Goal: Feedback & Contribution: Submit feedback/report problem

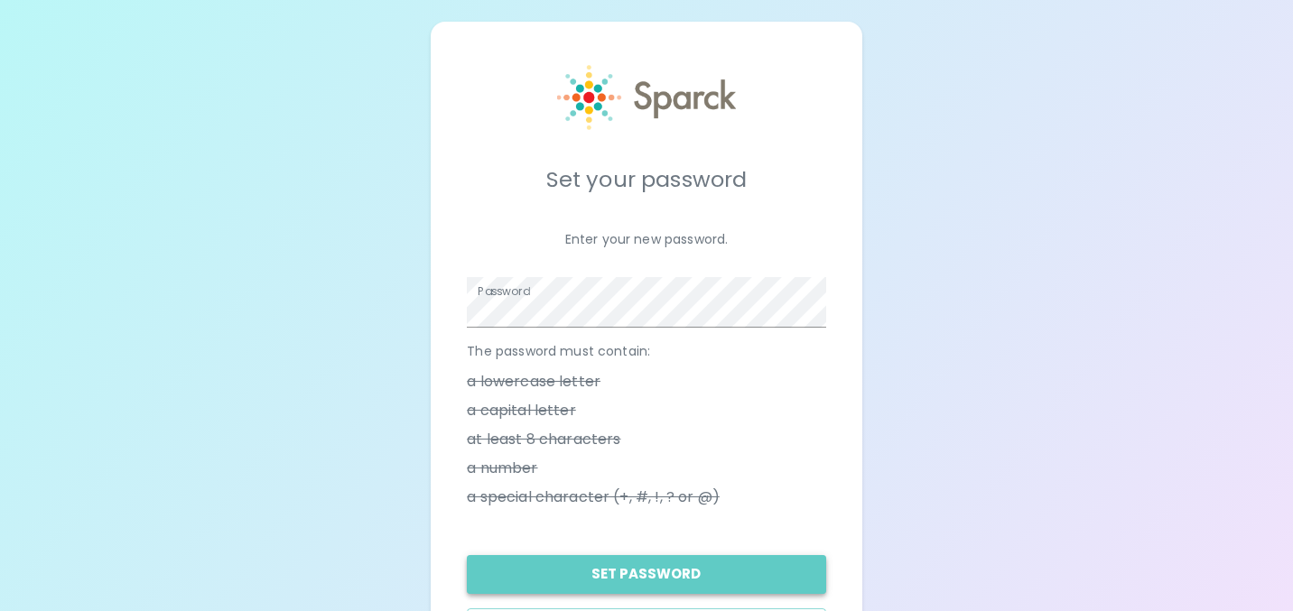
click at [627, 571] on button "Set Password" at bounding box center [646, 574] width 358 height 38
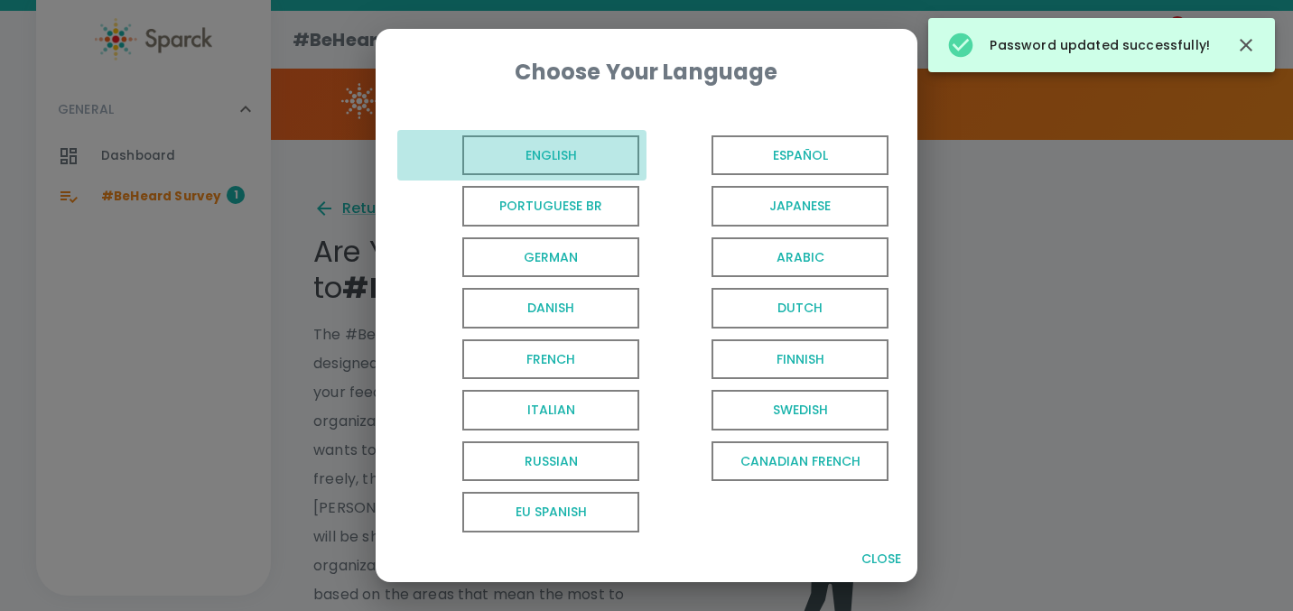
click at [559, 166] on span "English" at bounding box center [550, 155] width 177 height 41
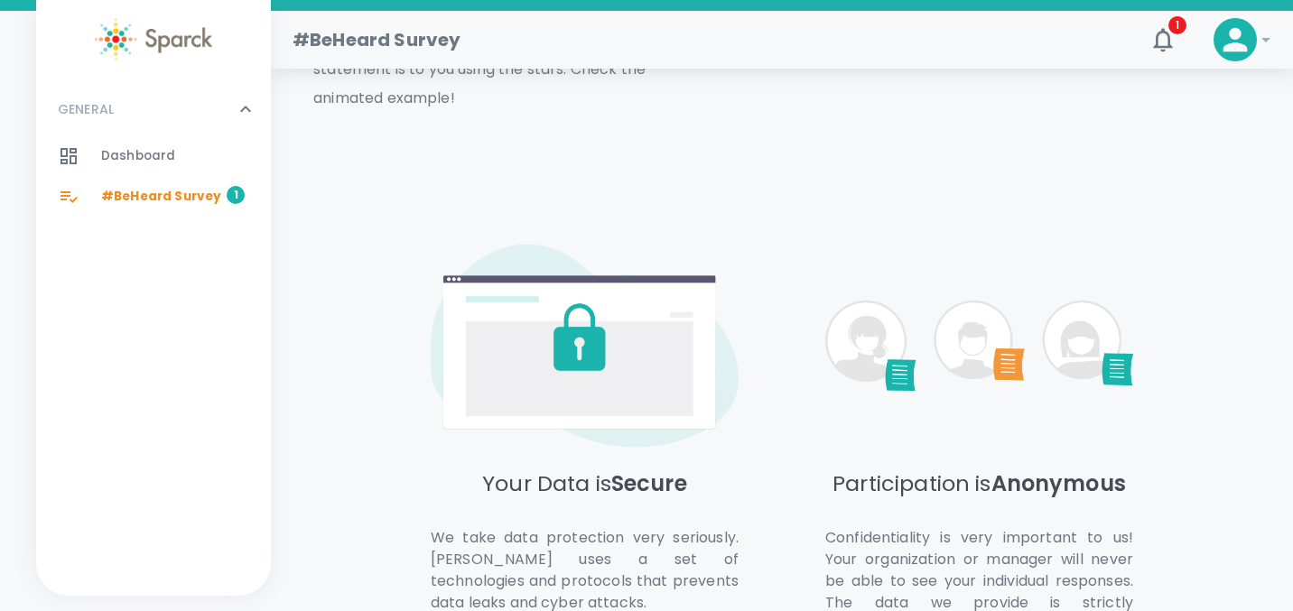
scroll to position [934, 0]
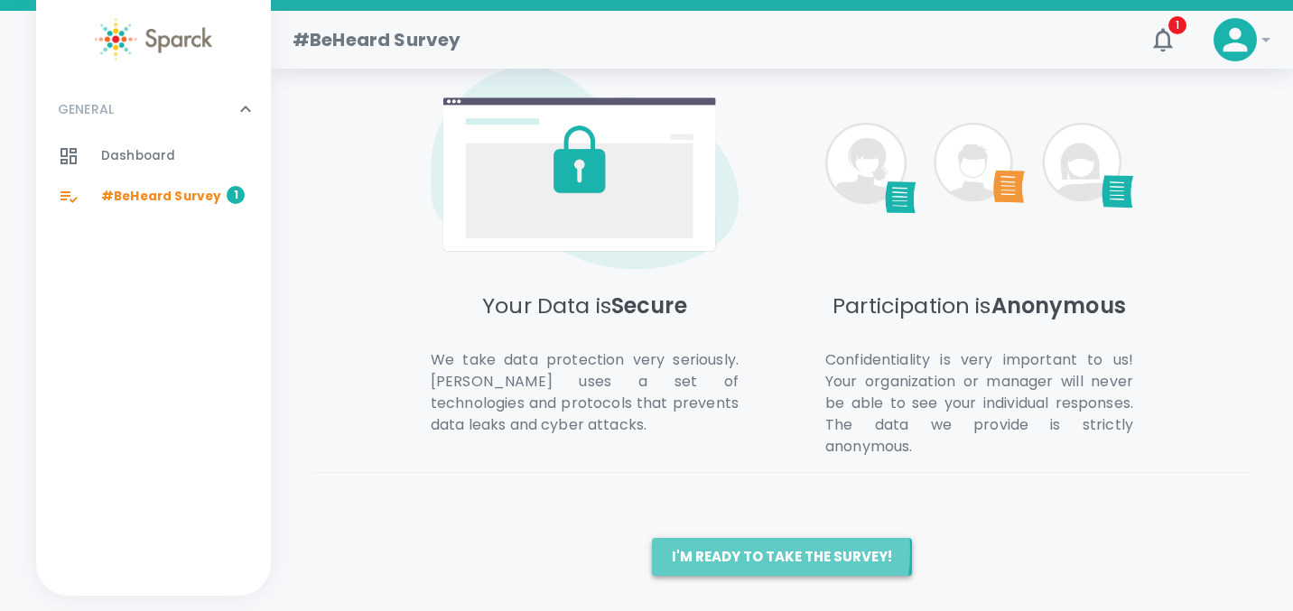
click at [728, 550] on button "I'm ready to take the survey!" at bounding box center [782, 557] width 260 height 38
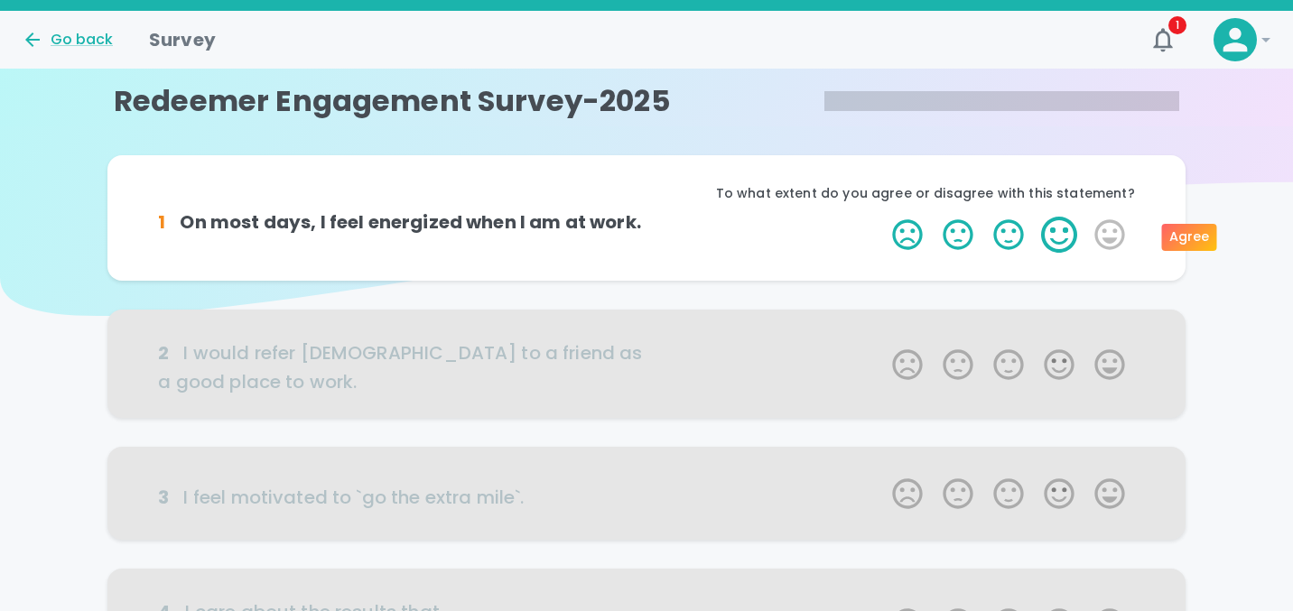
click at [1060, 234] on label "4 Stars" at bounding box center [1059, 235] width 51 height 36
click at [882, 217] on input "4 Stars" at bounding box center [881, 216] width 1 height 1
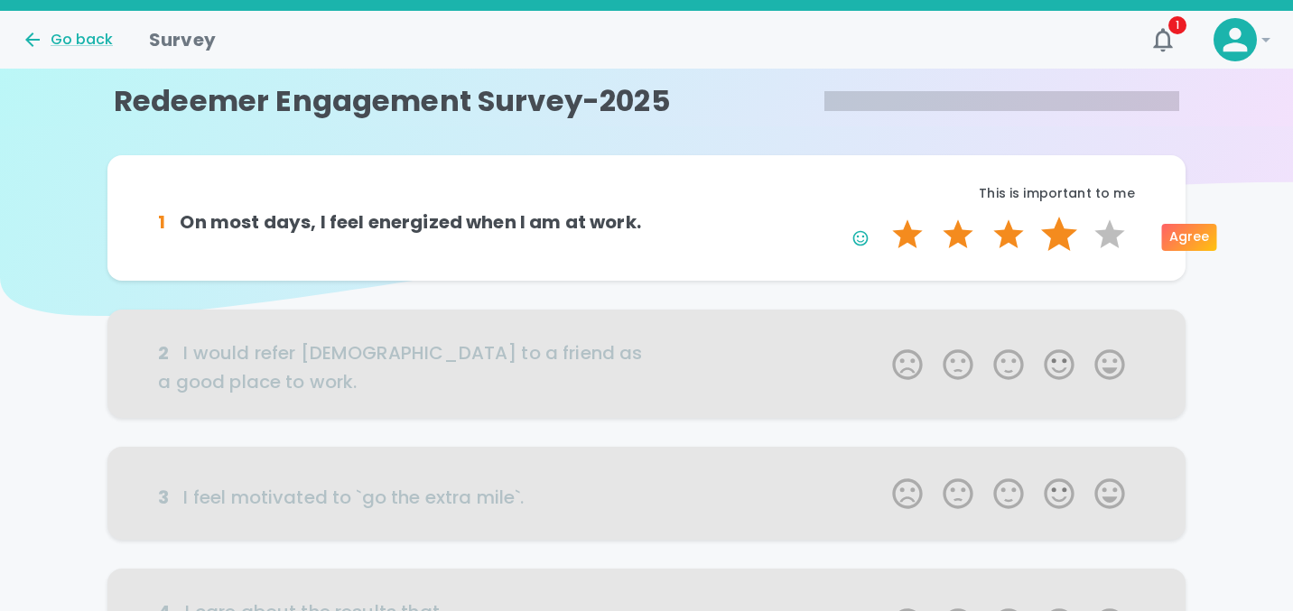
click at [1053, 241] on label "4 Stars" at bounding box center [1059, 235] width 51 height 36
click at [882, 217] on input "4 Stars" at bounding box center [881, 216] width 1 height 1
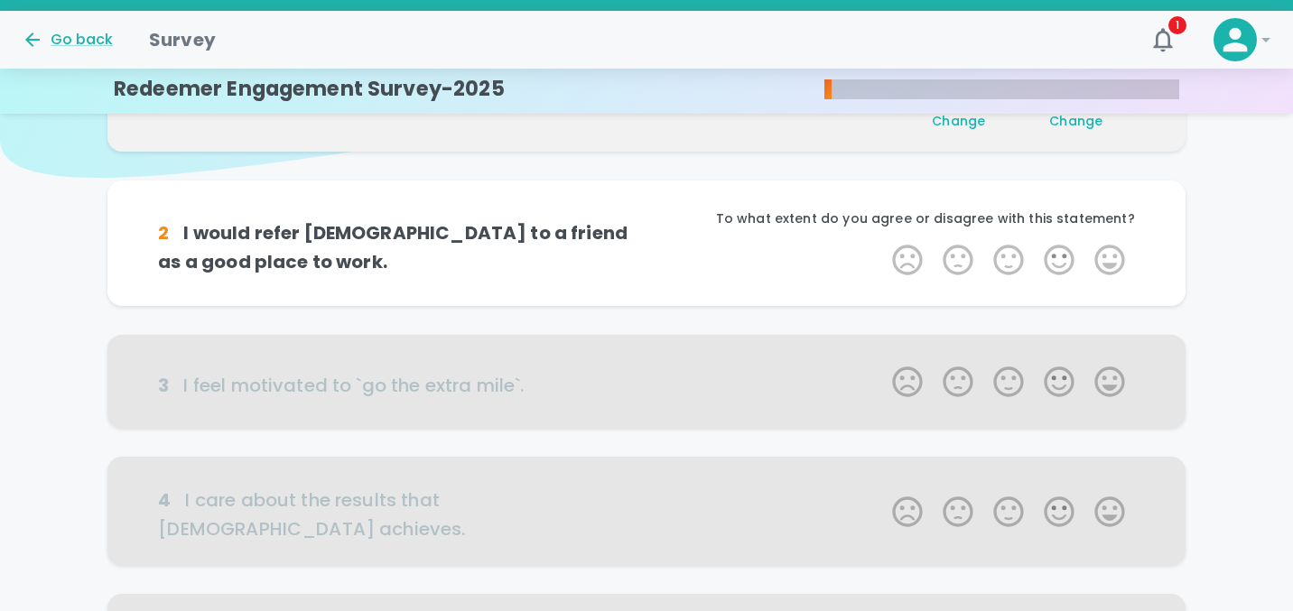
scroll to position [159, 0]
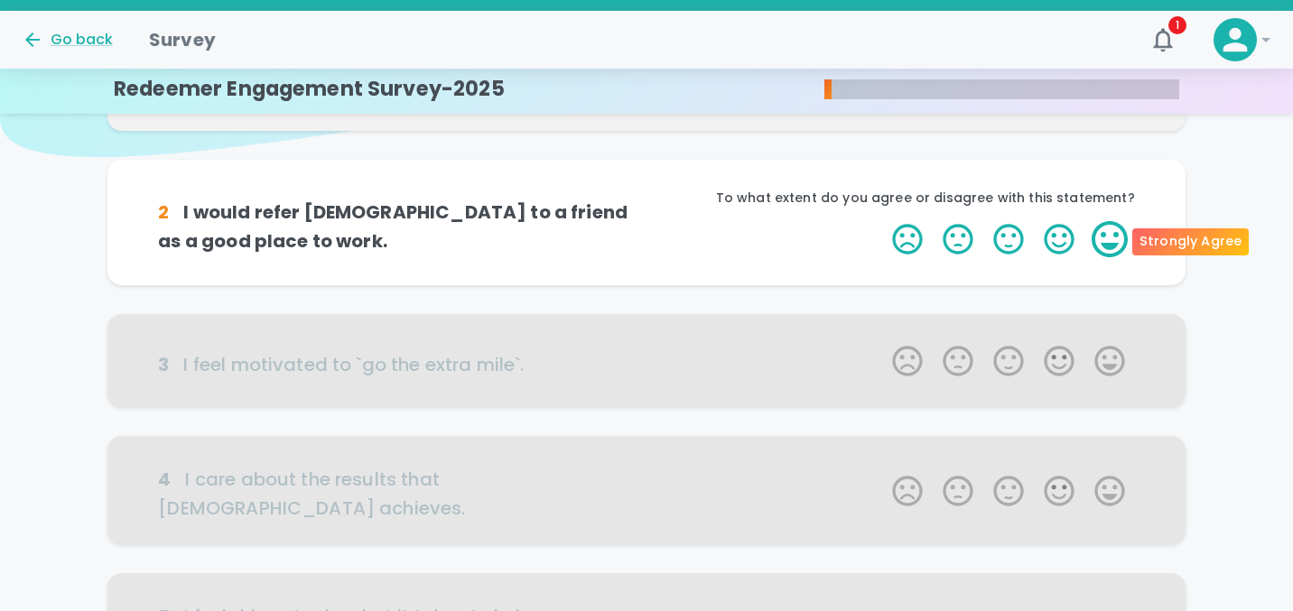
click at [1088, 248] on label "5 Stars" at bounding box center [1109, 239] width 51 height 36
click at [882, 221] on input "5 Stars" at bounding box center [881, 220] width 1 height 1
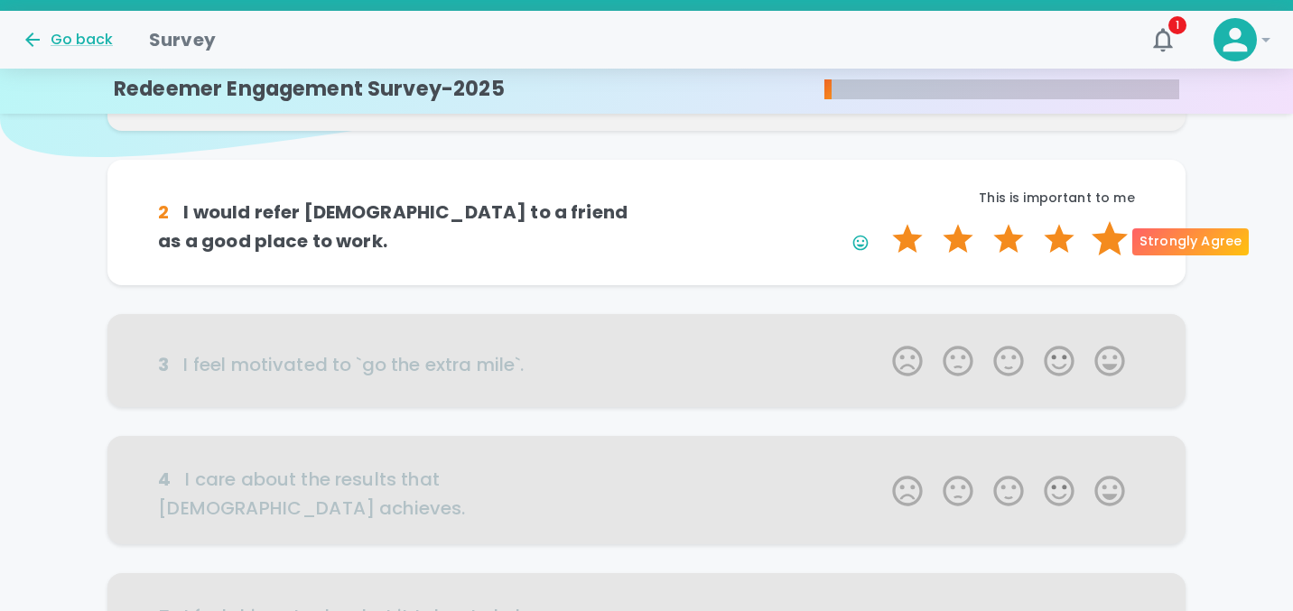
click at [1106, 245] on label "5 Stars" at bounding box center [1109, 239] width 51 height 36
click at [882, 221] on input "5 Stars" at bounding box center [881, 220] width 1 height 1
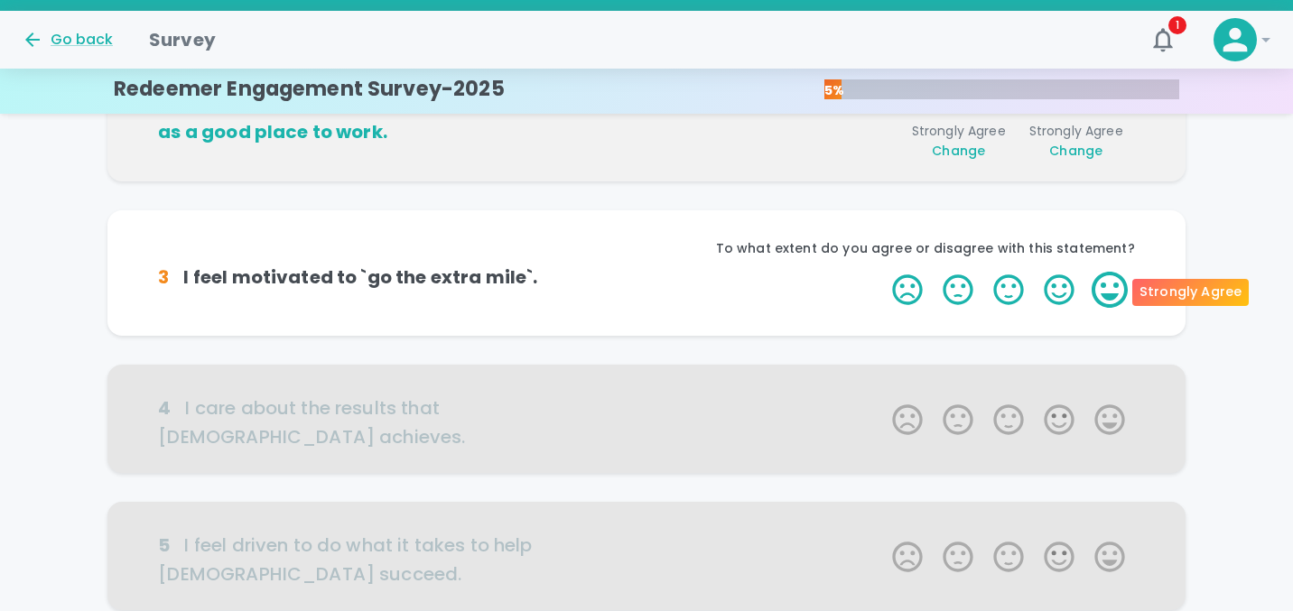
scroll to position [318, 0]
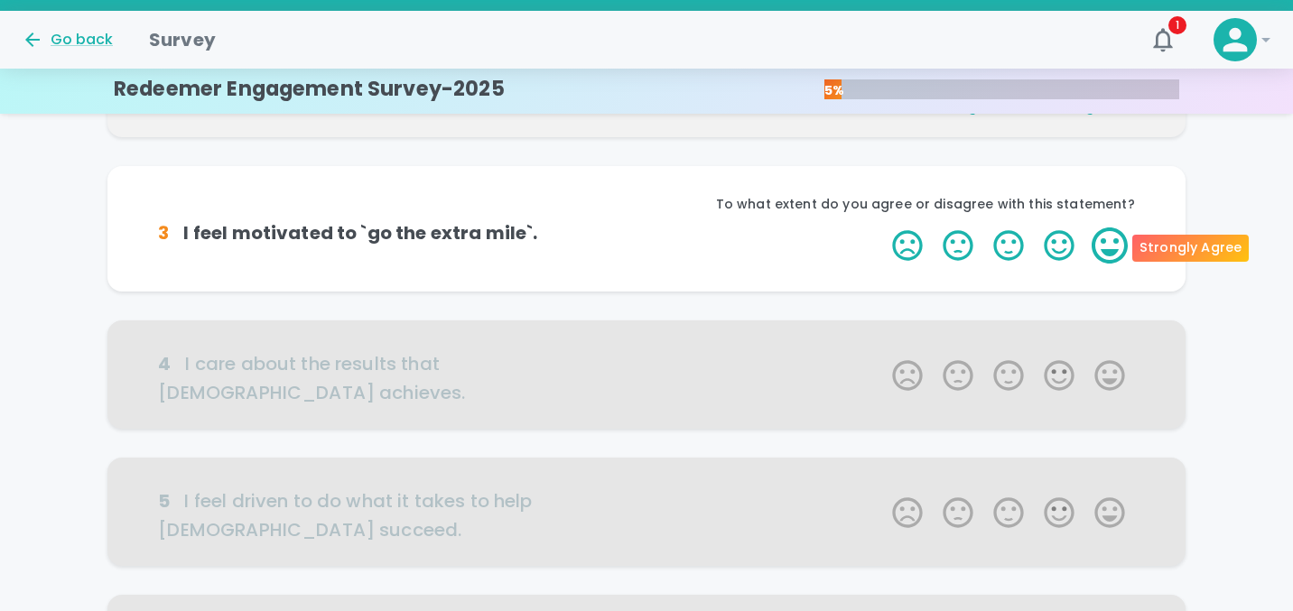
click at [1088, 252] on label "5 Stars" at bounding box center [1109, 245] width 51 height 36
click at [882, 227] on input "5 Stars" at bounding box center [881, 227] width 1 height 1
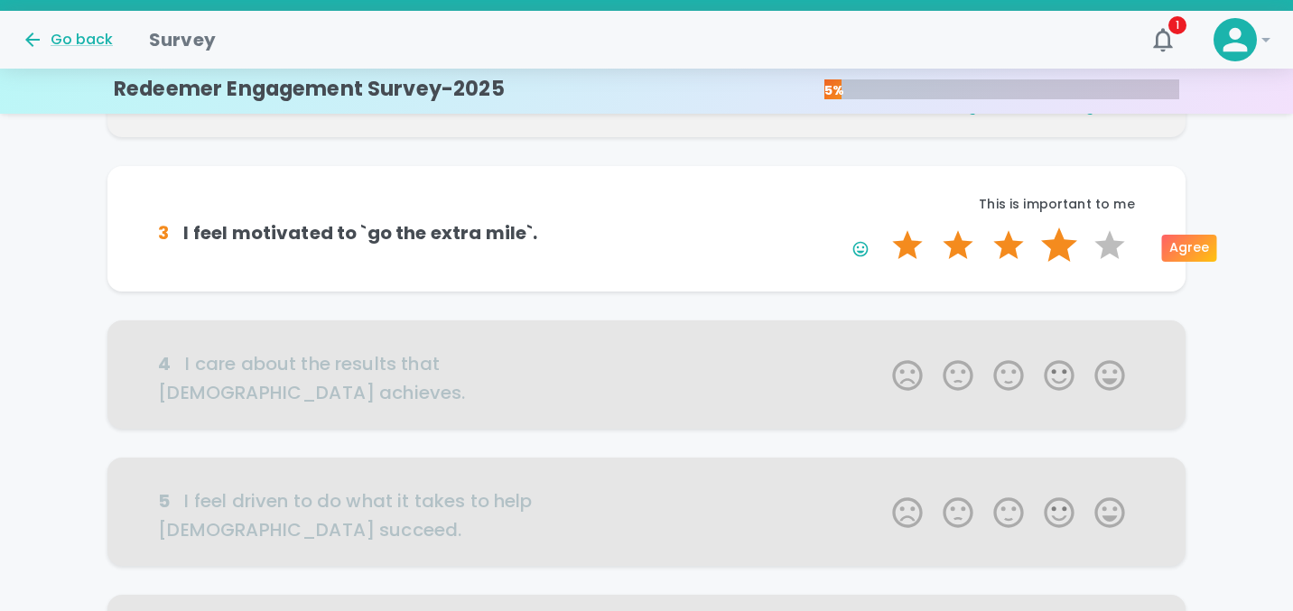
click at [1066, 259] on label "4 Stars" at bounding box center [1059, 245] width 51 height 36
click at [882, 227] on input "4 Stars" at bounding box center [881, 227] width 1 height 1
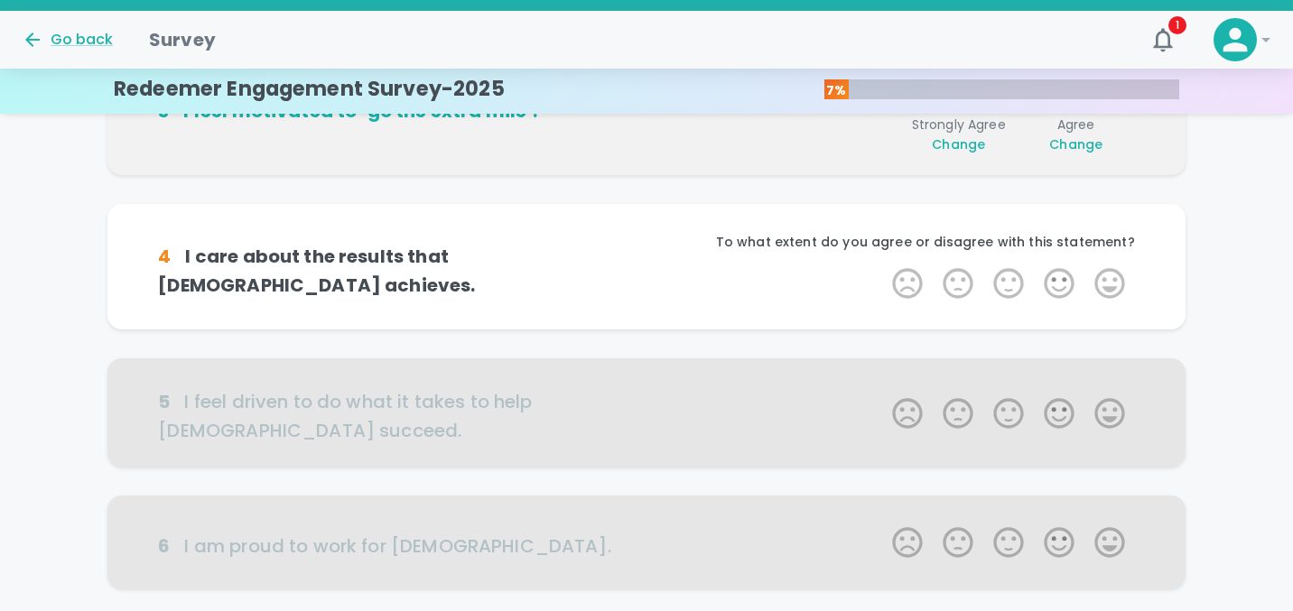
scroll to position [477, 0]
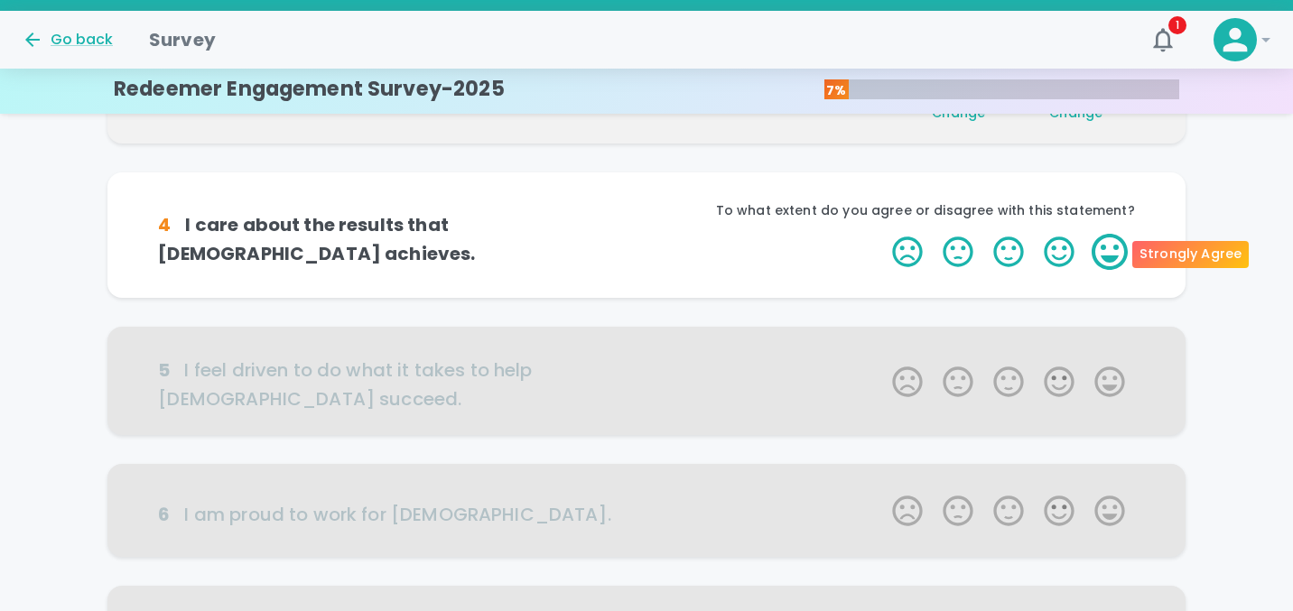
click at [1099, 262] on label "5 Stars" at bounding box center [1109, 252] width 51 height 36
click at [882, 234] on input "5 Stars" at bounding box center [881, 233] width 1 height 1
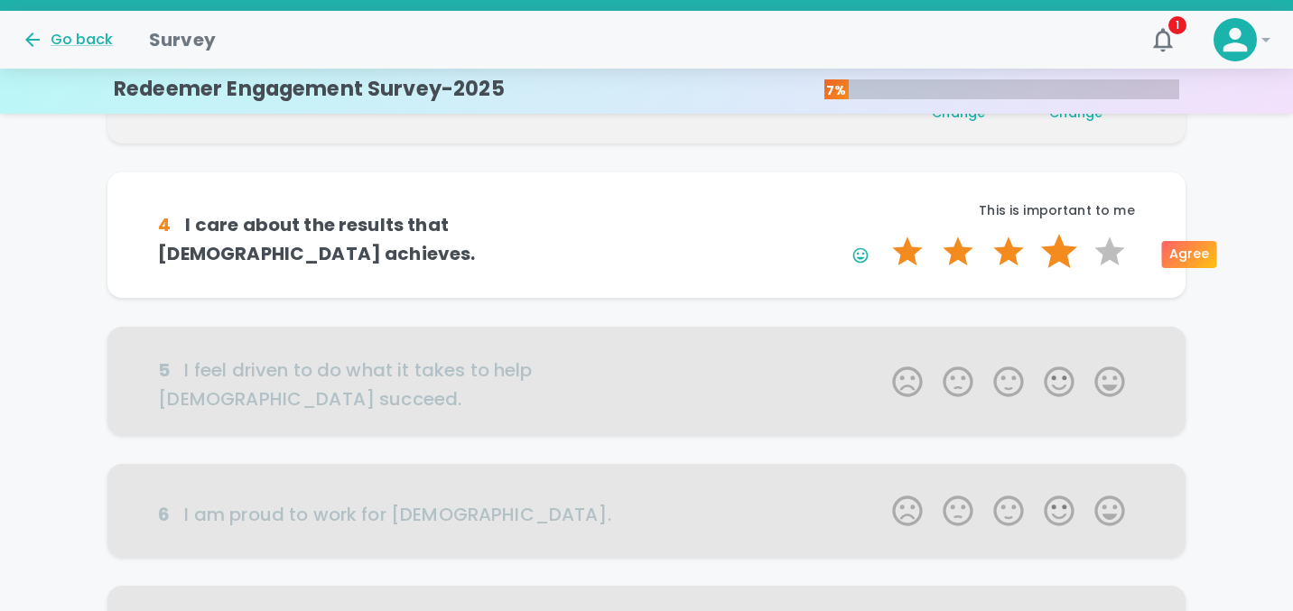
click at [1059, 261] on label "4 Stars" at bounding box center [1059, 252] width 51 height 36
click at [882, 234] on input "4 Stars" at bounding box center [881, 233] width 1 height 1
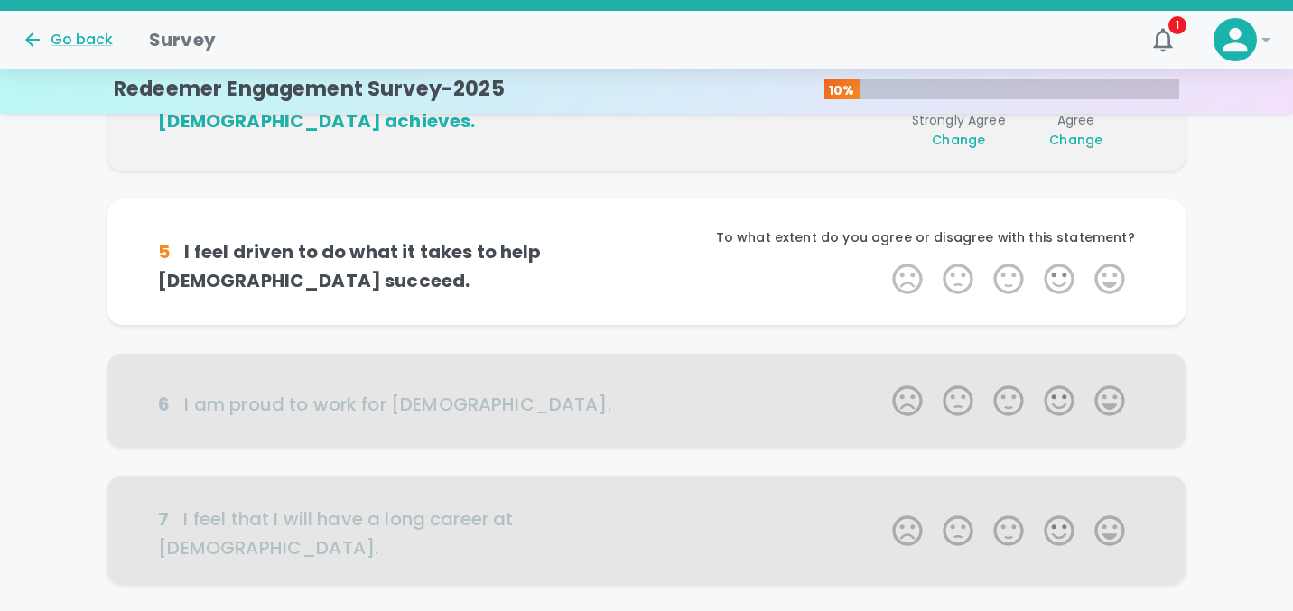
scroll to position [635, 0]
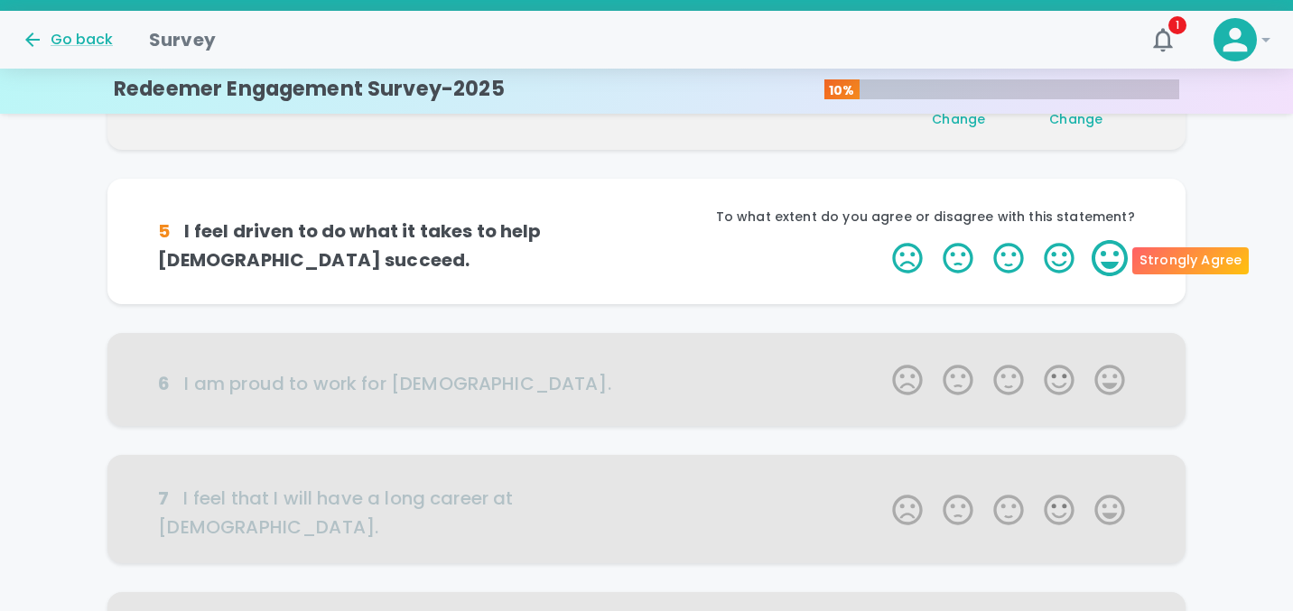
click at [1101, 258] on label "5 Stars" at bounding box center [1109, 258] width 51 height 36
click at [882, 240] on input "5 Stars" at bounding box center [881, 239] width 1 height 1
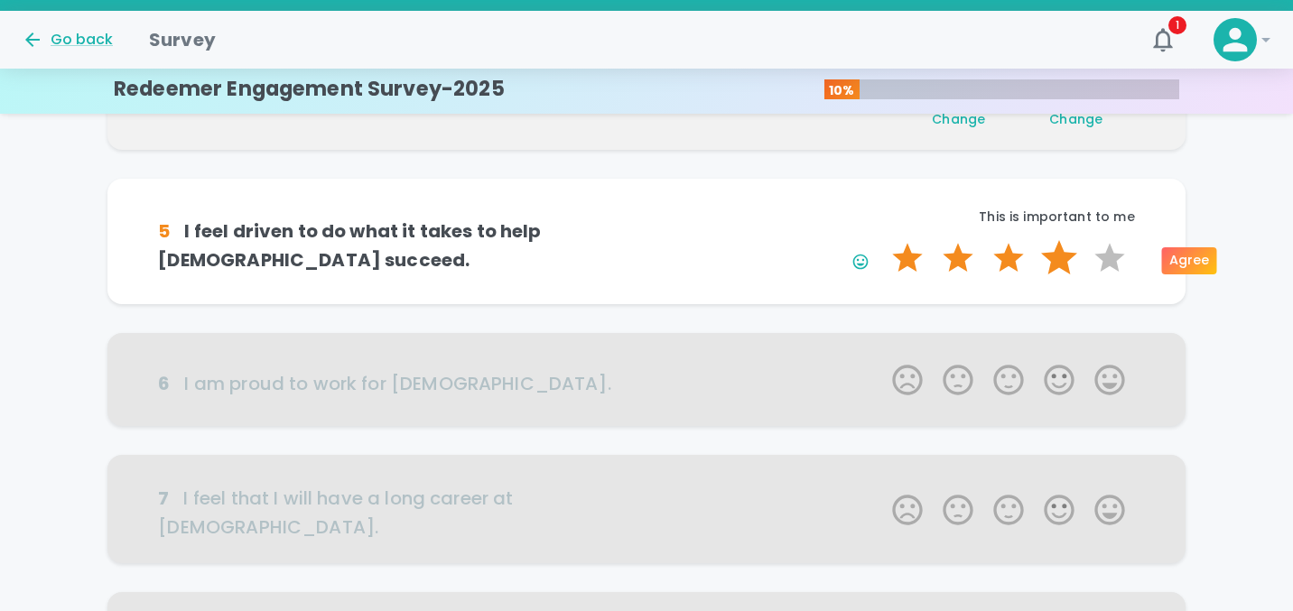
click at [1054, 264] on label "4 Stars" at bounding box center [1059, 258] width 51 height 36
click at [882, 240] on input "4 Stars" at bounding box center [881, 239] width 1 height 1
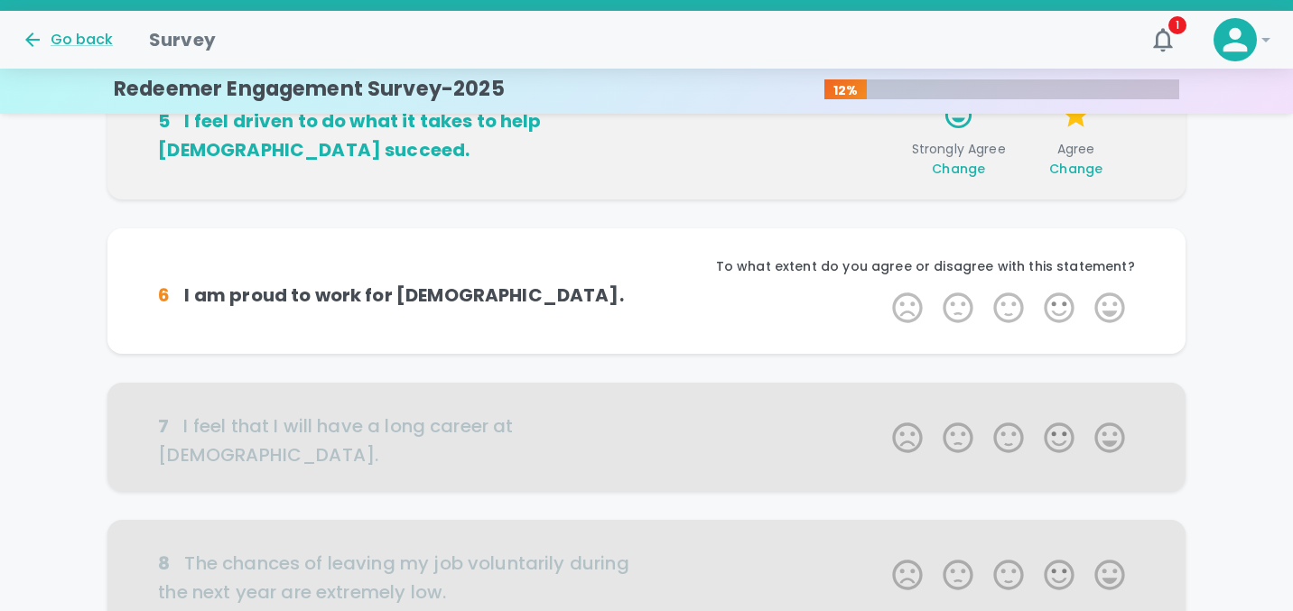
scroll to position [794, 0]
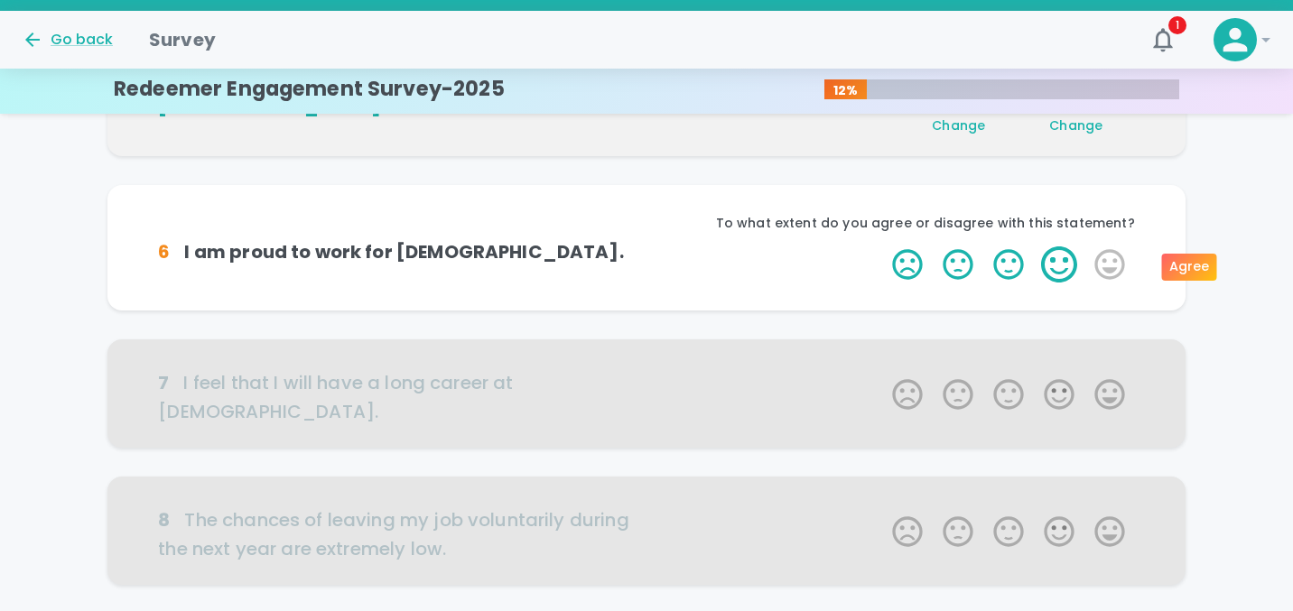
click at [1084, 264] on label "5 Stars" at bounding box center [1109, 264] width 51 height 36
click at [882, 246] on input "5 Stars" at bounding box center [881, 246] width 1 height 1
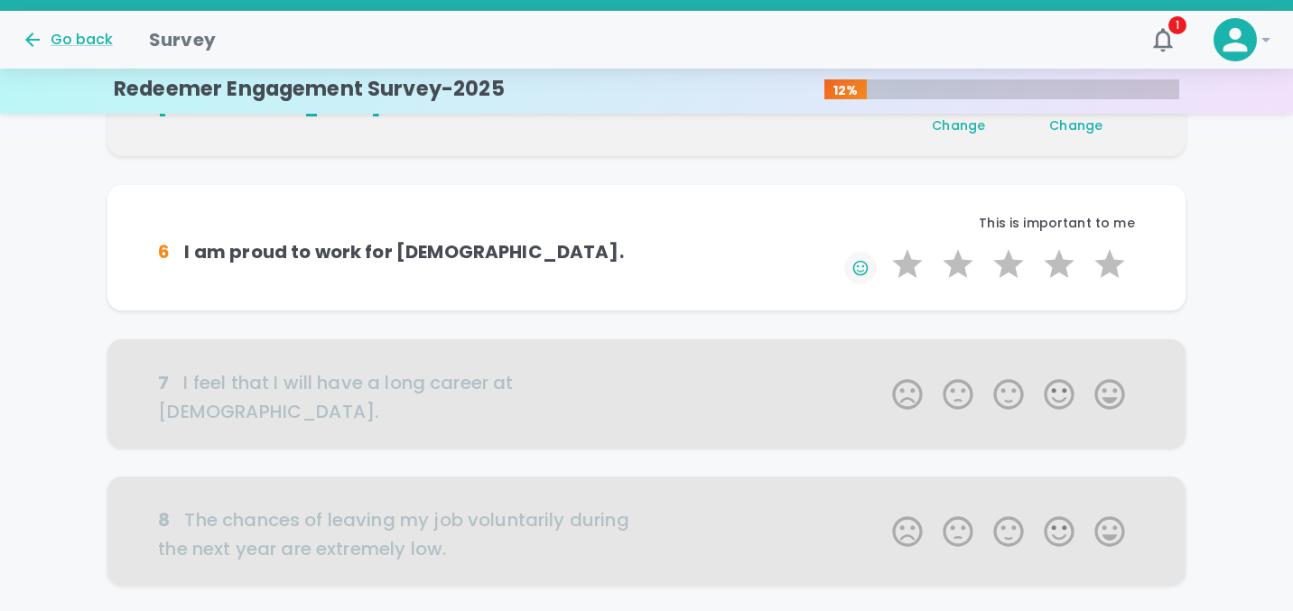
click at [866, 264] on icon "button" at bounding box center [859, 267] width 15 height 15
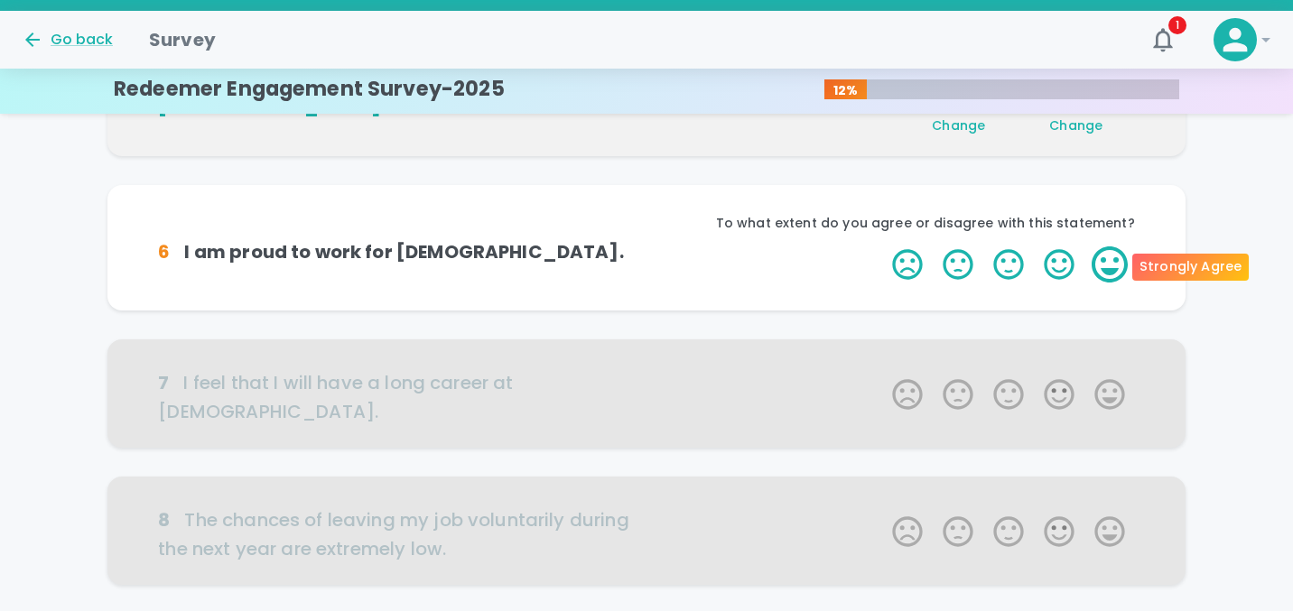
click at [1108, 265] on label "5 Stars" at bounding box center [1109, 264] width 51 height 36
click at [882, 246] on input "5 Stars" at bounding box center [881, 246] width 1 height 1
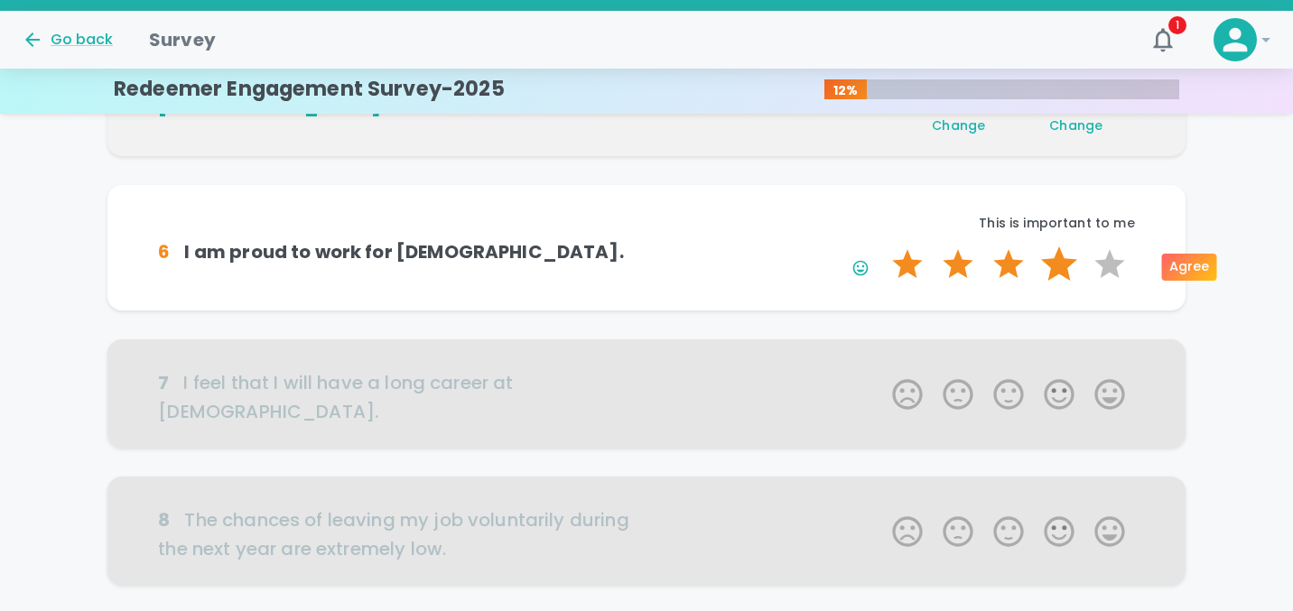
click at [1081, 276] on label "4 Stars" at bounding box center [1059, 264] width 51 height 36
click at [882, 246] on input "4 Stars" at bounding box center [881, 246] width 1 height 1
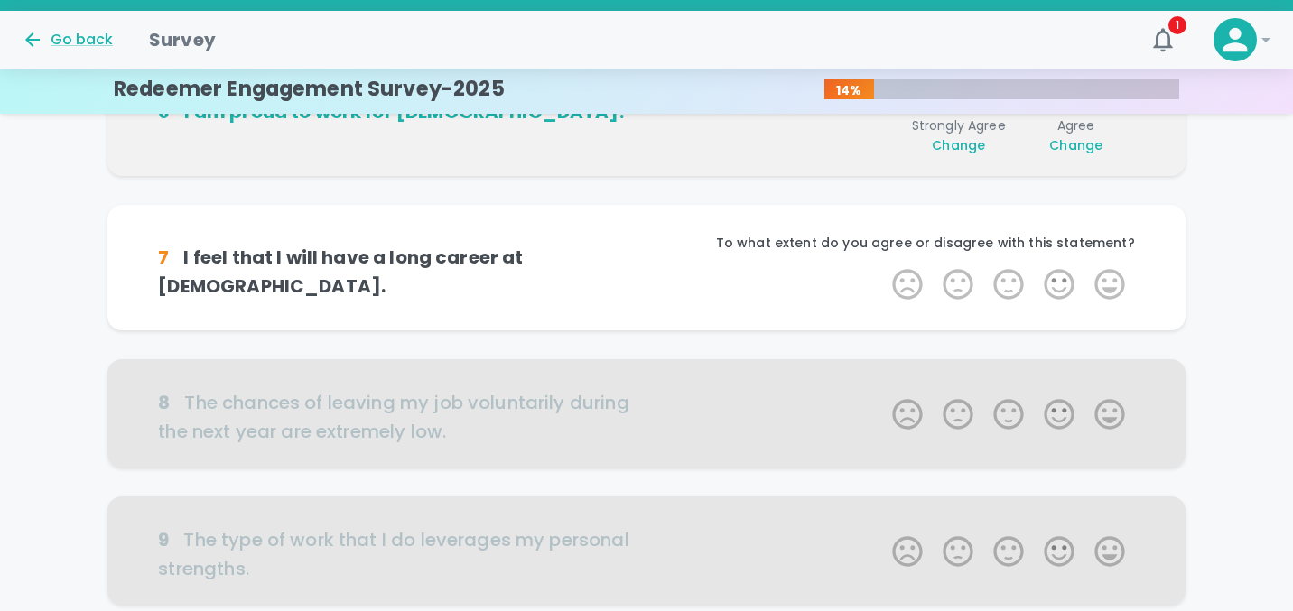
scroll to position [953, 0]
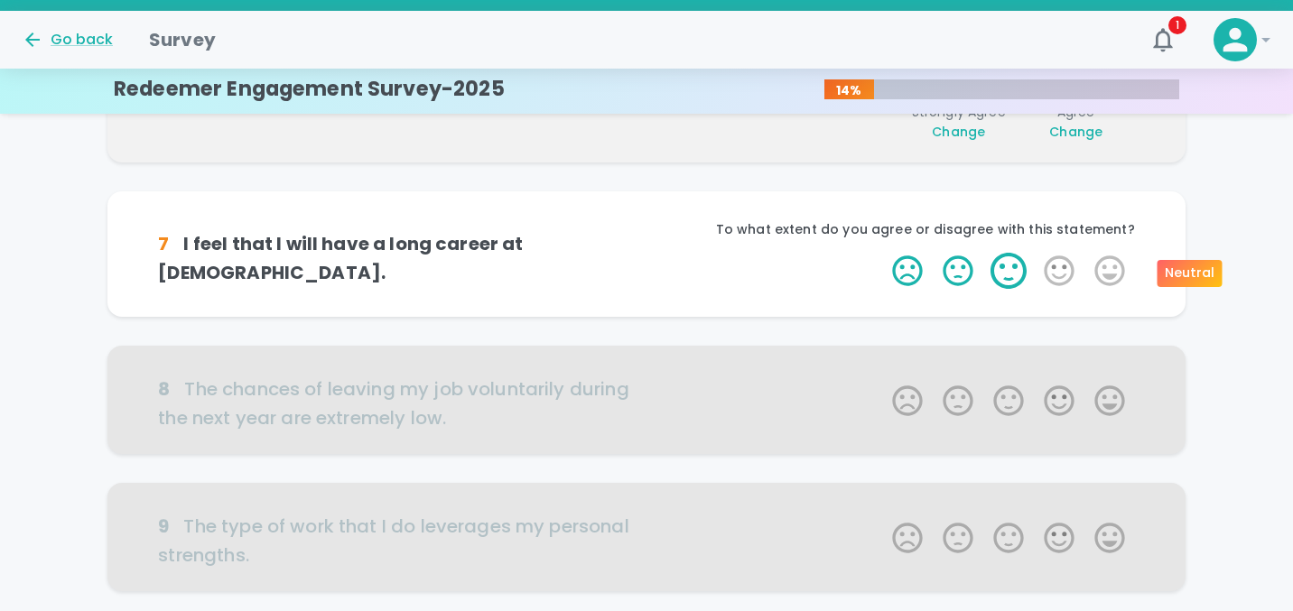
click at [1000, 265] on label "3 Stars" at bounding box center [1008, 271] width 51 height 36
click at [882, 253] on input "3 Stars" at bounding box center [881, 252] width 1 height 1
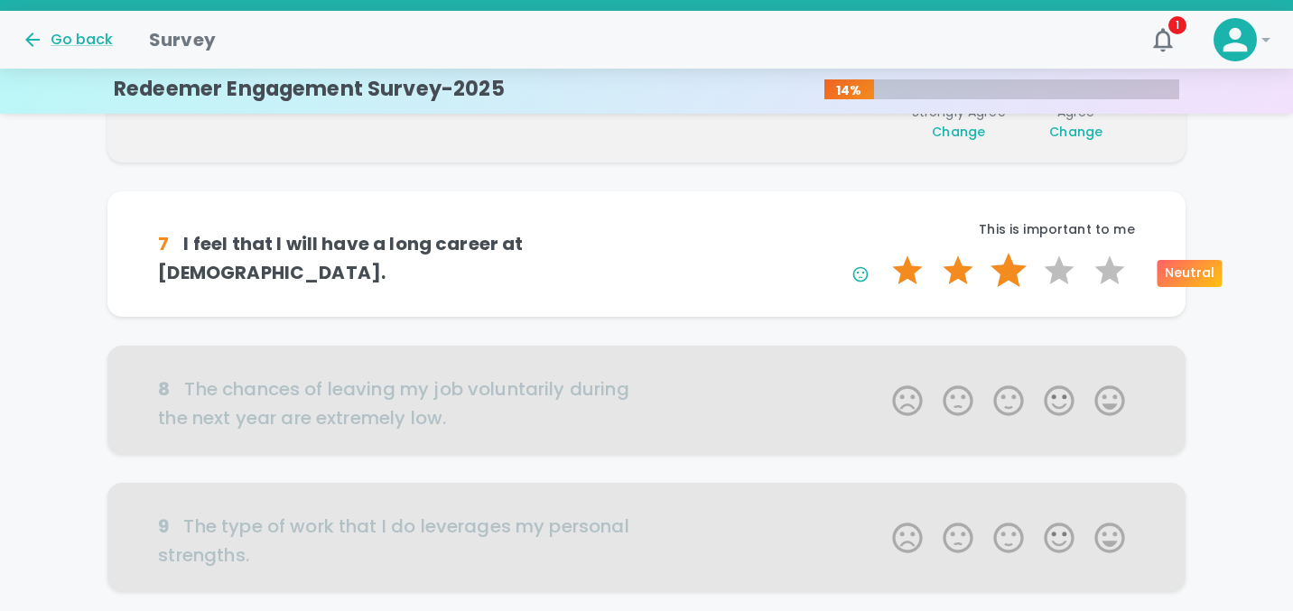
click at [1003, 268] on label "3 Stars" at bounding box center [1008, 271] width 51 height 36
click at [882, 253] on input "3 Stars" at bounding box center [881, 252] width 1 height 1
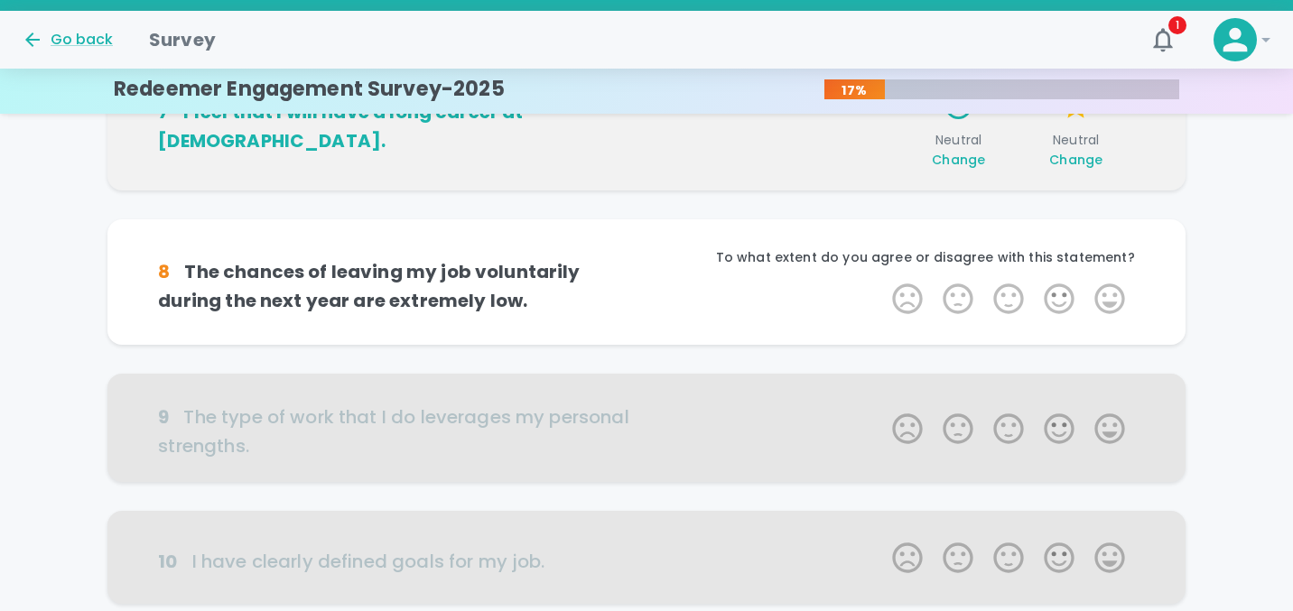
scroll to position [1112, 0]
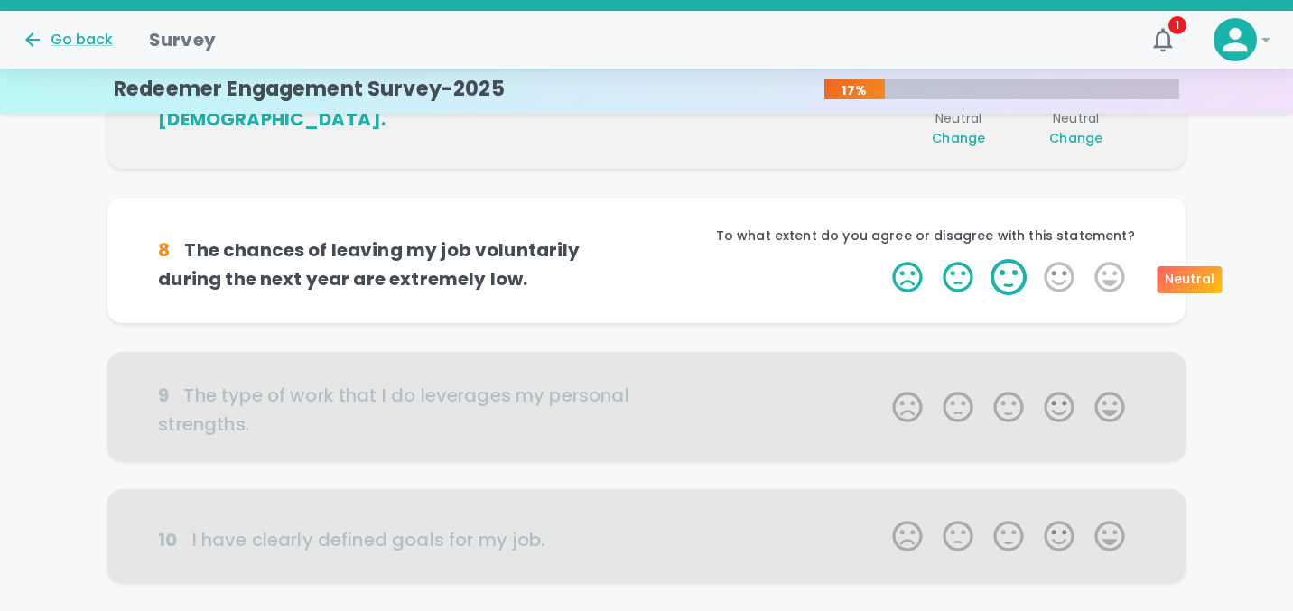
click at [1008, 274] on label "3 Stars" at bounding box center [1008, 277] width 51 height 36
click at [882, 259] on input "3 Stars" at bounding box center [881, 258] width 1 height 1
click at [1008, 274] on label "3 Stars" at bounding box center [1008, 277] width 51 height 36
click at [882, 259] on input "3 Stars" at bounding box center [881, 258] width 1 height 1
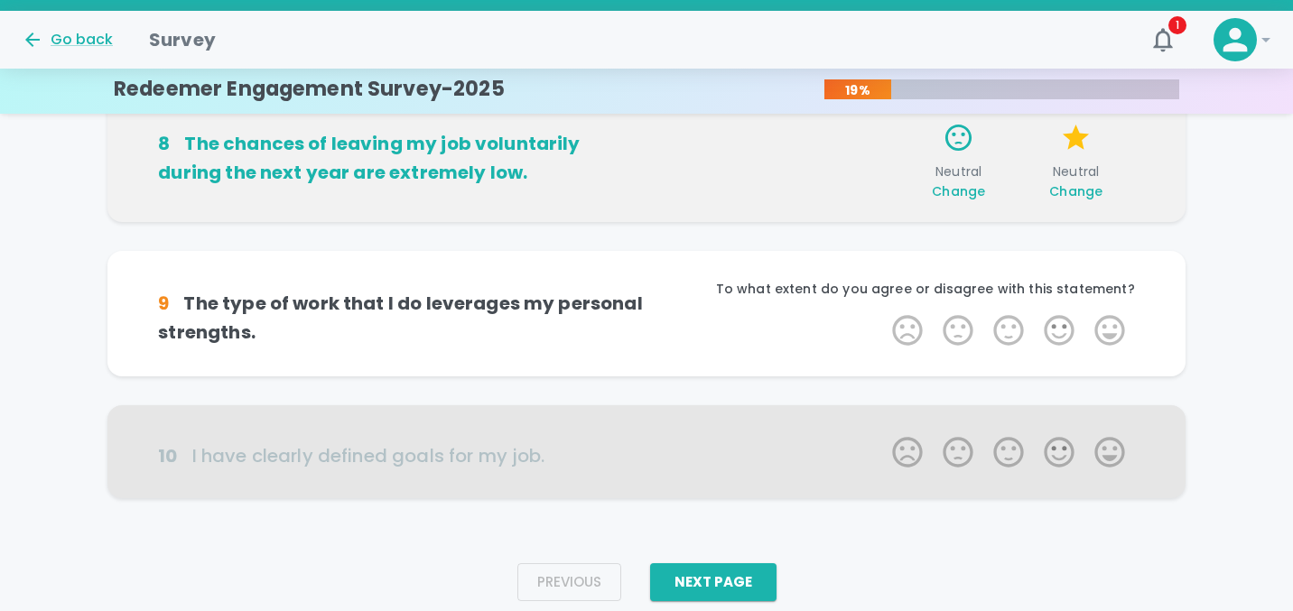
scroll to position [1257, 0]
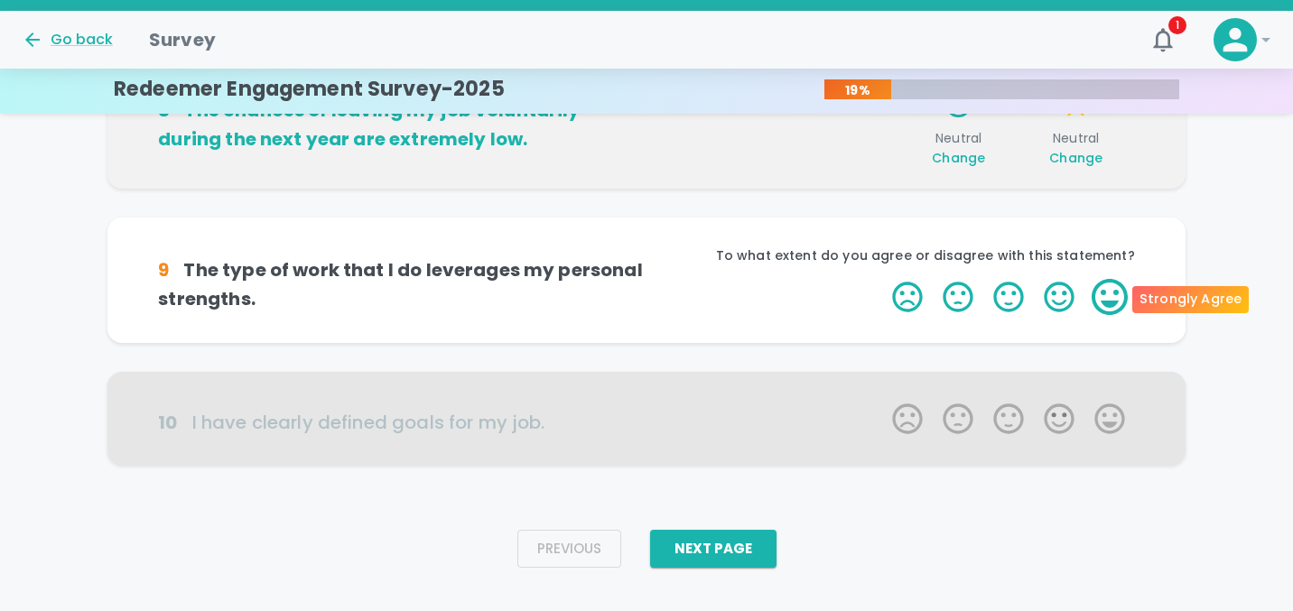
click at [1107, 298] on label "5 Stars" at bounding box center [1109, 297] width 51 height 36
click at [882, 279] on input "5 Stars" at bounding box center [881, 278] width 1 height 1
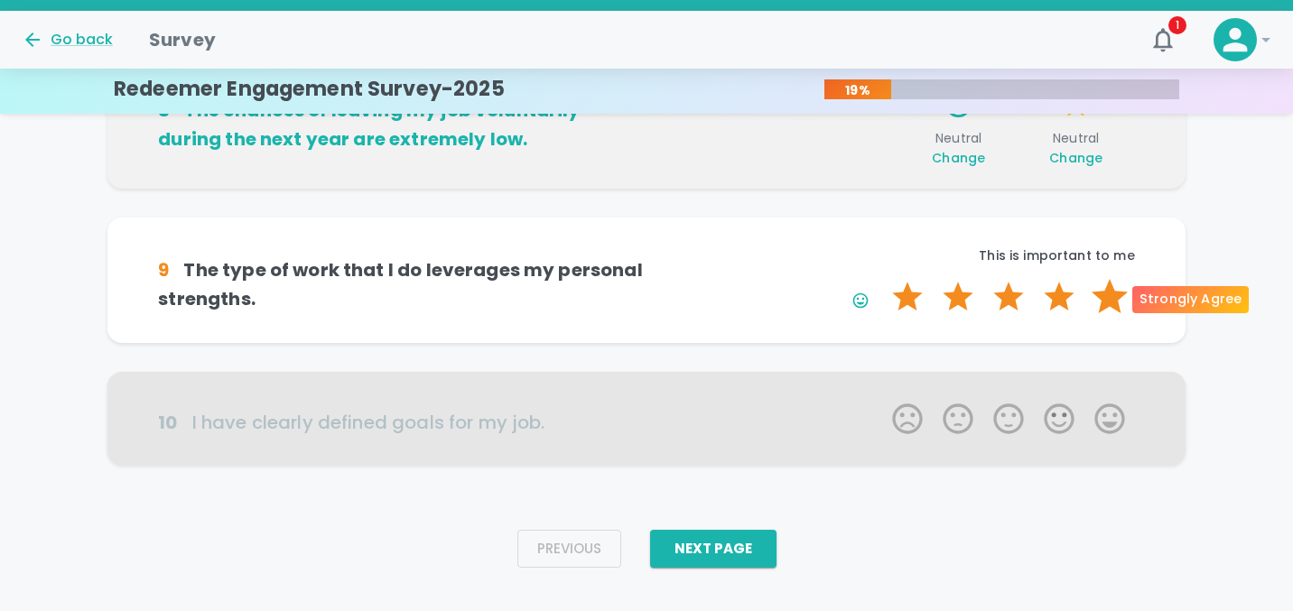
click at [1109, 295] on label "5 Stars" at bounding box center [1109, 297] width 51 height 36
click at [882, 279] on input "5 Stars" at bounding box center [881, 278] width 1 height 1
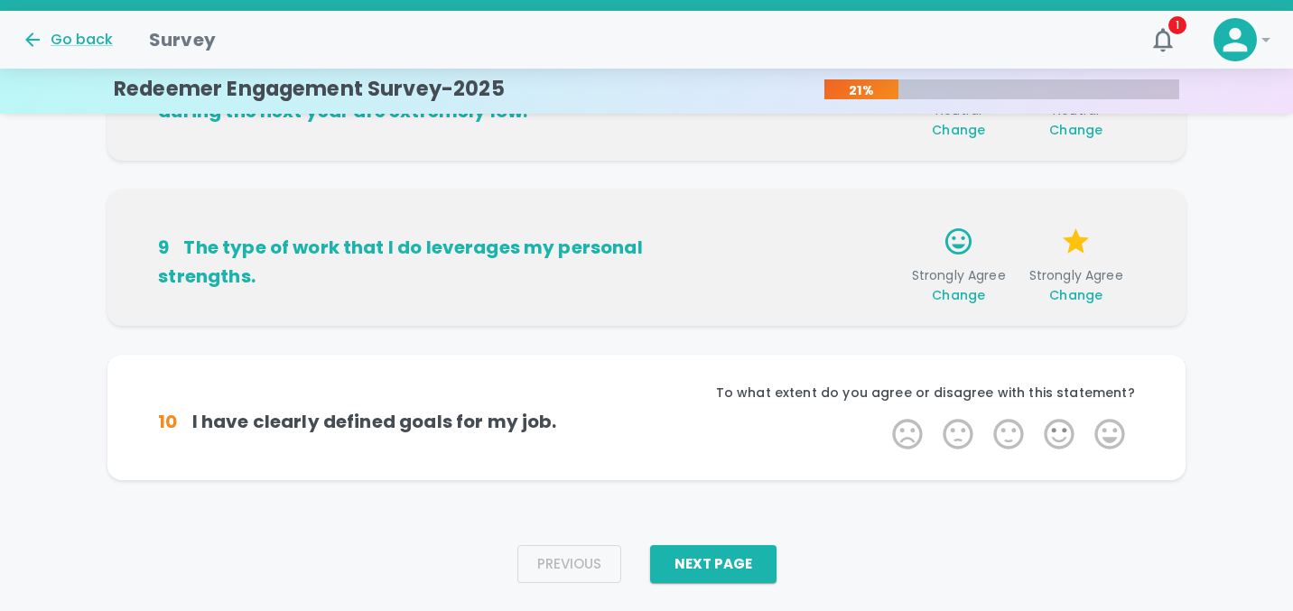
scroll to position [1285, 0]
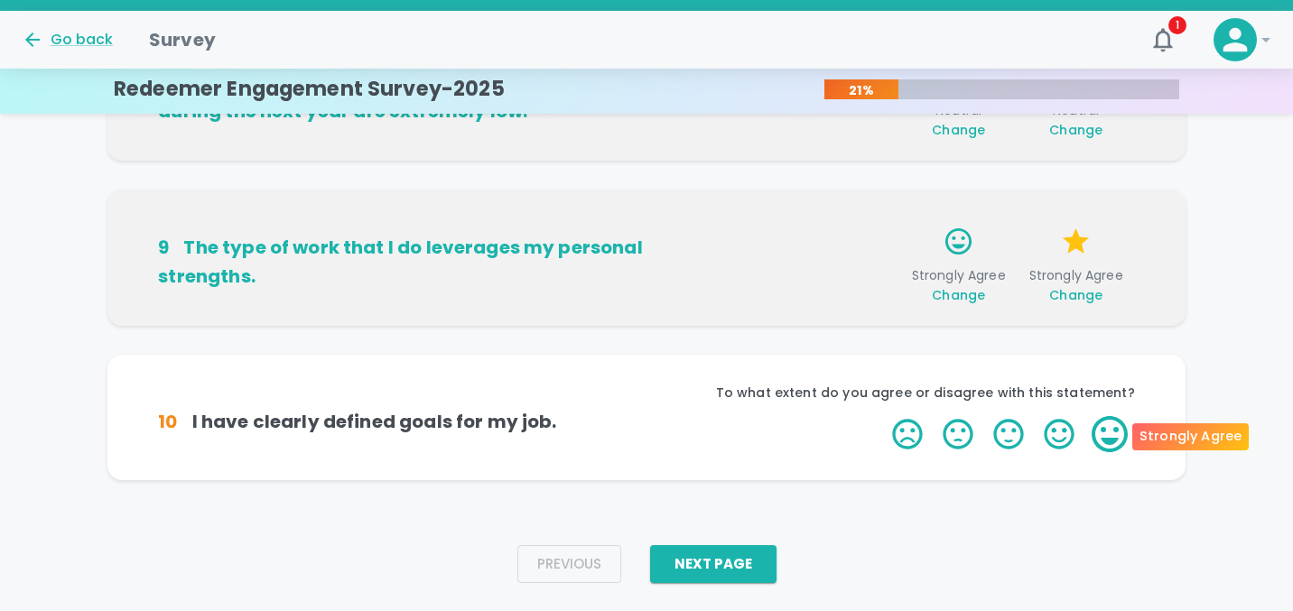
click at [1094, 430] on label "5 Stars" at bounding box center [1109, 434] width 51 height 36
click at [882, 416] on input "5 Stars" at bounding box center [881, 415] width 1 height 1
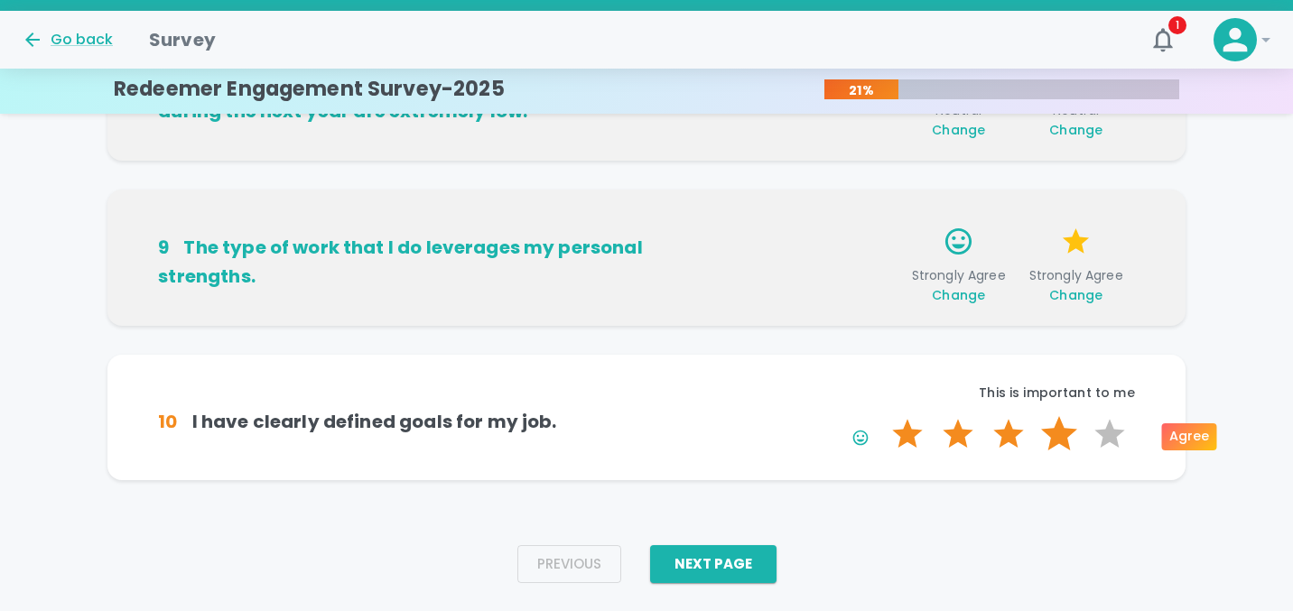
click at [1081, 431] on label "4 Stars" at bounding box center [1059, 434] width 51 height 36
click at [882, 416] on input "4 Stars" at bounding box center [881, 415] width 1 height 1
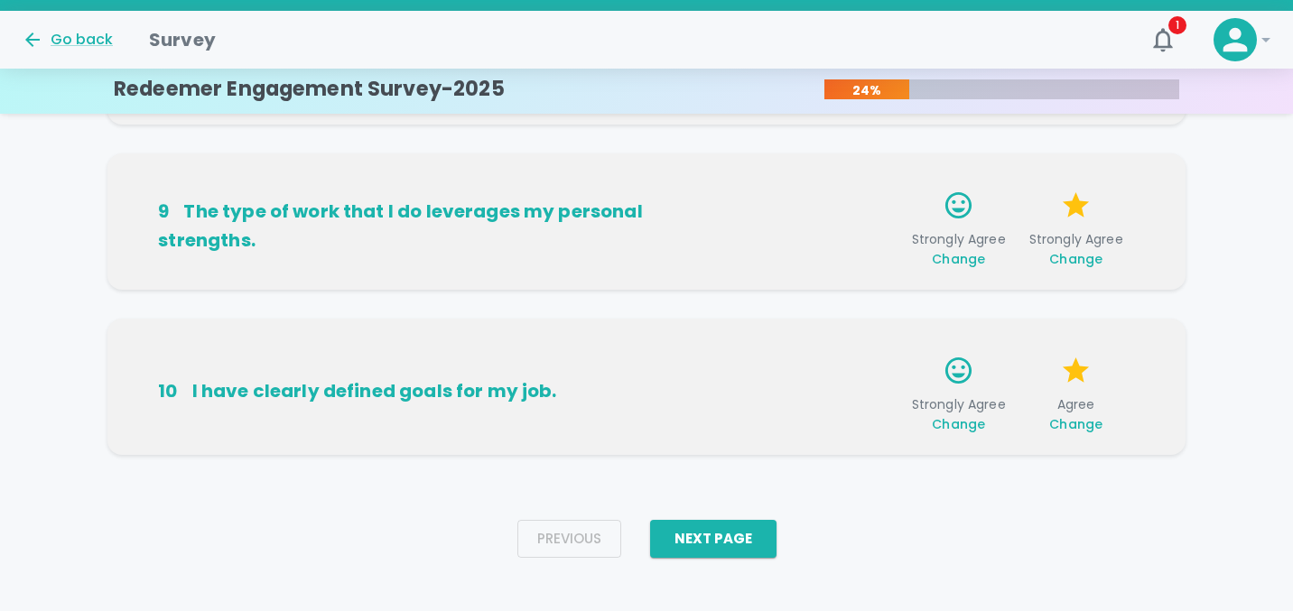
scroll to position [1330, 0]
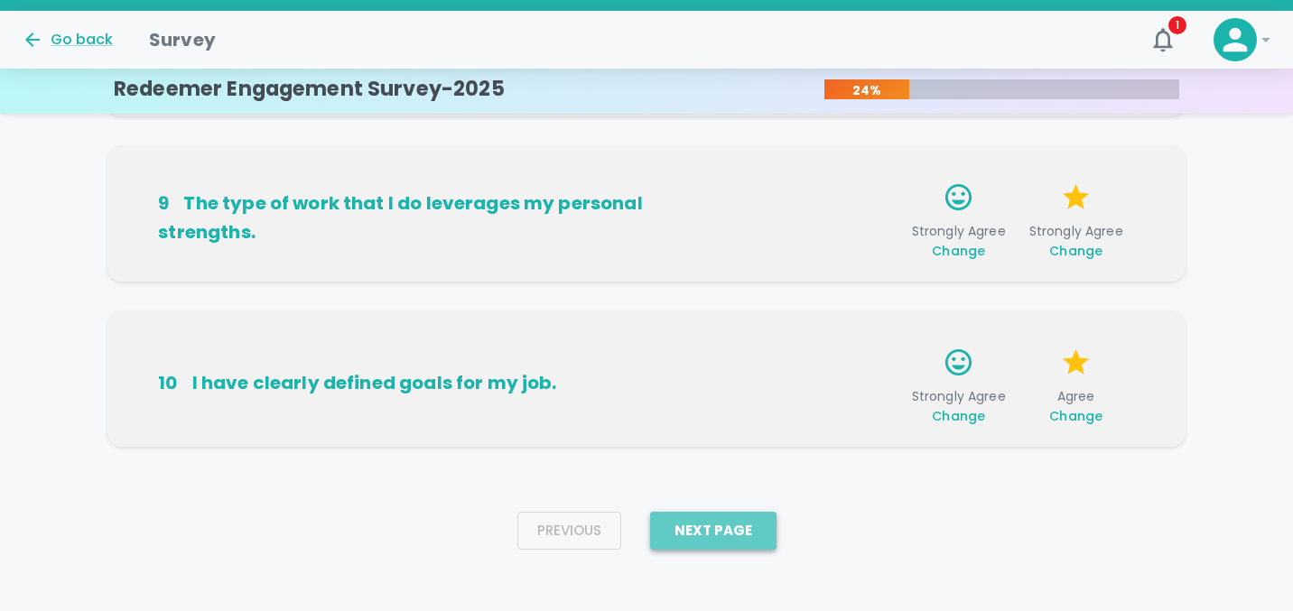
click at [725, 534] on button "Next Page" at bounding box center [713, 531] width 126 height 38
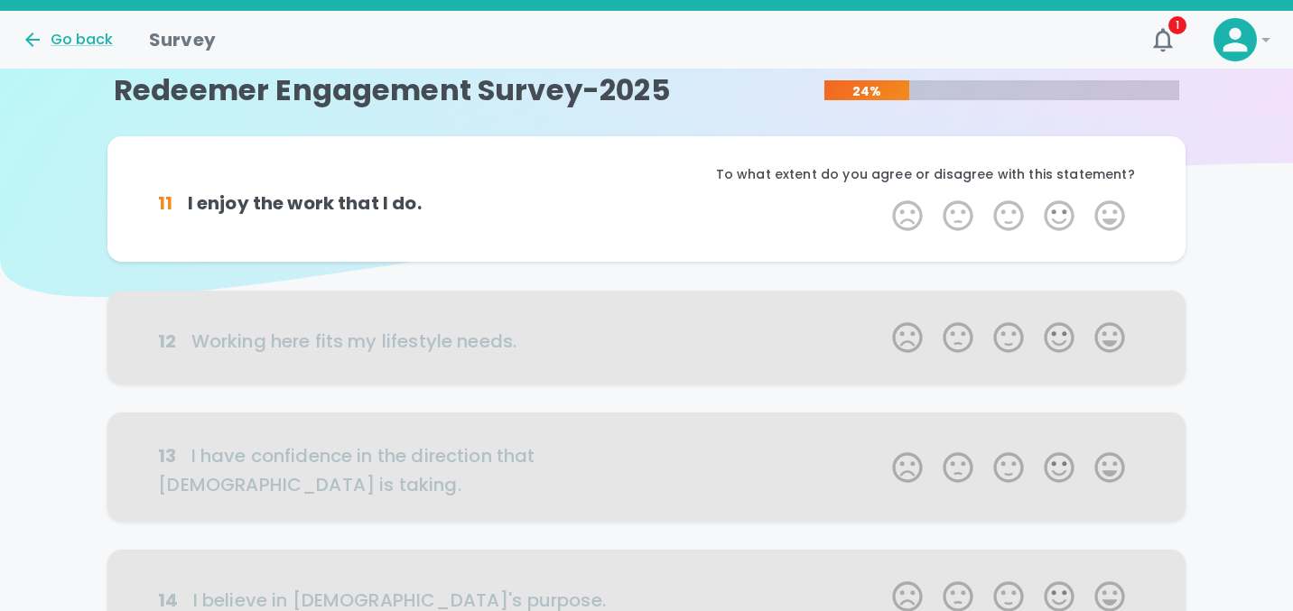
scroll to position [0, 0]
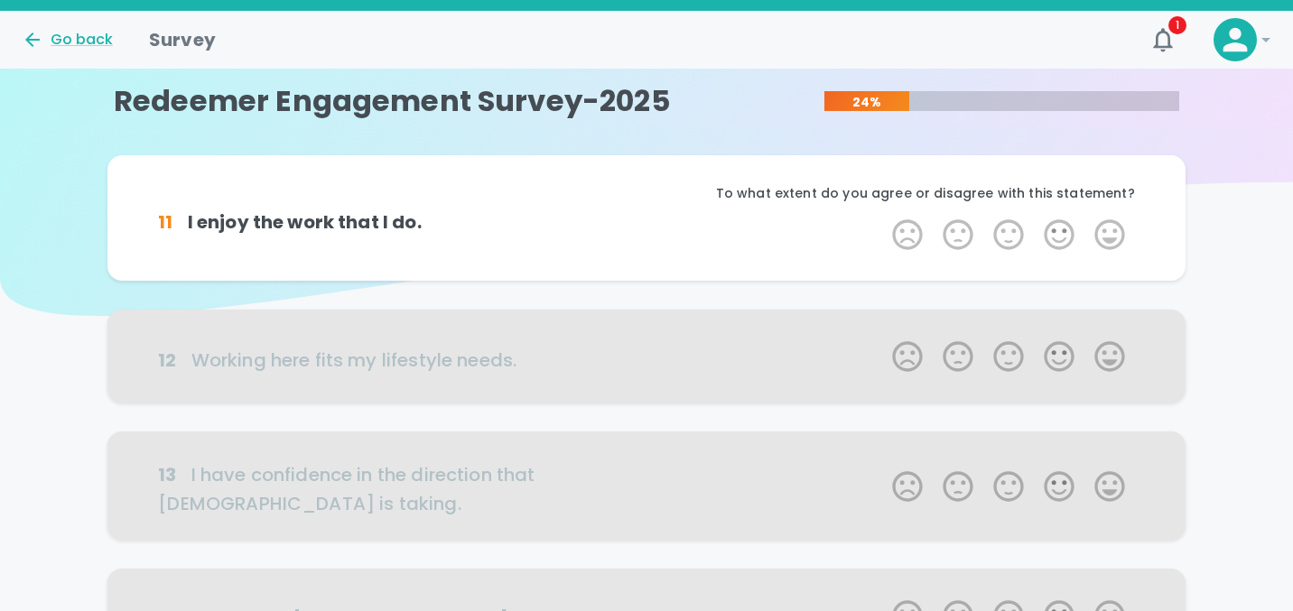
click at [1148, 241] on div "11 I enjoy the work that I do. To what extent do you agree or disagree with thi…" at bounding box center [646, 218] width 1034 height 82
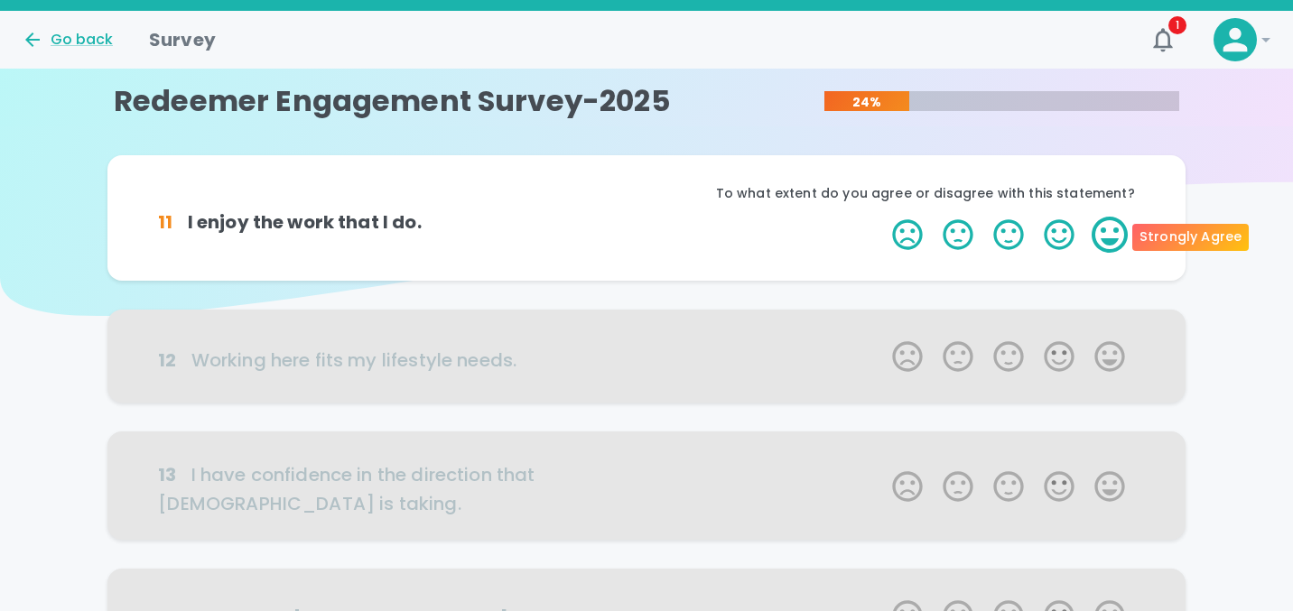
click at [1111, 241] on label "5 Stars" at bounding box center [1109, 235] width 51 height 36
click at [882, 217] on input "5 Stars" at bounding box center [881, 216] width 1 height 1
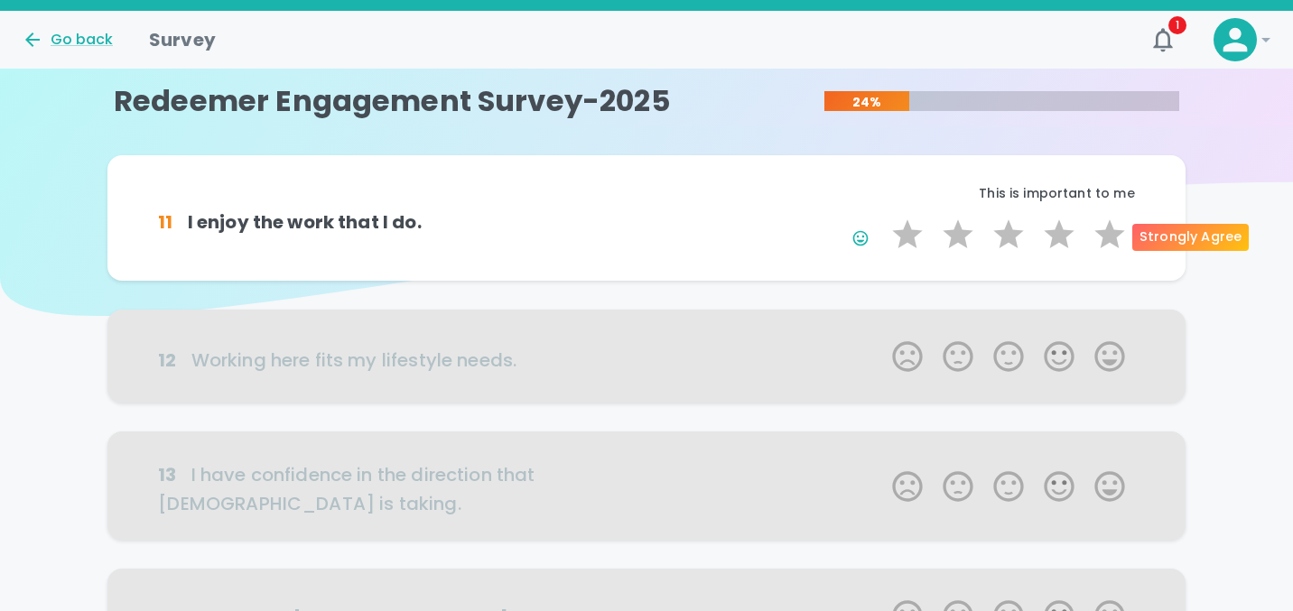
click at [1111, 241] on label "5 Stars" at bounding box center [1109, 235] width 51 height 36
click at [882, 217] on input "5 Stars" at bounding box center [881, 216] width 1 height 1
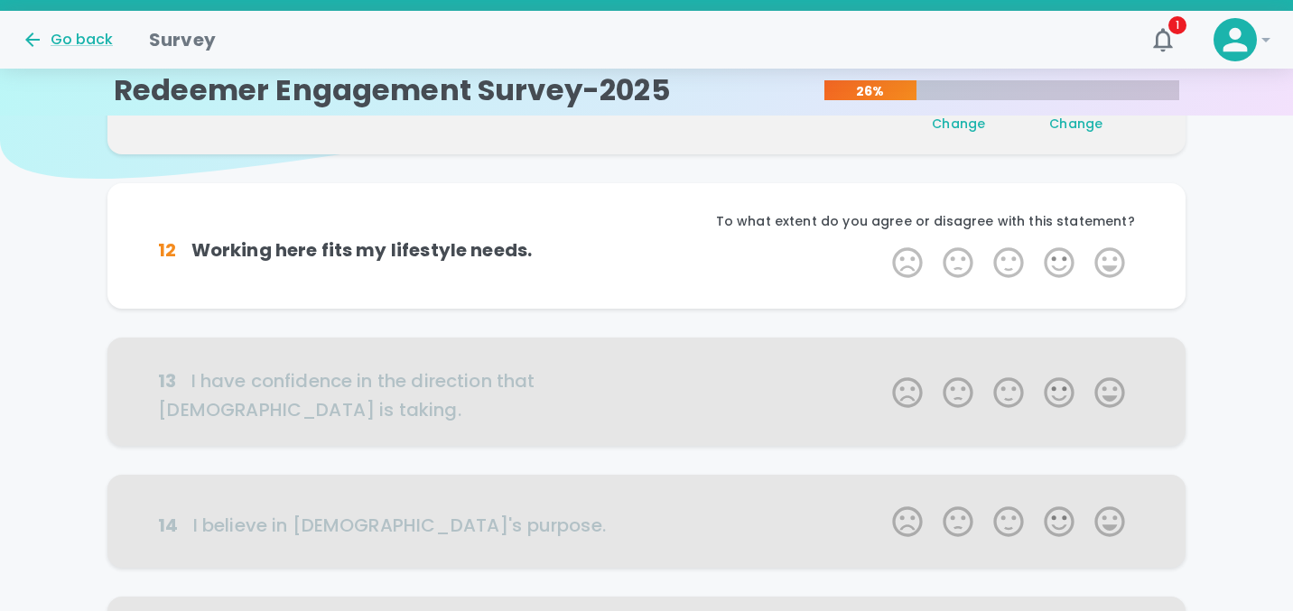
scroll to position [159, 0]
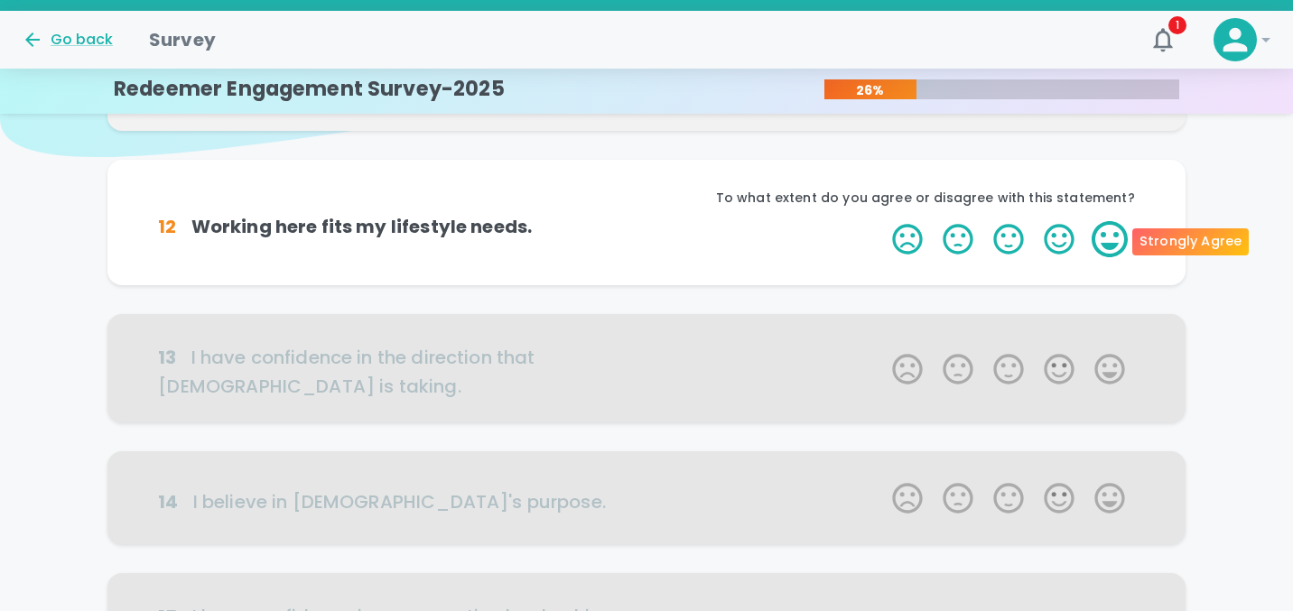
click at [1110, 252] on label "5 Stars" at bounding box center [1109, 239] width 51 height 36
click at [882, 221] on input "5 Stars" at bounding box center [881, 220] width 1 height 1
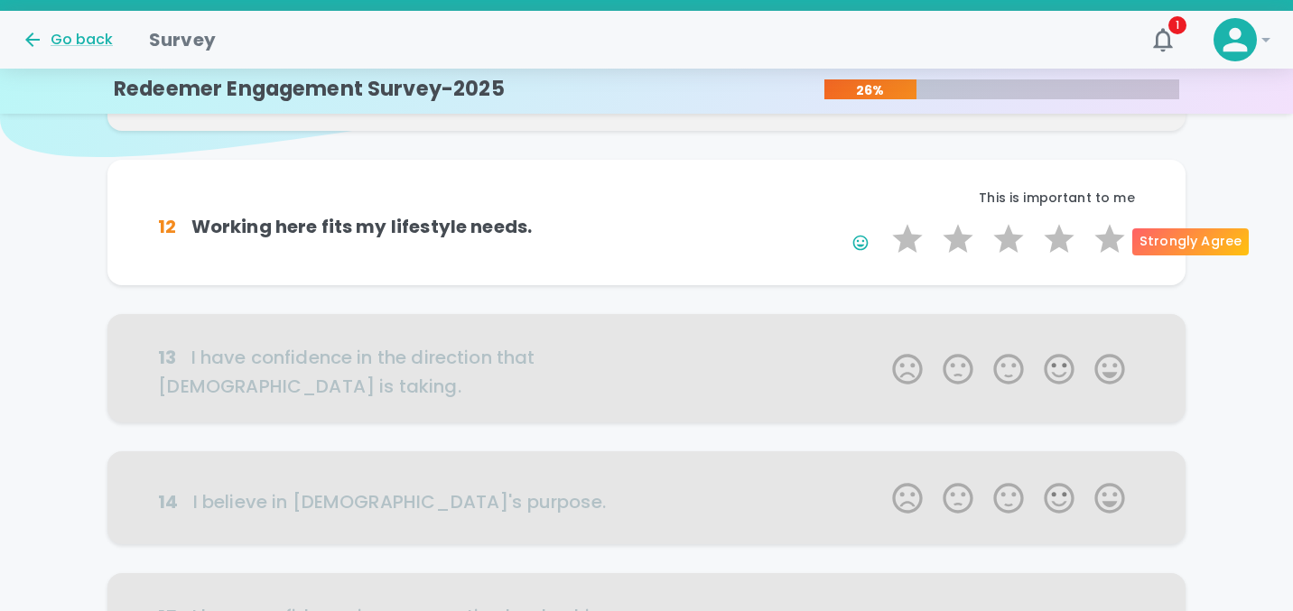
click at [1110, 252] on label "5 Stars" at bounding box center [1109, 239] width 51 height 36
click at [882, 221] on input "5 Stars" at bounding box center [881, 220] width 1 height 1
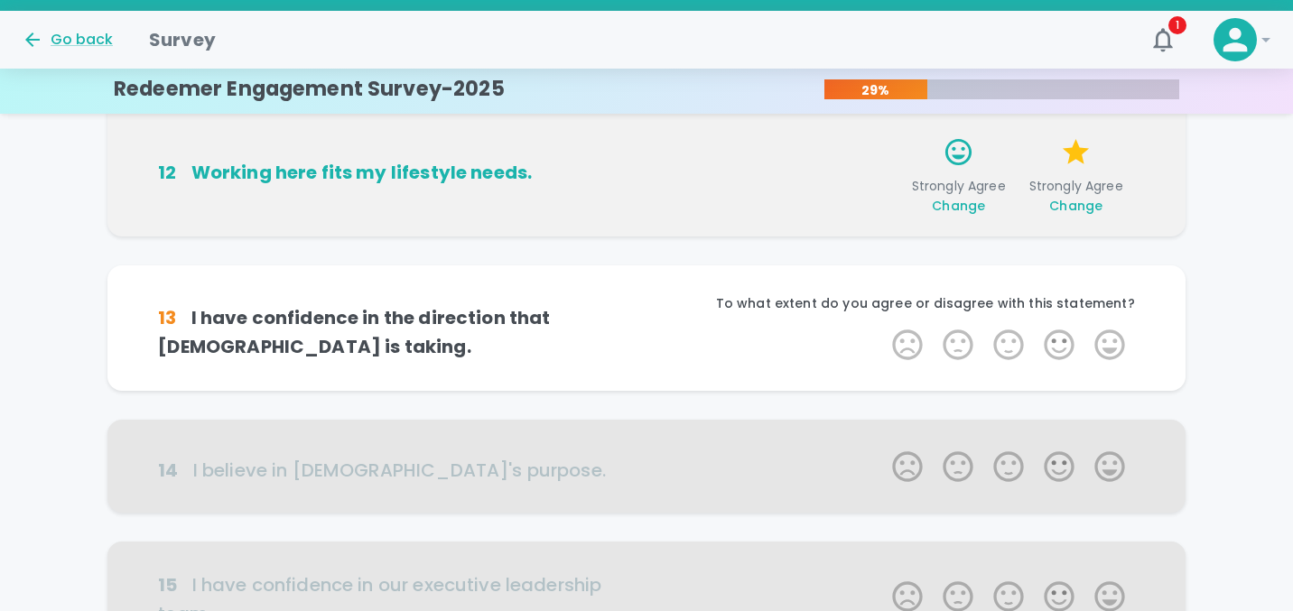
scroll to position [318, 0]
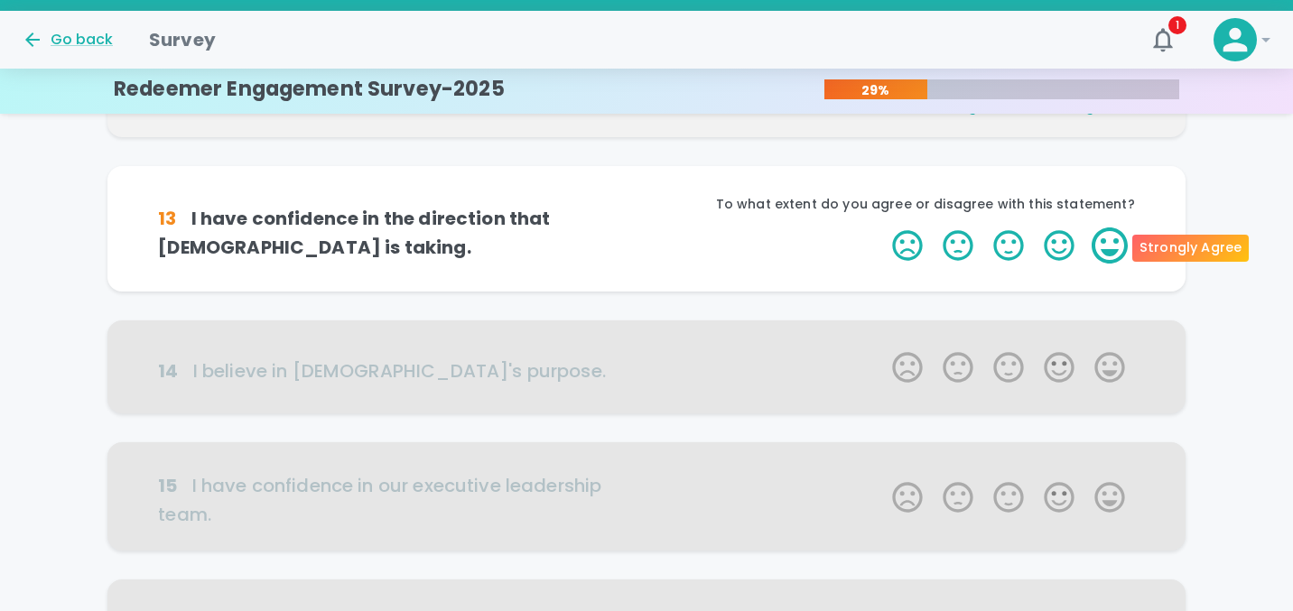
click at [1110, 252] on label "5 Stars" at bounding box center [1109, 245] width 51 height 36
click at [882, 227] on input "5 Stars" at bounding box center [881, 227] width 1 height 1
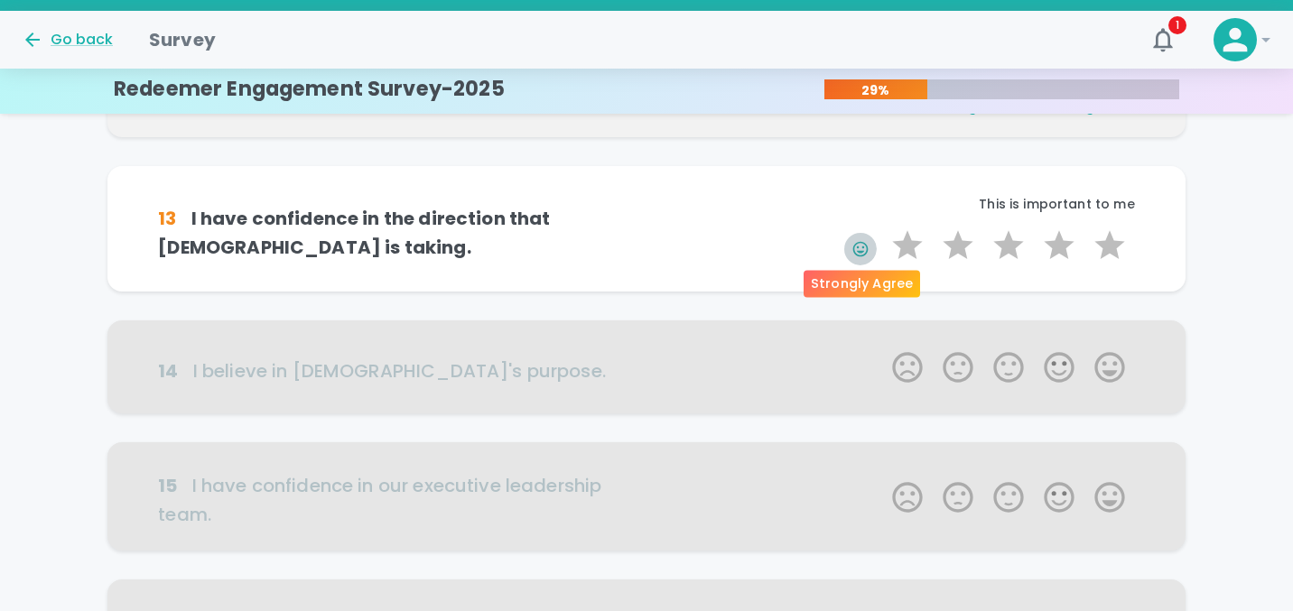
click at [866, 258] on div "Strongly Agree" at bounding box center [862, 279] width 120 height 42
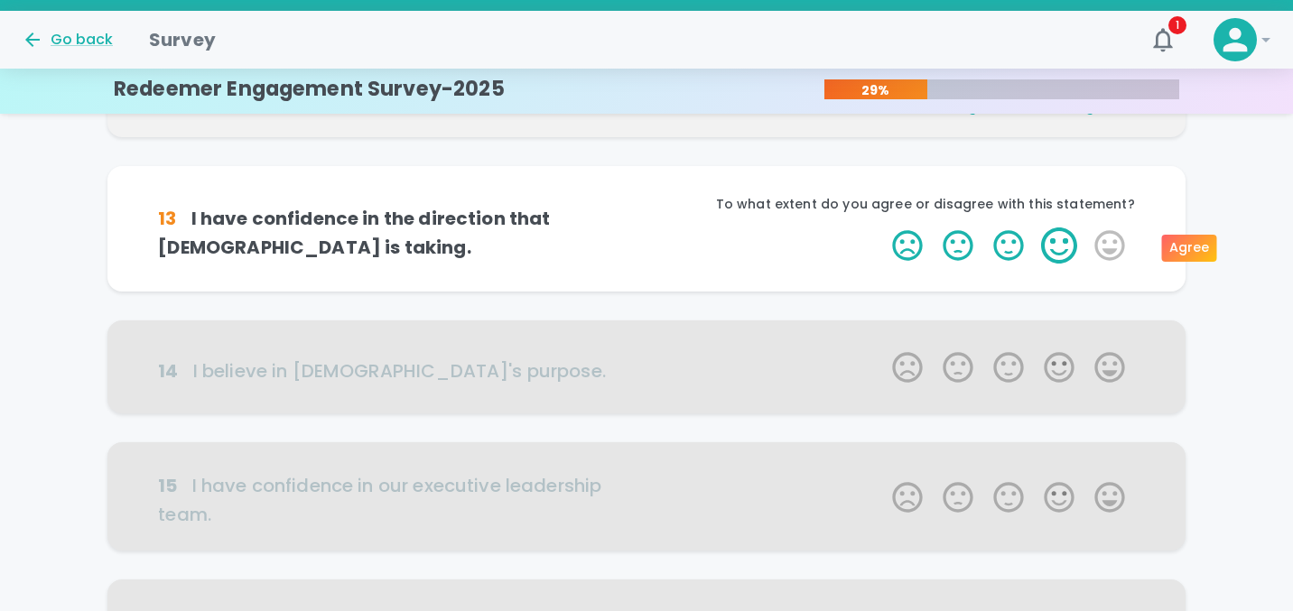
click at [1047, 256] on label "4 Stars" at bounding box center [1059, 245] width 51 height 36
click at [882, 227] on input "4 Stars" at bounding box center [881, 227] width 1 height 1
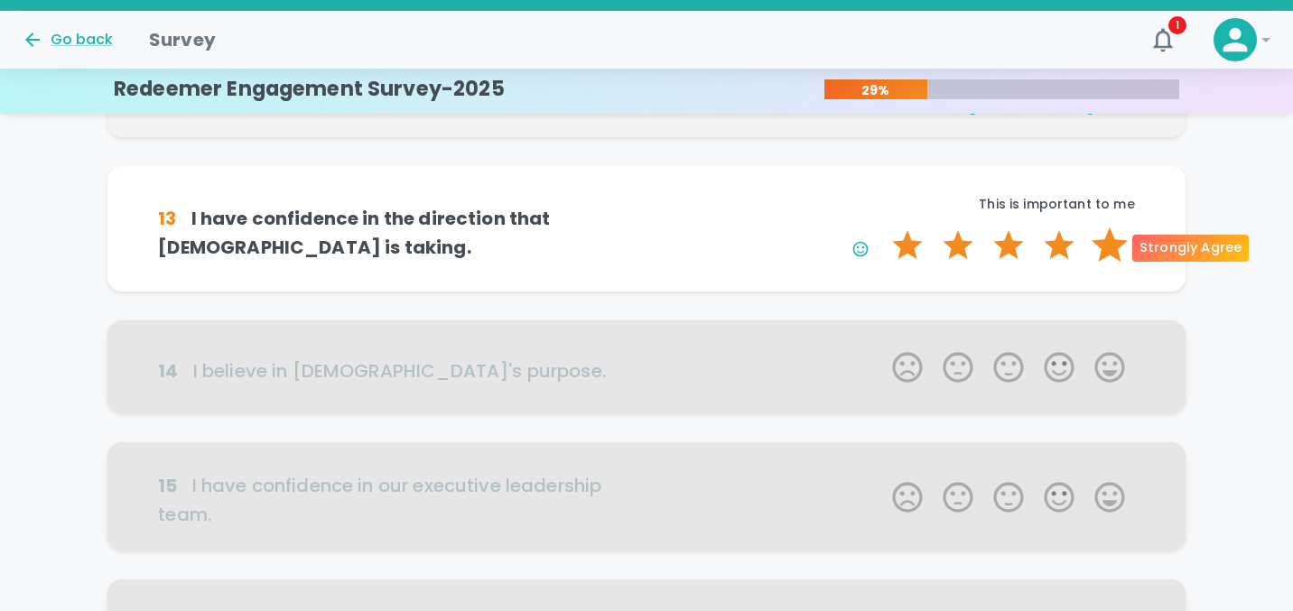
click at [1090, 246] on label "5 Stars" at bounding box center [1109, 245] width 51 height 36
click at [882, 227] on input "5 Stars" at bounding box center [881, 227] width 1 height 1
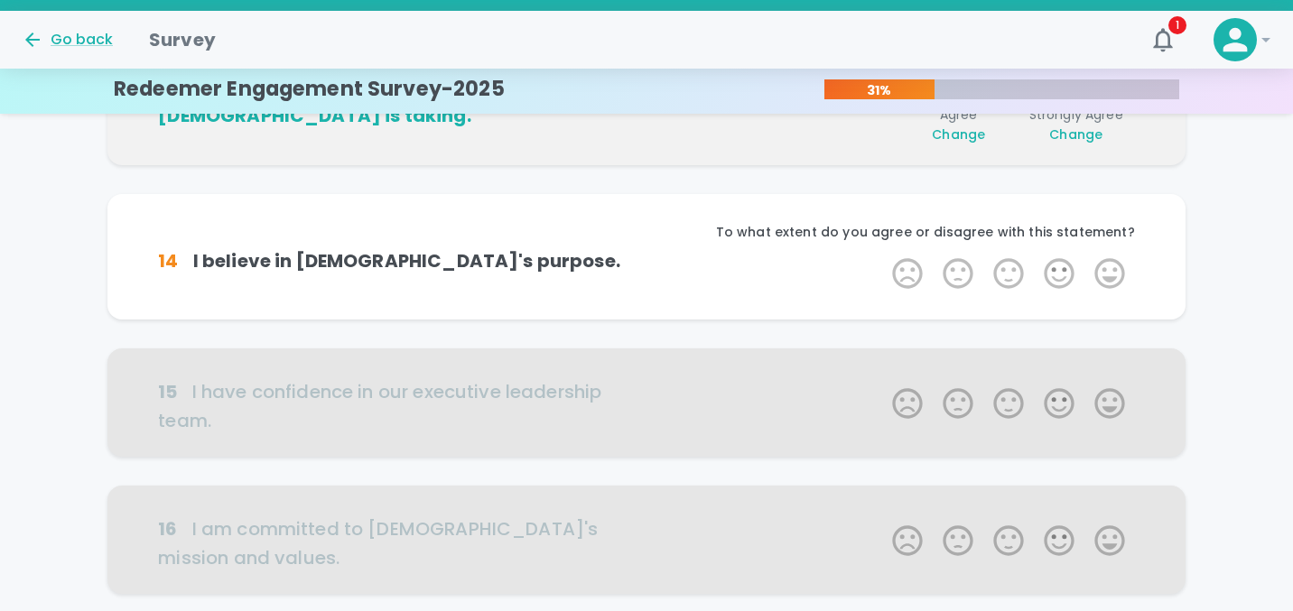
scroll to position [477, 0]
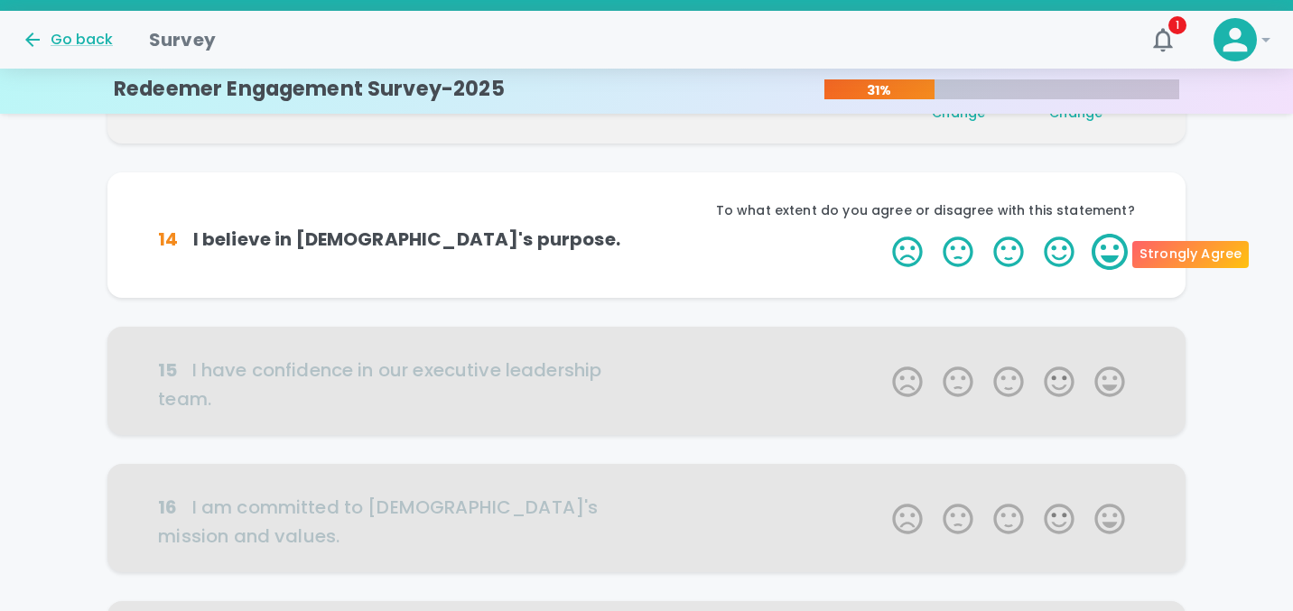
click at [1096, 260] on label "5 Stars" at bounding box center [1109, 252] width 51 height 36
click at [882, 234] on input "5 Stars" at bounding box center [881, 233] width 1 height 1
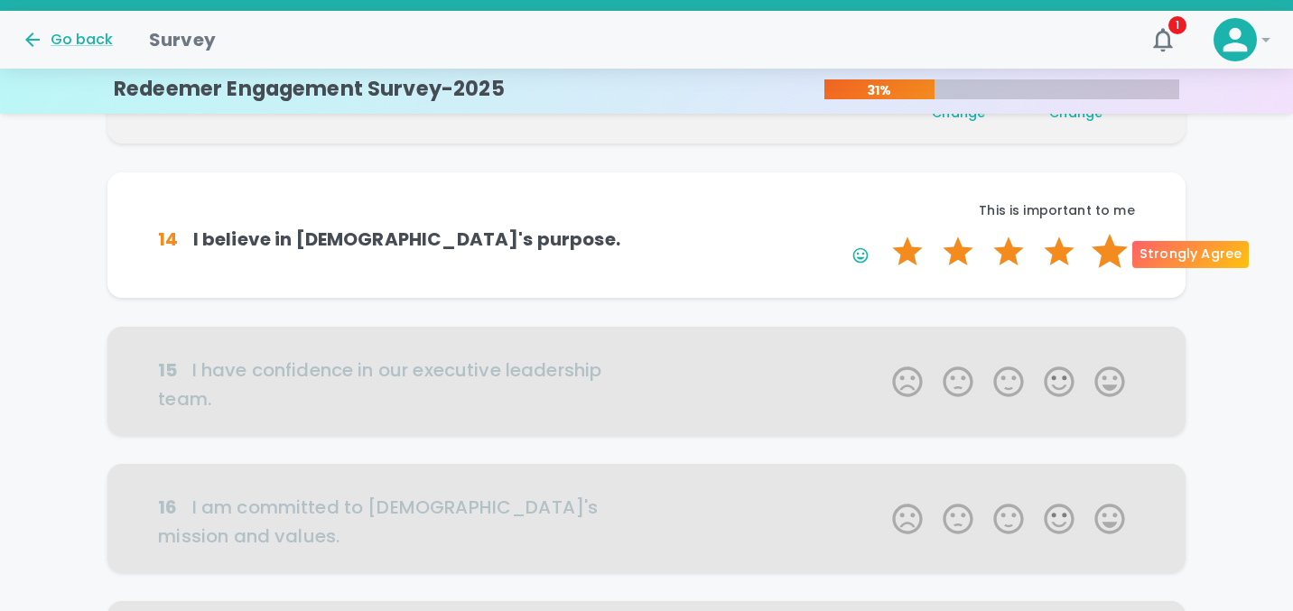
click at [1105, 258] on label "5 Stars" at bounding box center [1109, 252] width 51 height 36
click at [882, 234] on input "5 Stars" at bounding box center [881, 233] width 1 height 1
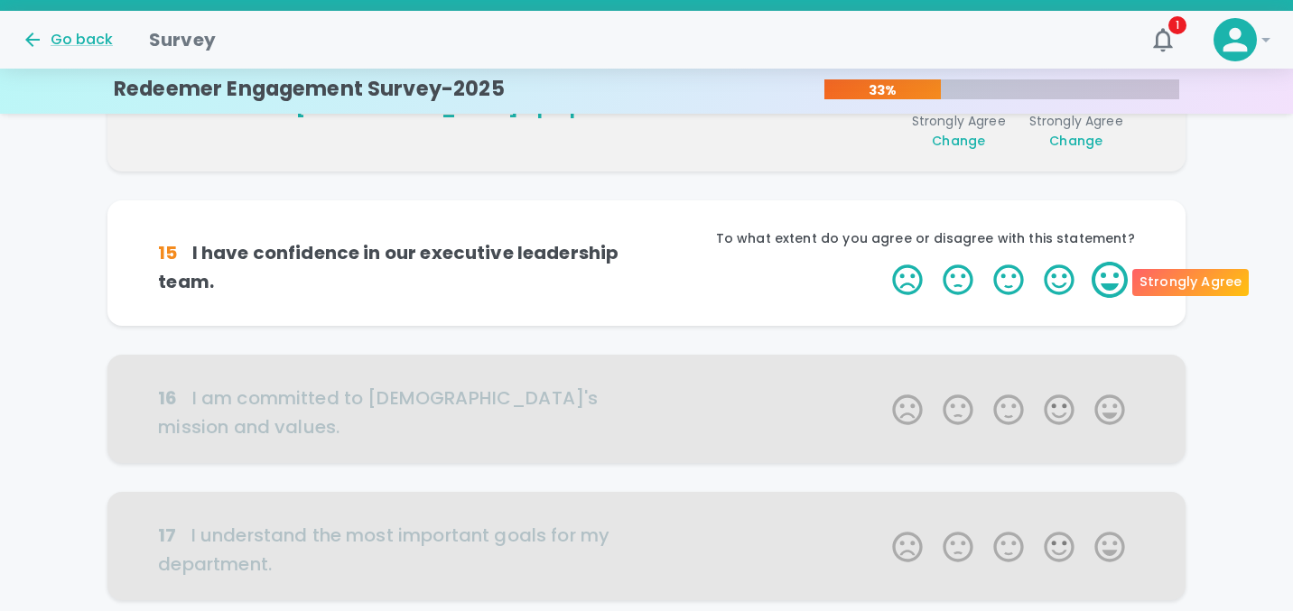
scroll to position [635, 0]
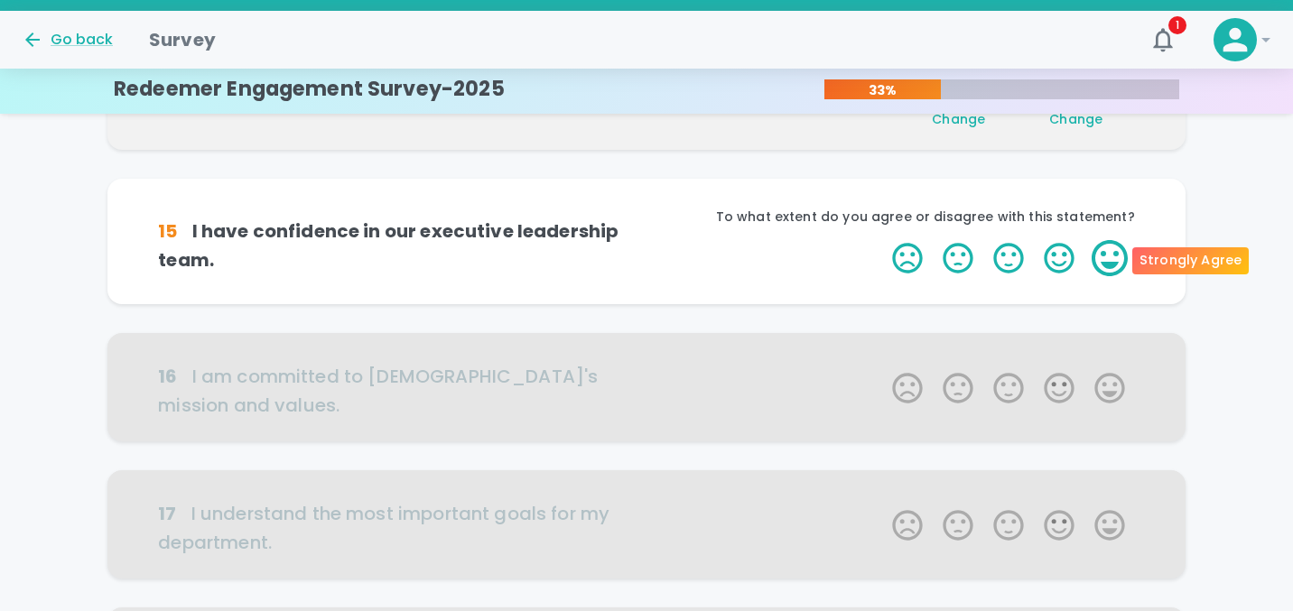
click at [1101, 271] on label "5 Stars" at bounding box center [1109, 258] width 51 height 36
click at [882, 240] on input "5 Stars" at bounding box center [881, 239] width 1 height 1
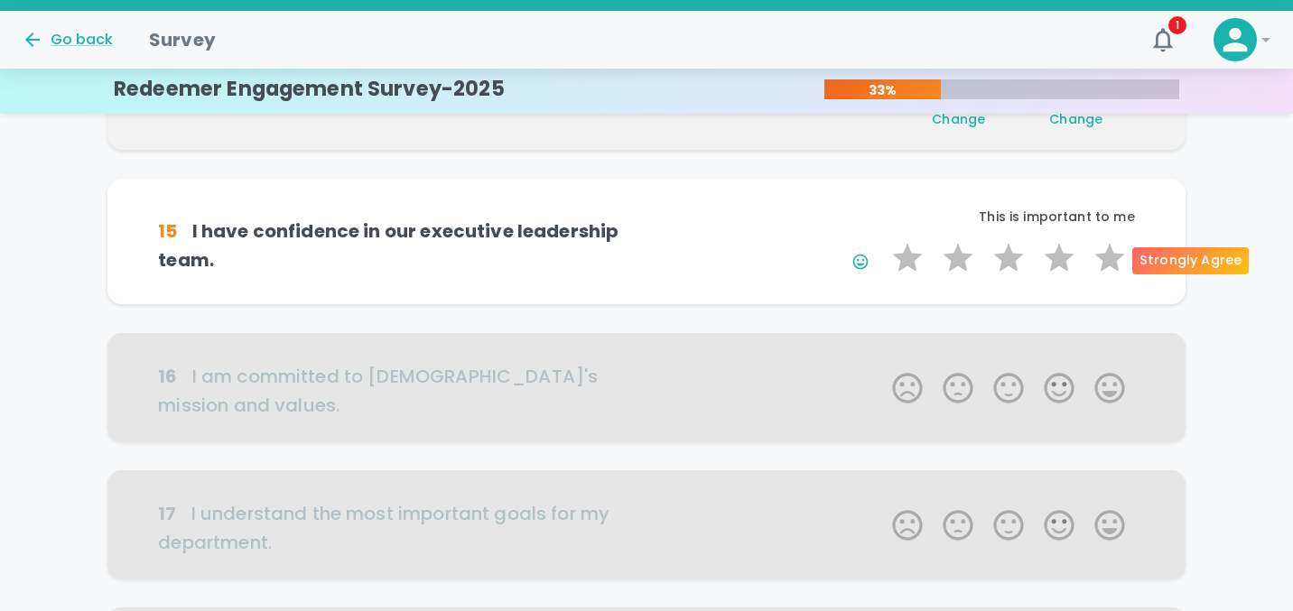
click at [1101, 271] on label "5 Stars" at bounding box center [1109, 258] width 51 height 36
click at [882, 240] on input "5 Stars" at bounding box center [881, 239] width 1 height 1
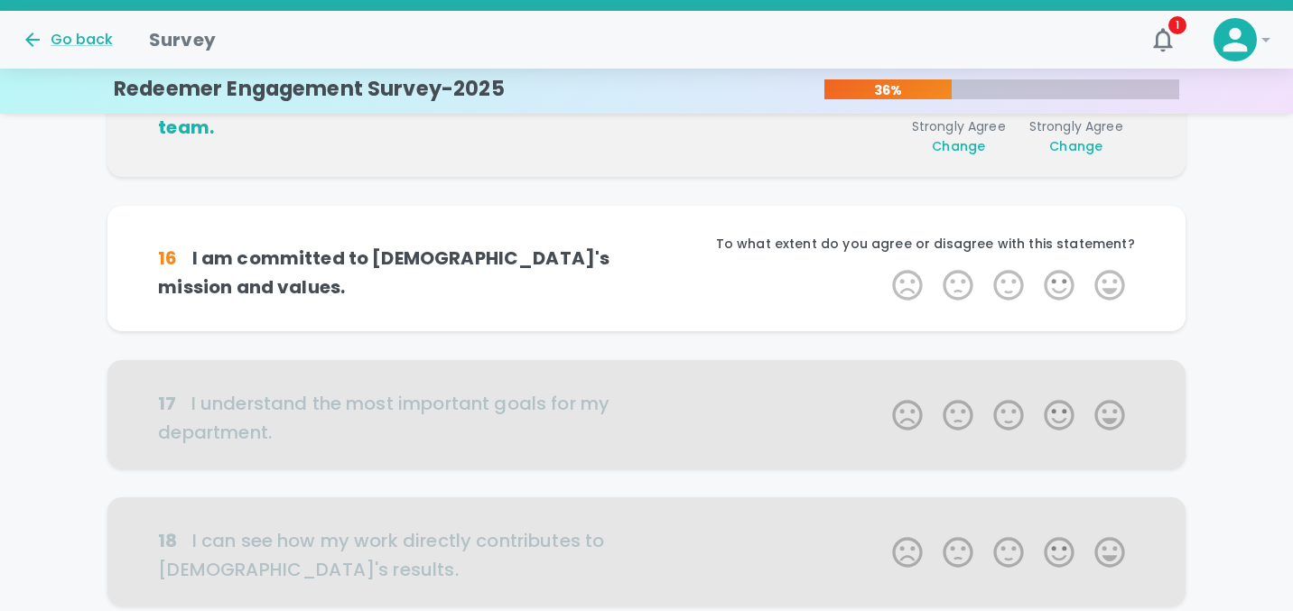
scroll to position [794, 0]
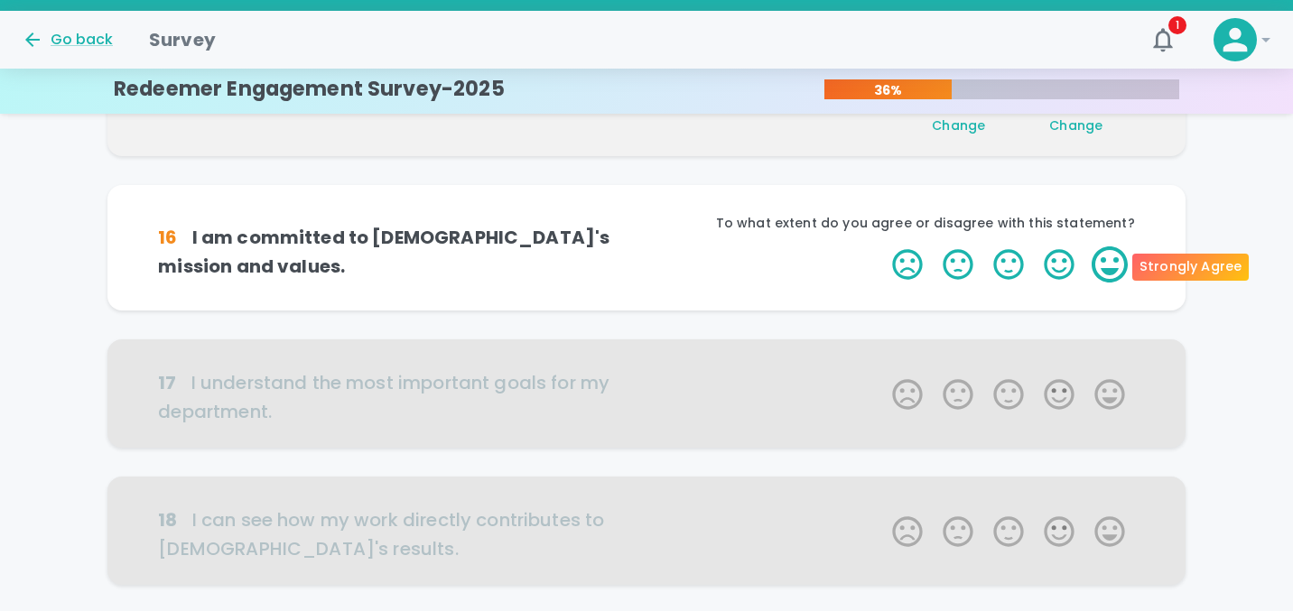
click at [1097, 274] on label "5 Stars" at bounding box center [1109, 264] width 51 height 36
click at [882, 246] on input "5 Stars" at bounding box center [881, 246] width 1 height 1
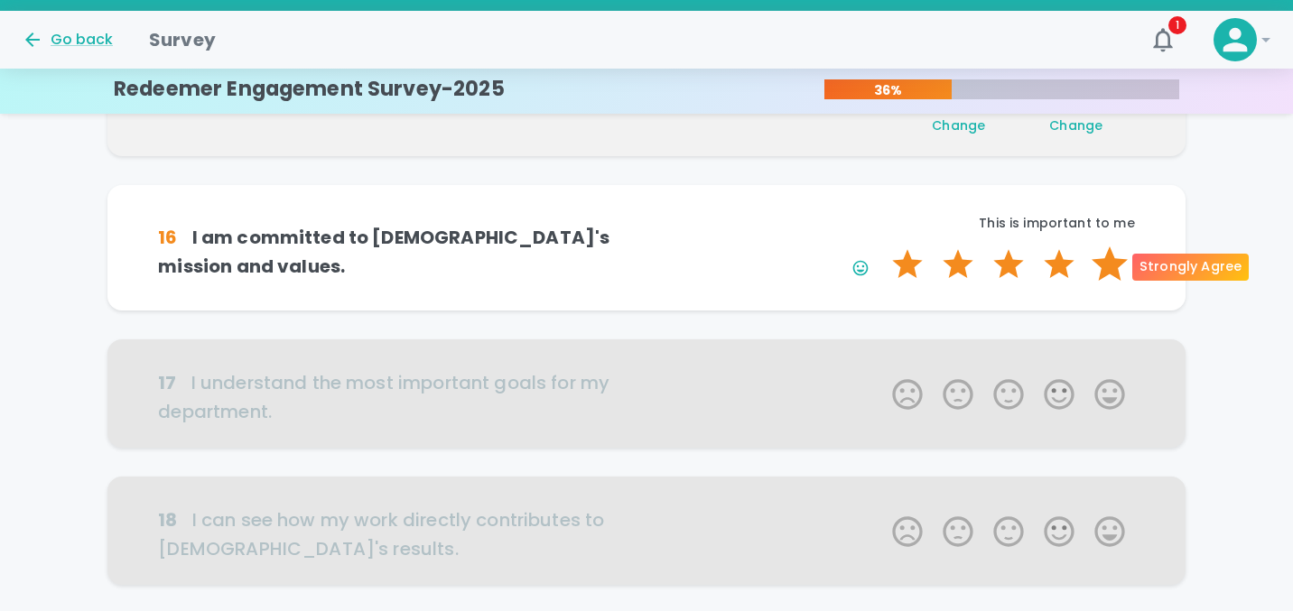
click at [1098, 272] on label "5 Stars" at bounding box center [1109, 264] width 51 height 36
click at [882, 246] on input "5 Stars" at bounding box center [881, 246] width 1 height 1
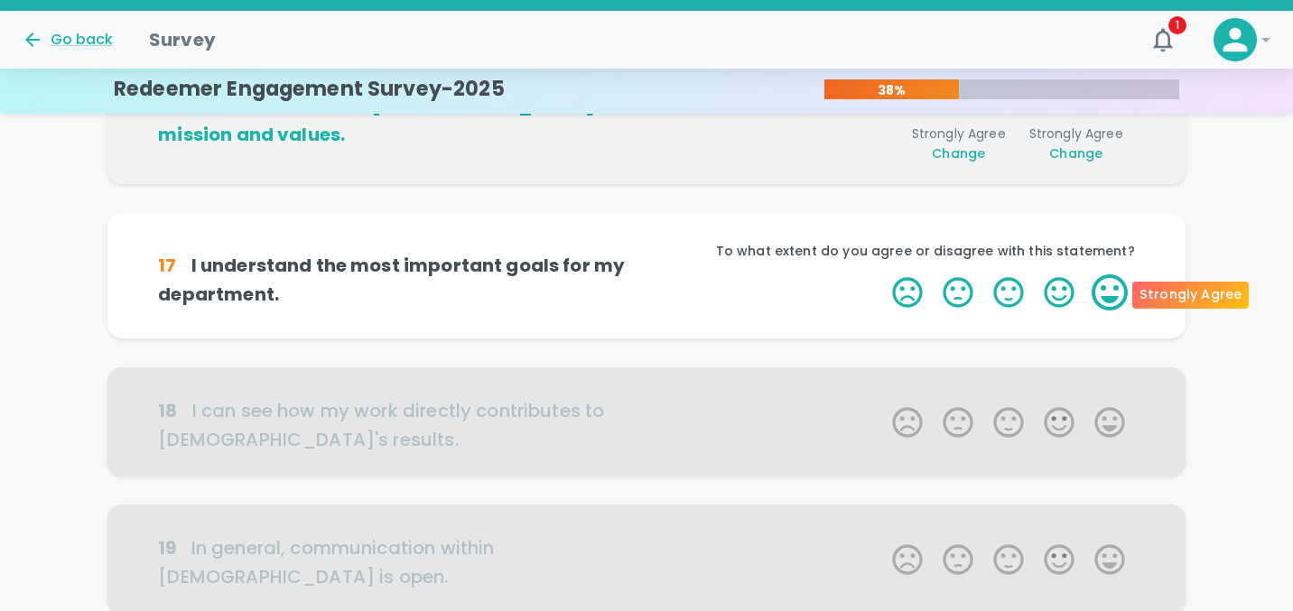
scroll to position [953, 0]
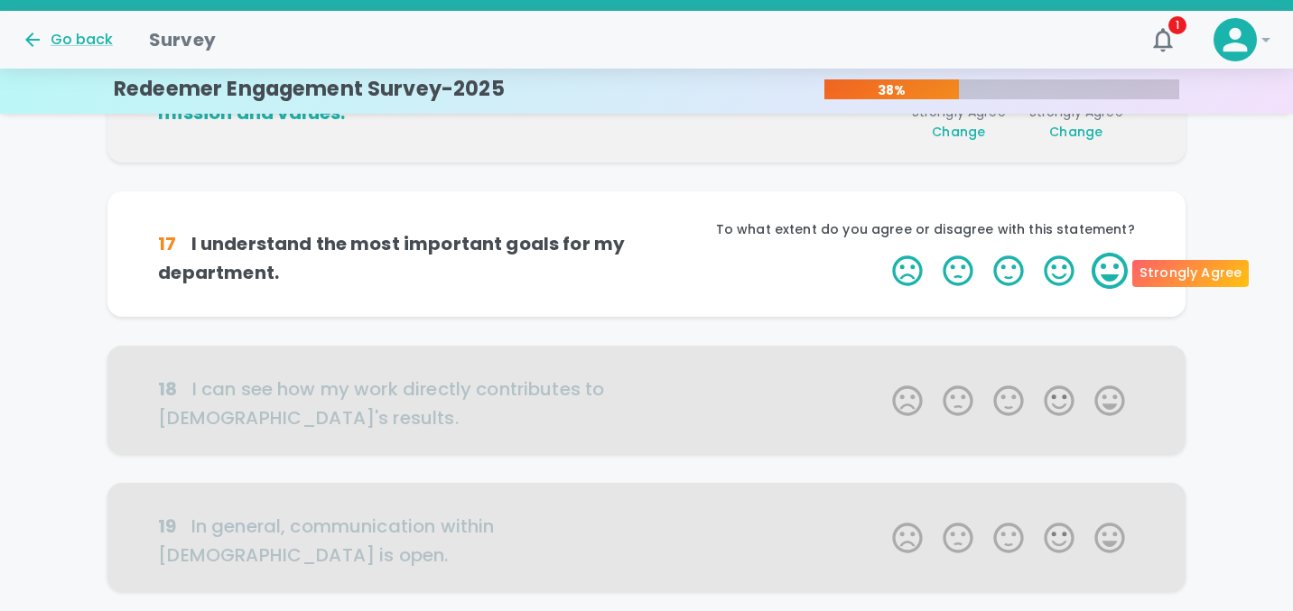
click at [1097, 273] on label "5 Stars" at bounding box center [1109, 271] width 51 height 36
click at [882, 253] on input "5 Stars" at bounding box center [881, 252] width 1 height 1
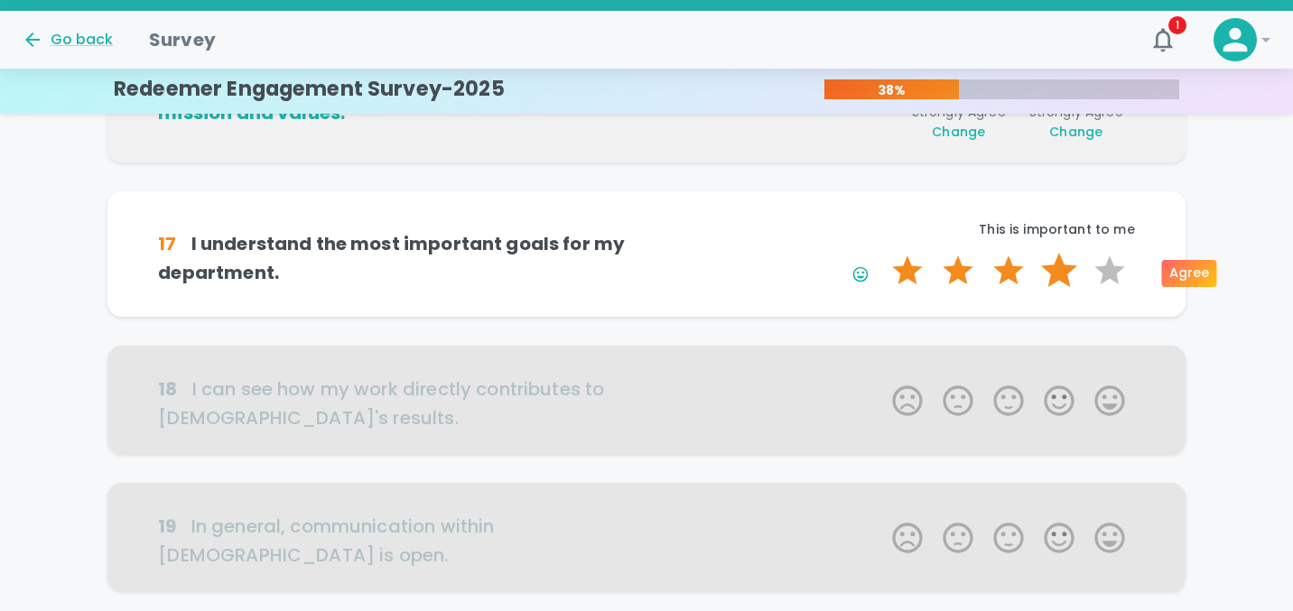
click at [1058, 273] on label "4 Stars" at bounding box center [1059, 271] width 51 height 36
click at [882, 253] on input "4 Stars" at bounding box center [881, 252] width 1 height 1
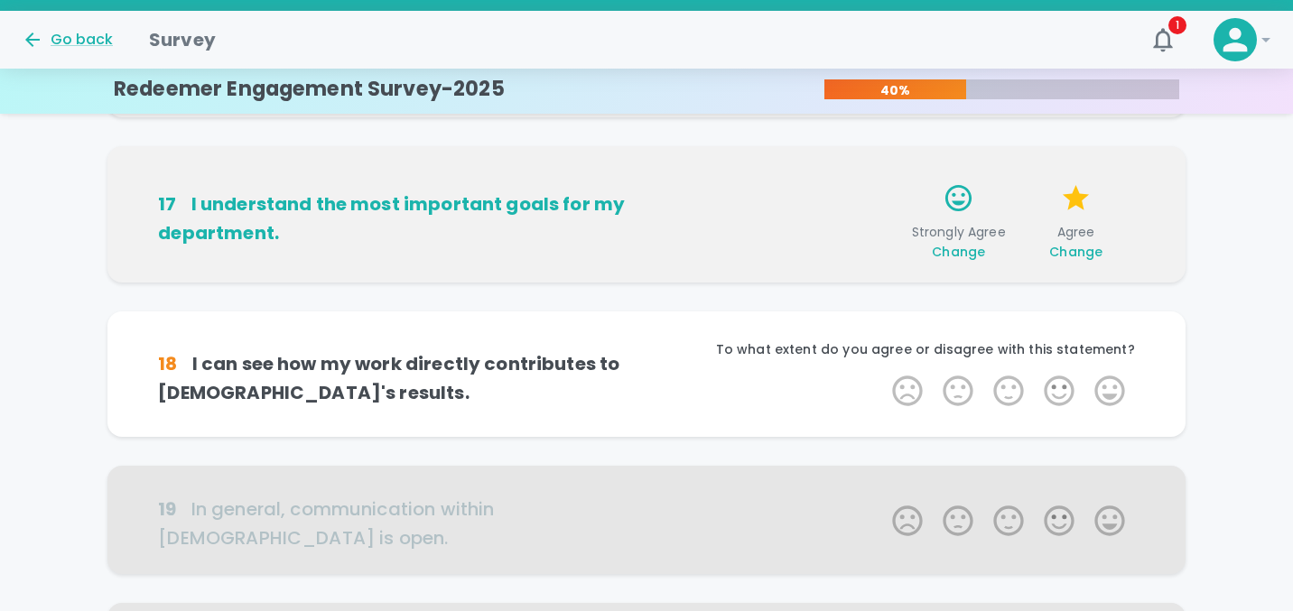
scroll to position [1112, 0]
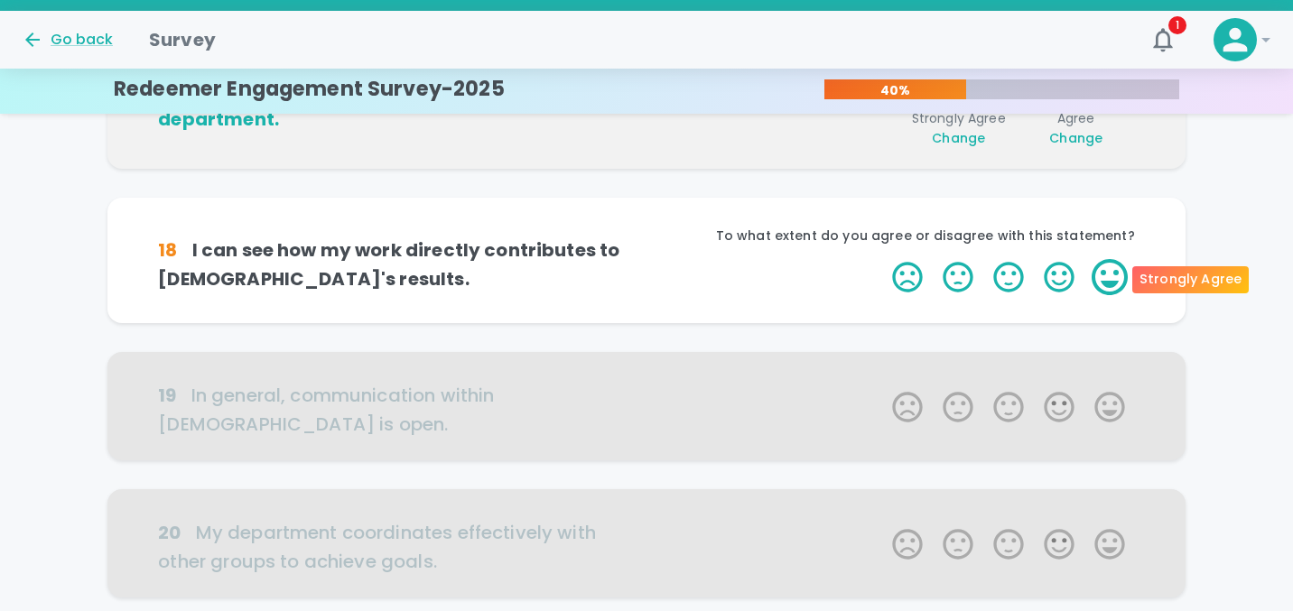
click at [1088, 276] on label "5 Stars" at bounding box center [1109, 277] width 51 height 36
click at [882, 259] on input "5 Stars" at bounding box center [881, 258] width 1 height 1
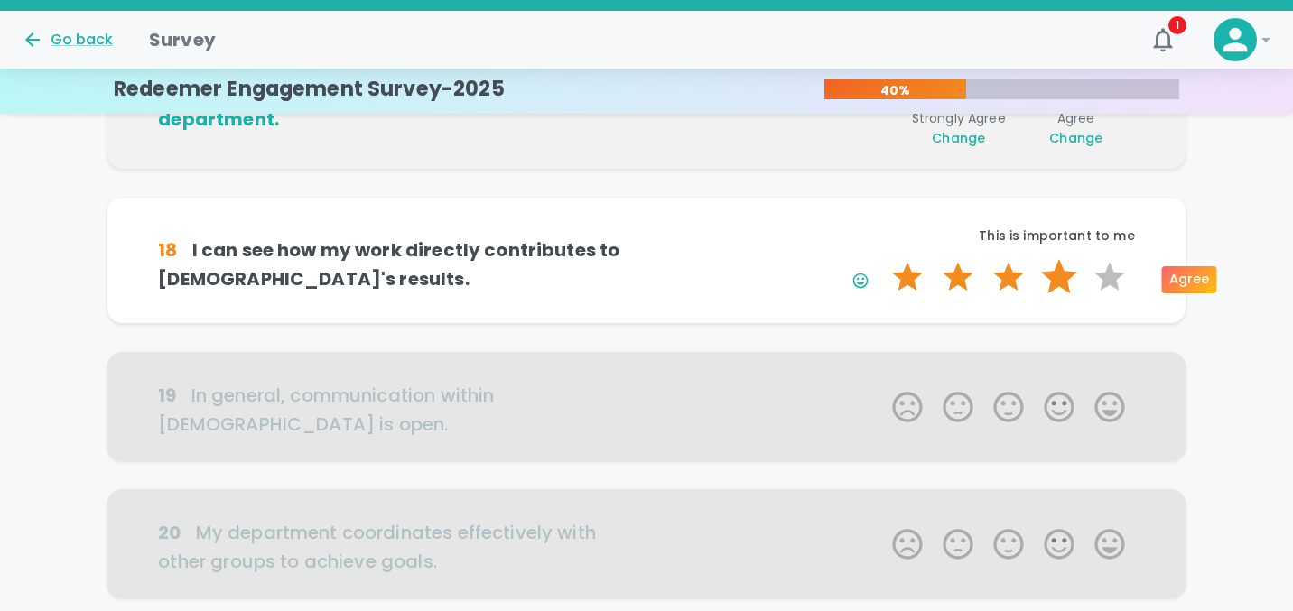
click at [1064, 275] on label "4 Stars" at bounding box center [1059, 277] width 51 height 36
click at [882, 259] on input "4 Stars" at bounding box center [881, 258] width 1 height 1
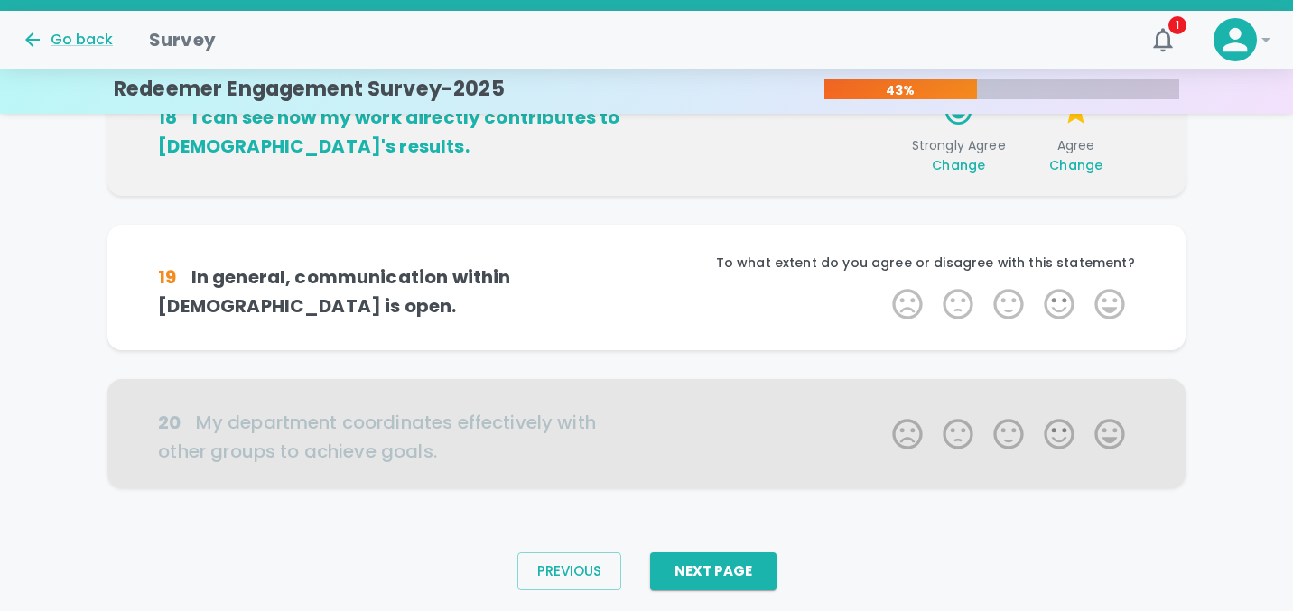
scroll to position [1271, 0]
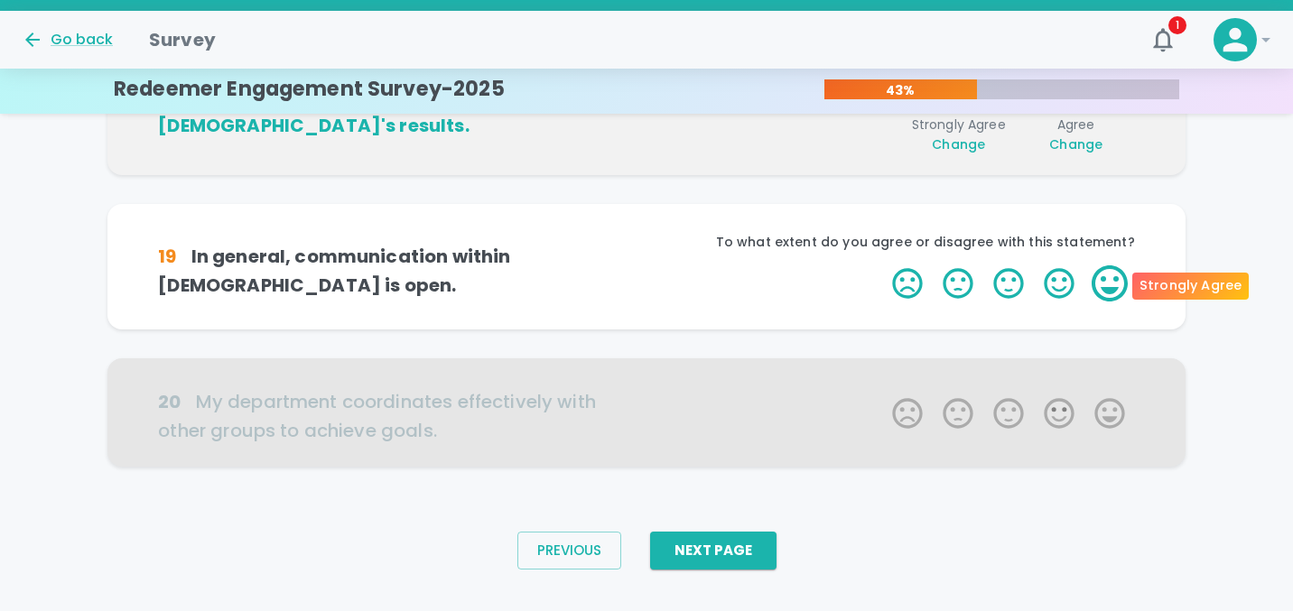
click at [1093, 278] on label "5 Stars" at bounding box center [1109, 283] width 51 height 36
click at [882, 265] on input "5 Stars" at bounding box center [881, 264] width 1 height 1
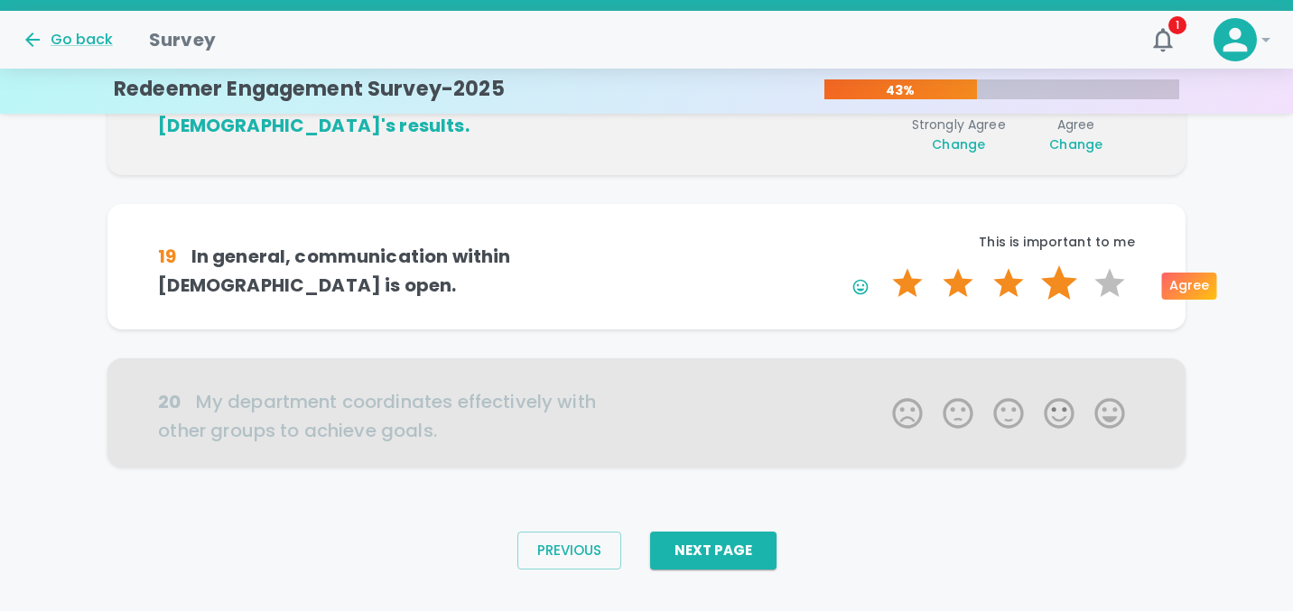
click at [1065, 275] on label "4 Stars" at bounding box center [1059, 283] width 51 height 36
click at [882, 265] on input "4 Stars" at bounding box center [881, 264] width 1 height 1
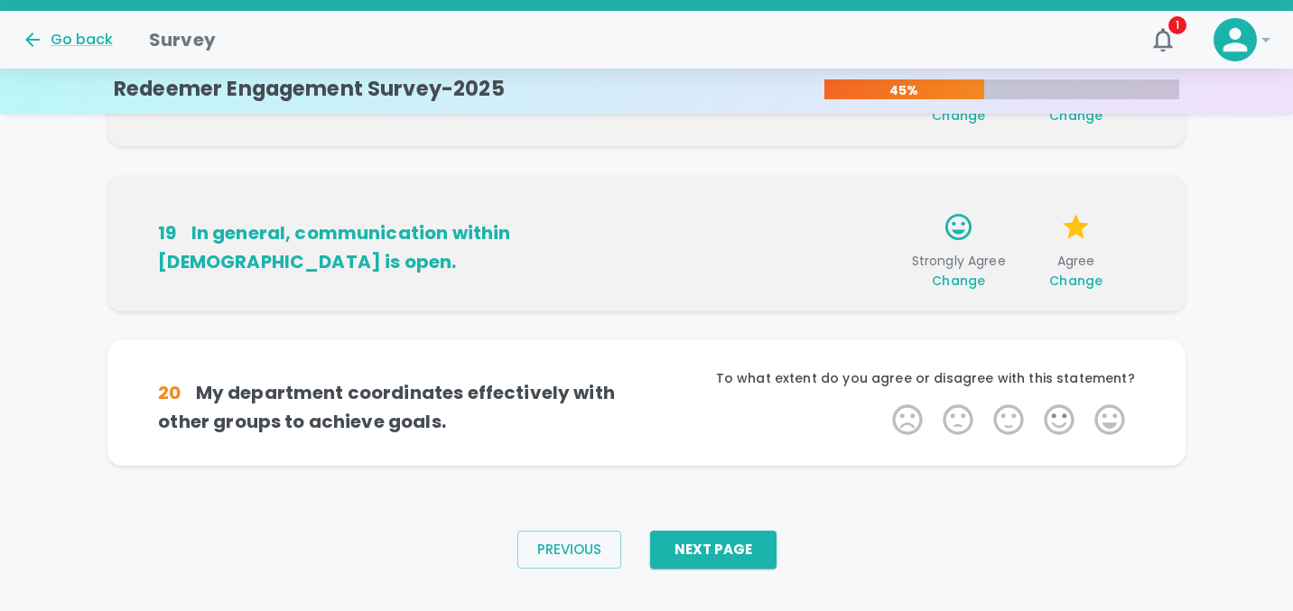
scroll to position [1302, 0]
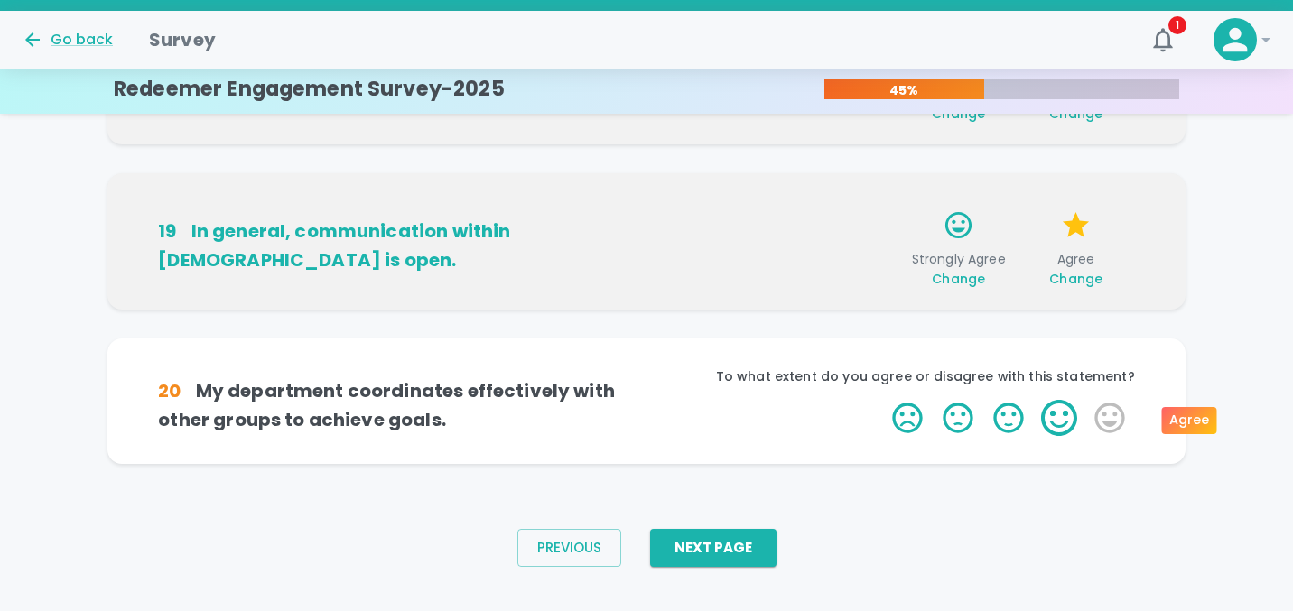
click at [1059, 420] on label "4 Stars" at bounding box center [1059, 418] width 51 height 36
click at [882, 400] on input "4 Stars" at bounding box center [881, 399] width 1 height 1
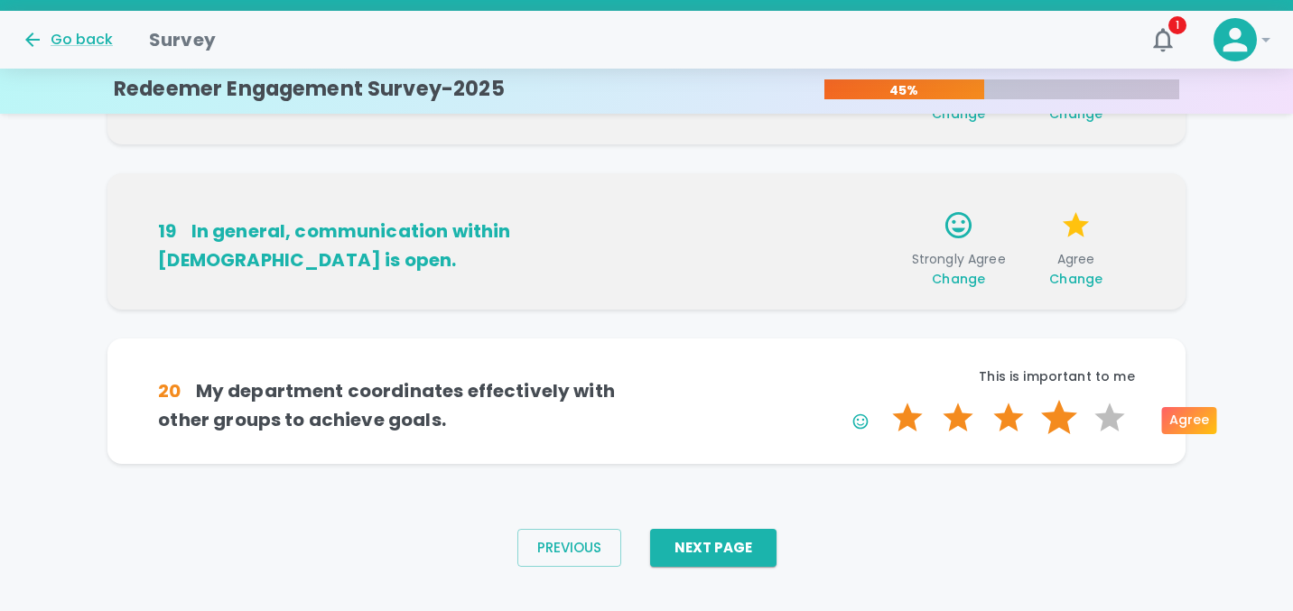
click at [1062, 419] on label "4 Stars" at bounding box center [1059, 418] width 51 height 36
click at [882, 400] on input "4 Stars" at bounding box center [881, 399] width 1 height 1
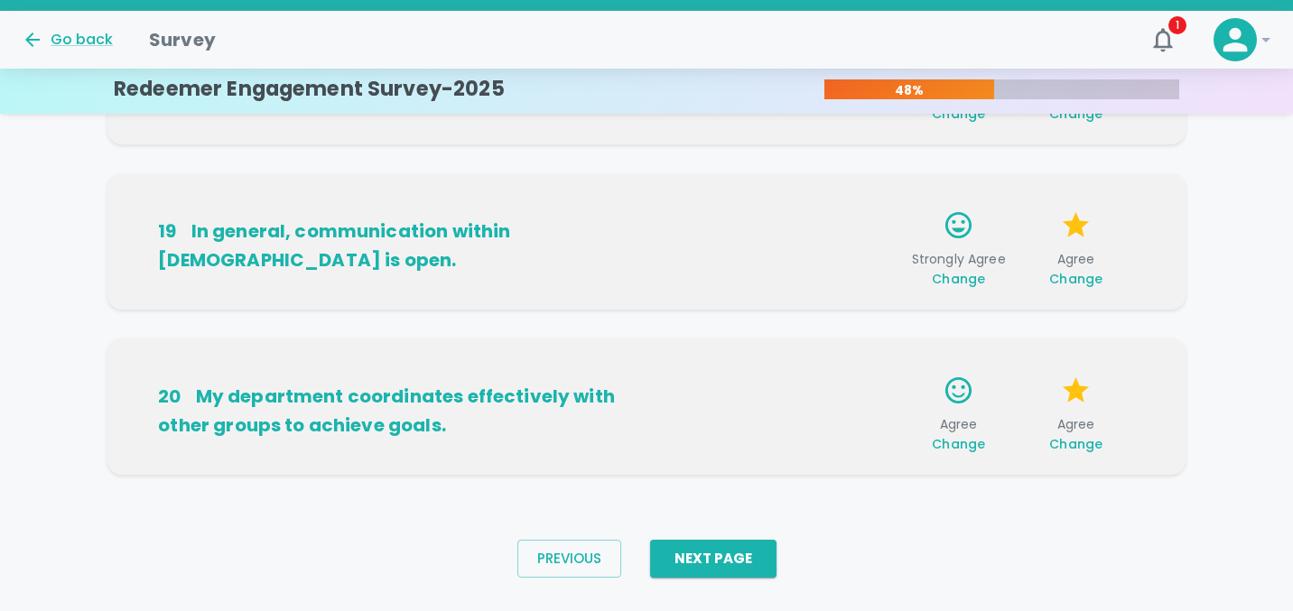
scroll to position [1330, 0]
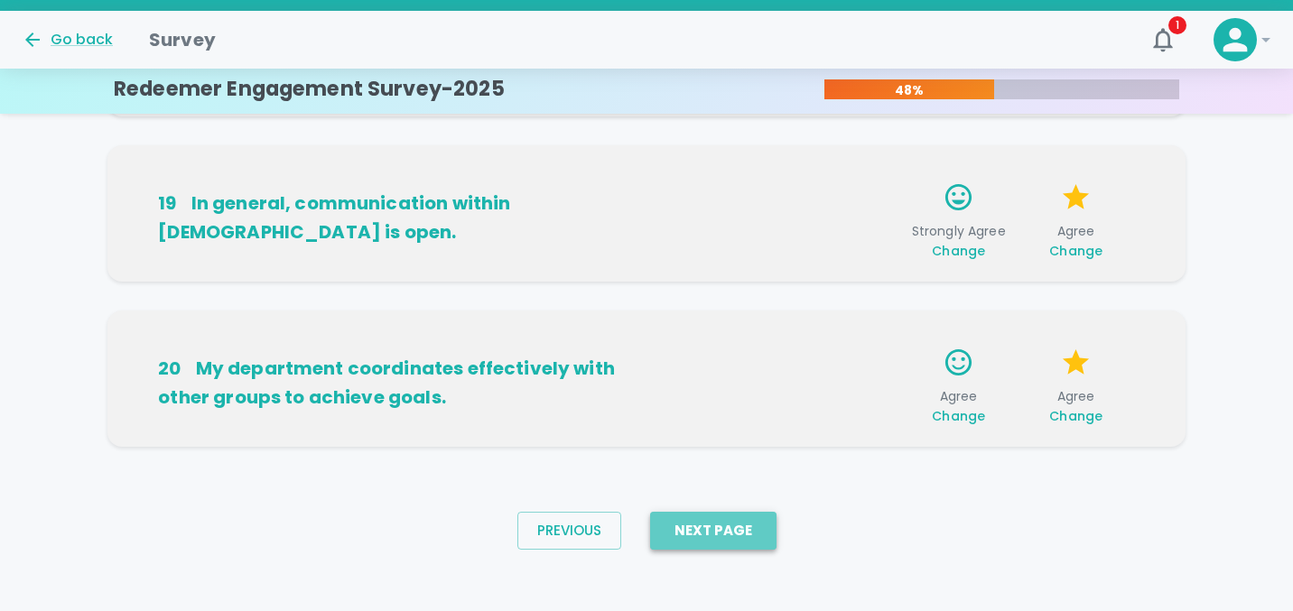
click at [737, 534] on button "Next Page" at bounding box center [713, 531] width 126 height 38
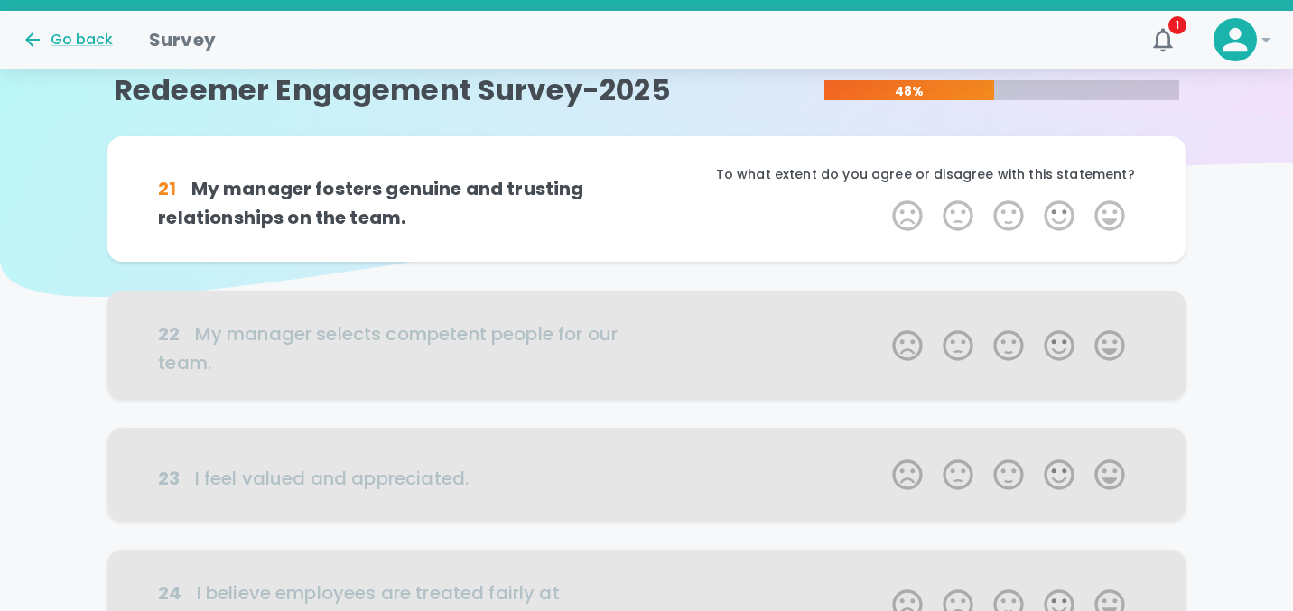
scroll to position [0, 0]
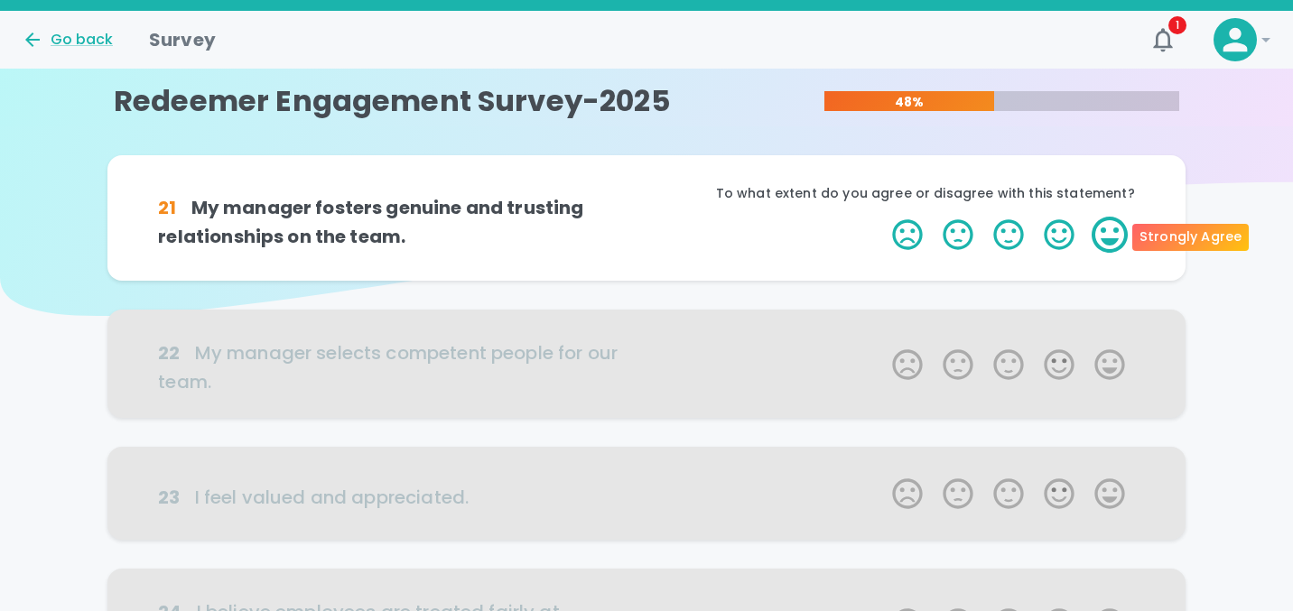
click at [1100, 232] on label "5 Stars" at bounding box center [1109, 235] width 51 height 36
click at [882, 217] on input "5 Stars" at bounding box center [881, 216] width 1 height 1
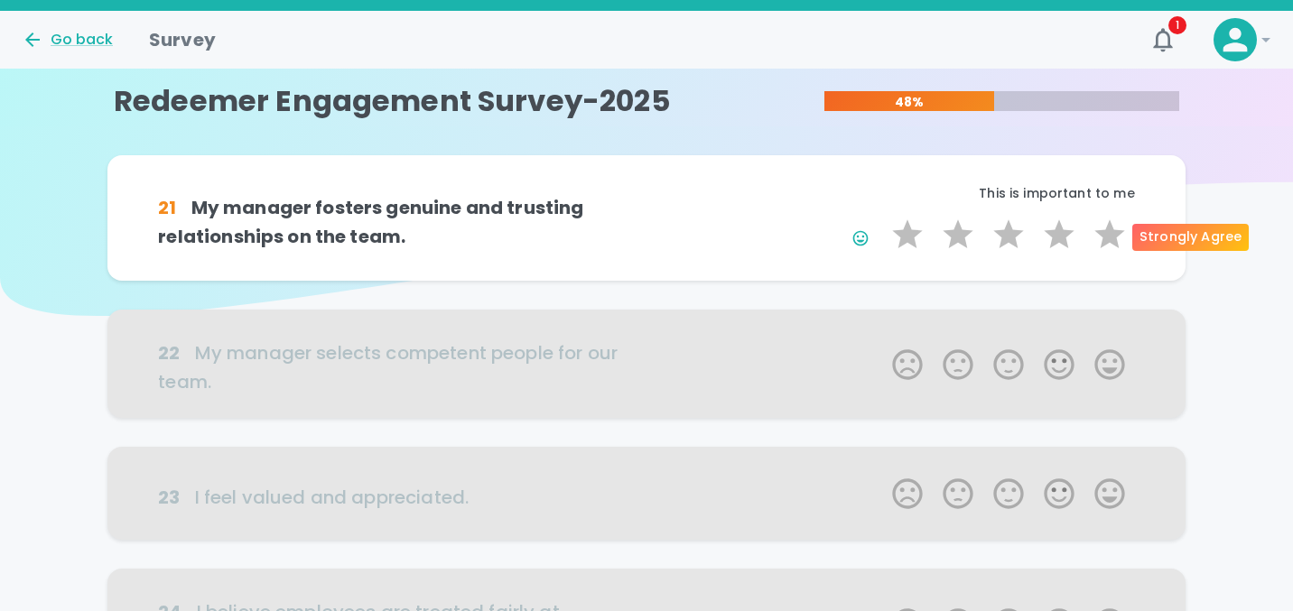
click at [1100, 232] on label "5 Stars" at bounding box center [1109, 235] width 51 height 36
click at [882, 217] on input "5 Stars" at bounding box center [881, 216] width 1 height 1
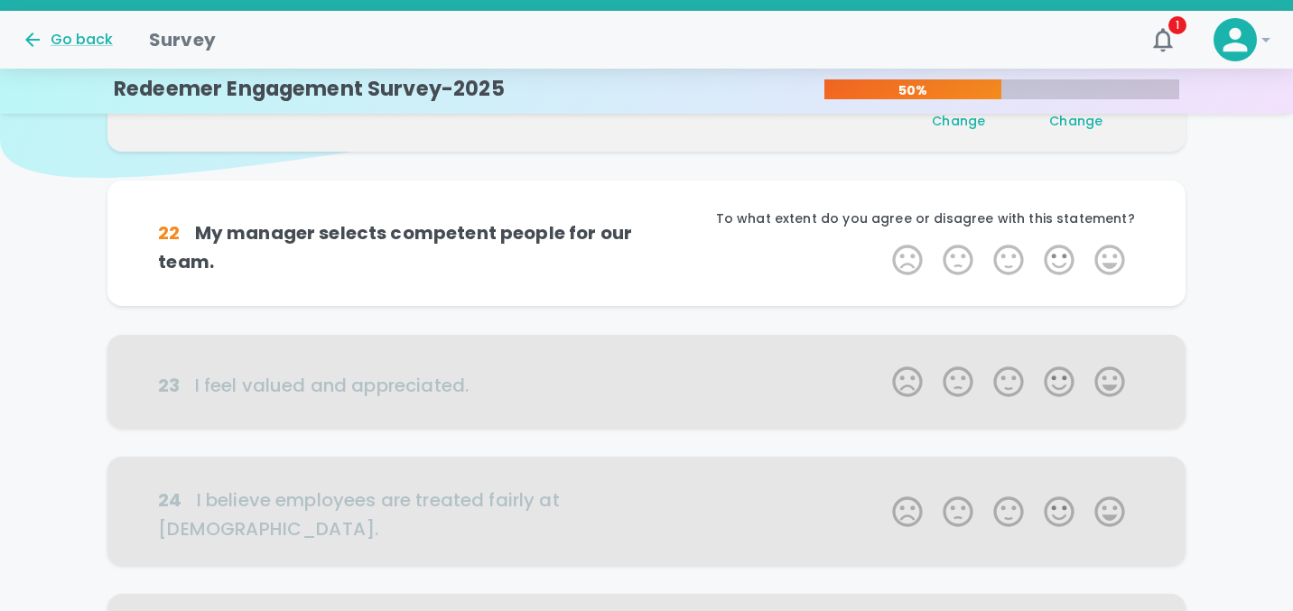
scroll to position [159, 0]
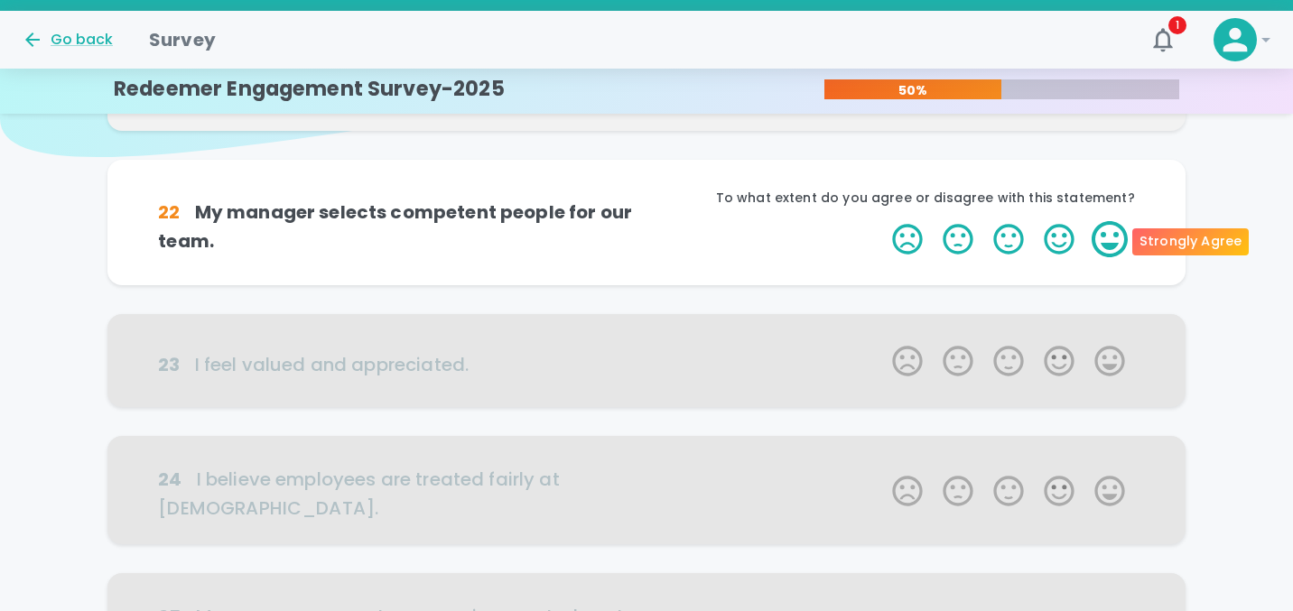
click at [1099, 236] on label "5 Stars" at bounding box center [1109, 239] width 51 height 36
click at [882, 221] on input "5 Stars" at bounding box center [881, 220] width 1 height 1
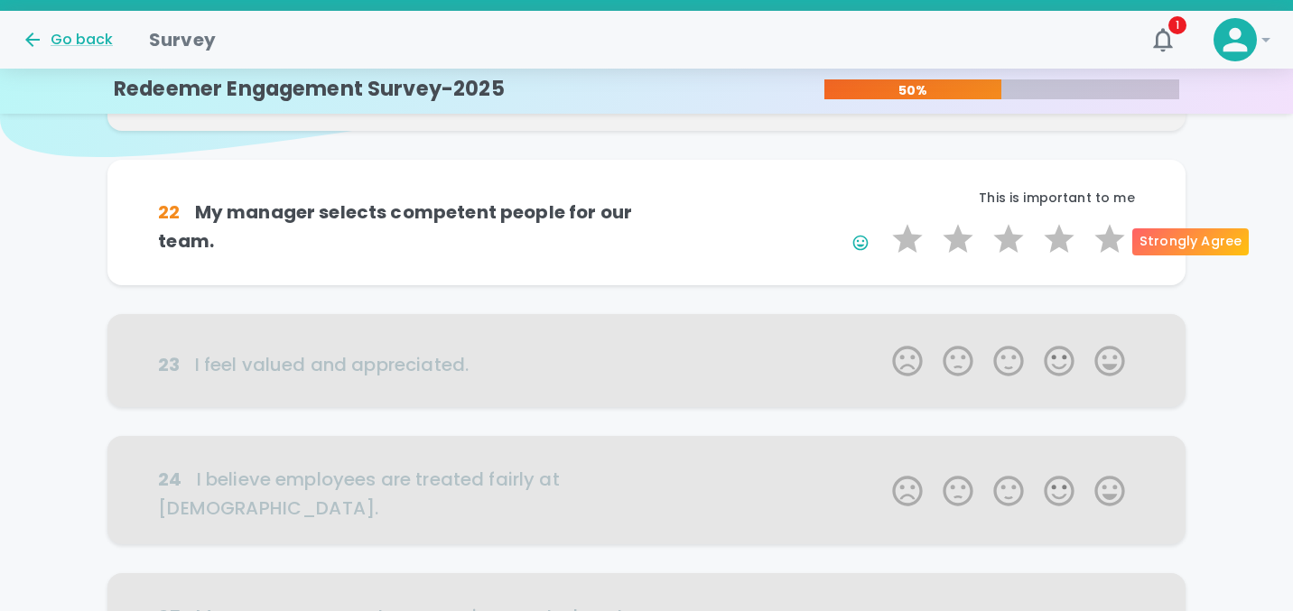
click at [1099, 236] on label "5 Stars" at bounding box center [1109, 239] width 51 height 36
click at [882, 221] on input "5 Stars" at bounding box center [881, 220] width 1 height 1
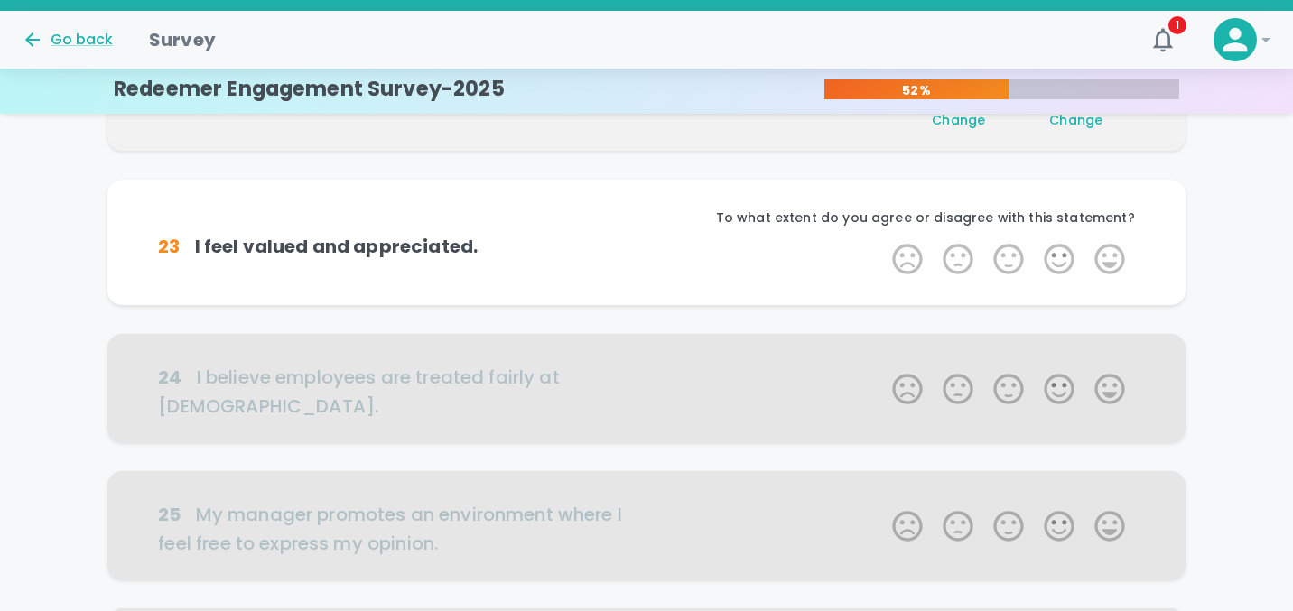
scroll to position [318, 0]
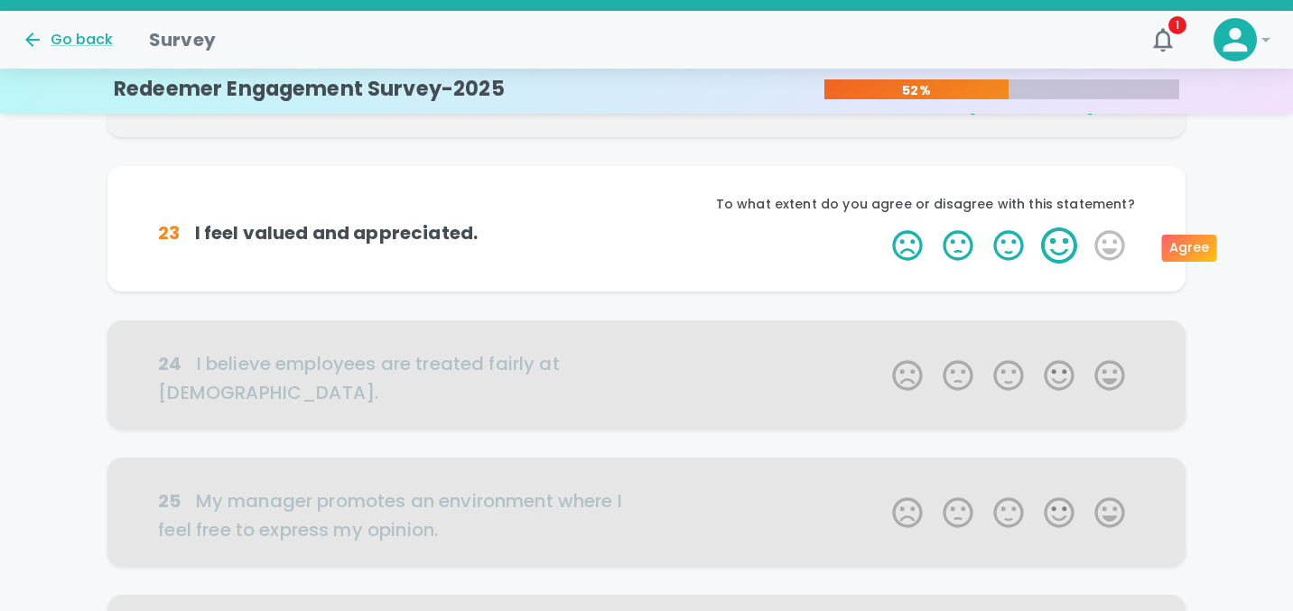
click at [1062, 240] on label "4 Stars" at bounding box center [1059, 245] width 51 height 36
click at [882, 227] on input "4 Stars" at bounding box center [881, 227] width 1 height 1
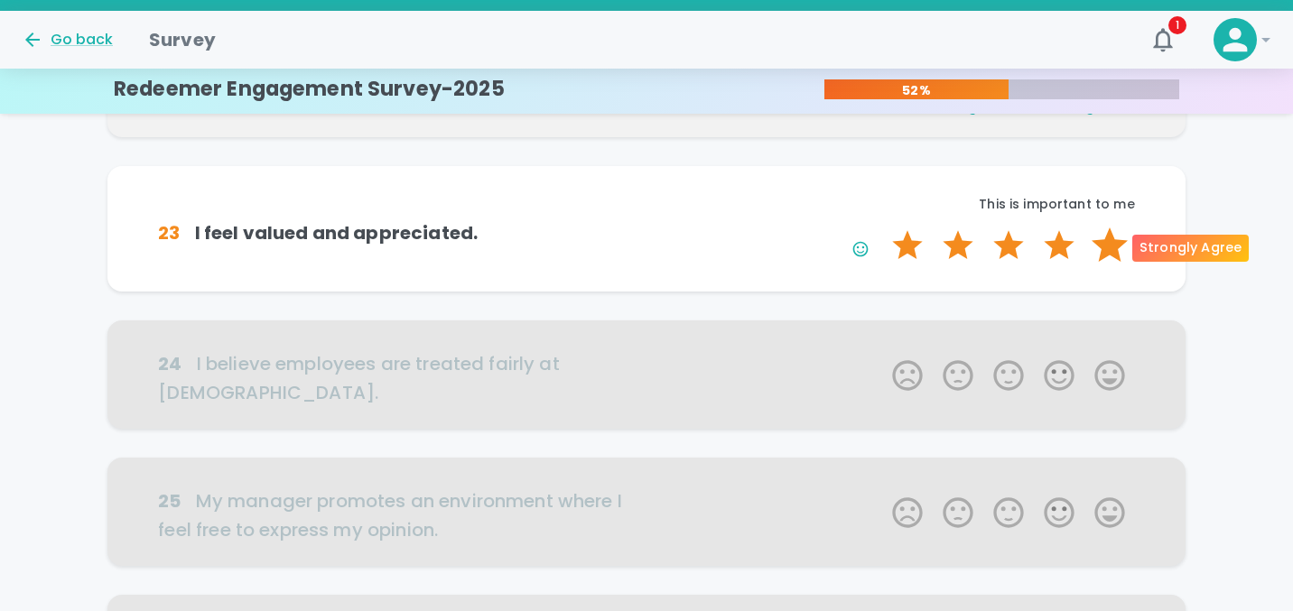
click at [1105, 246] on label "5 Stars" at bounding box center [1109, 245] width 51 height 36
click at [882, 227] on input "5 Stars" at bounding box center [881, 227] width 1 height 1
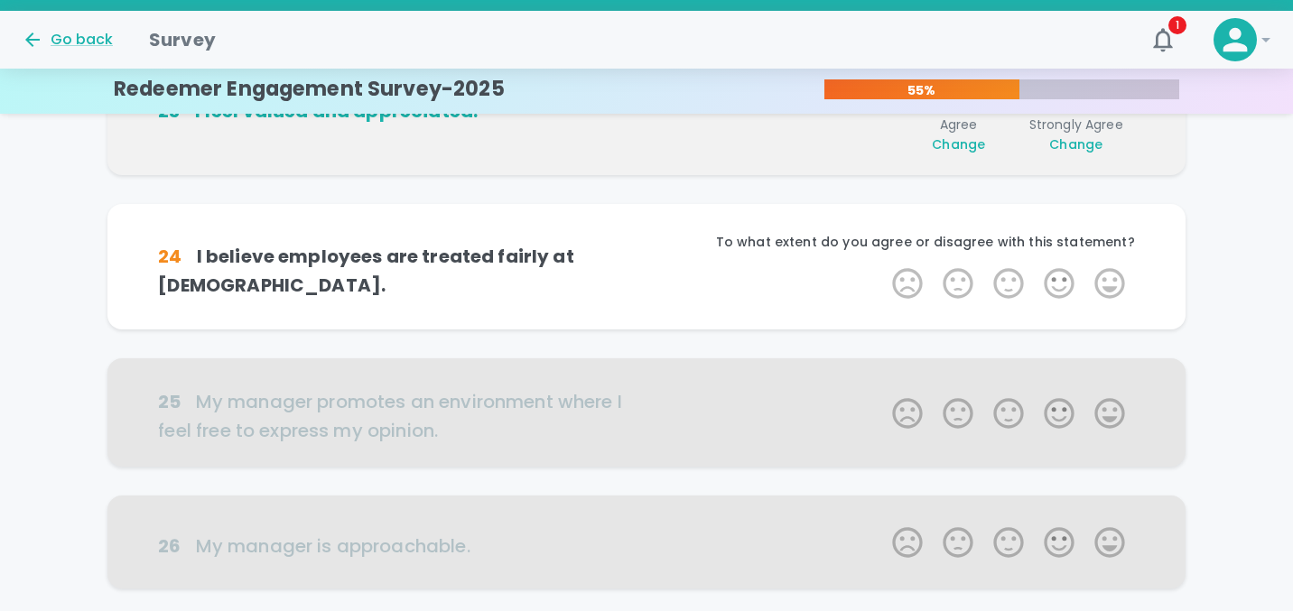
scroll to position [477, 0]
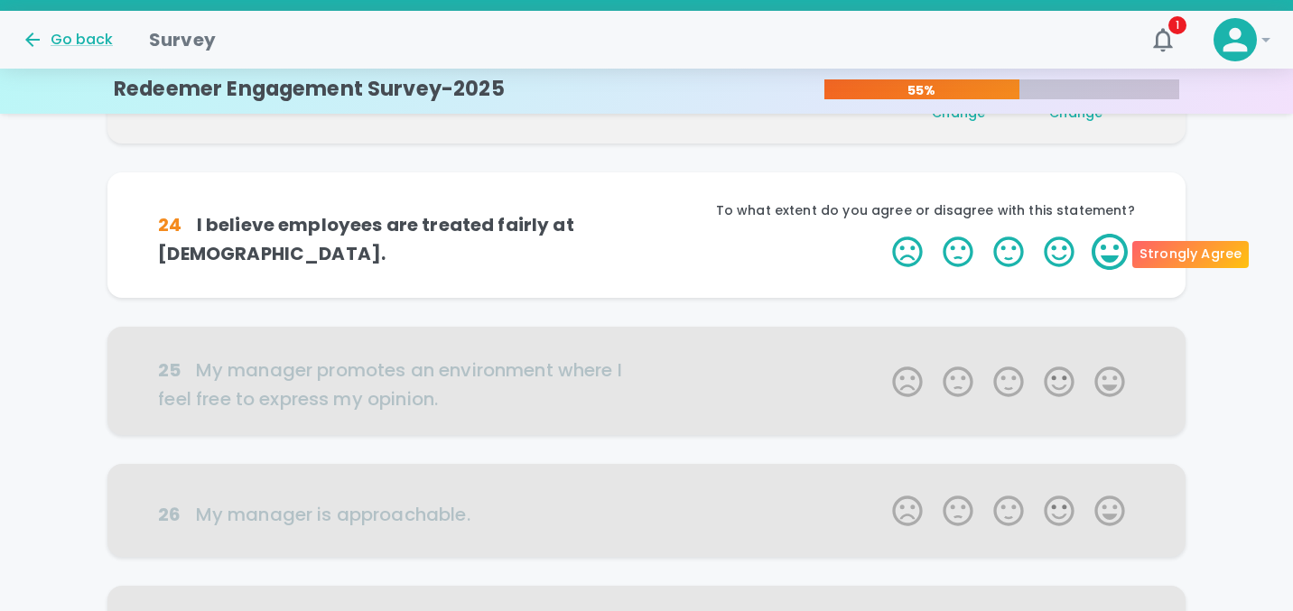
click at [1098, 258] on label "5 Stars" at bounding box center [1109, 252] width 51 height 36
click at [882, 234] on input "5 Stars" at bounding box center [881, 233] width 1 height 1
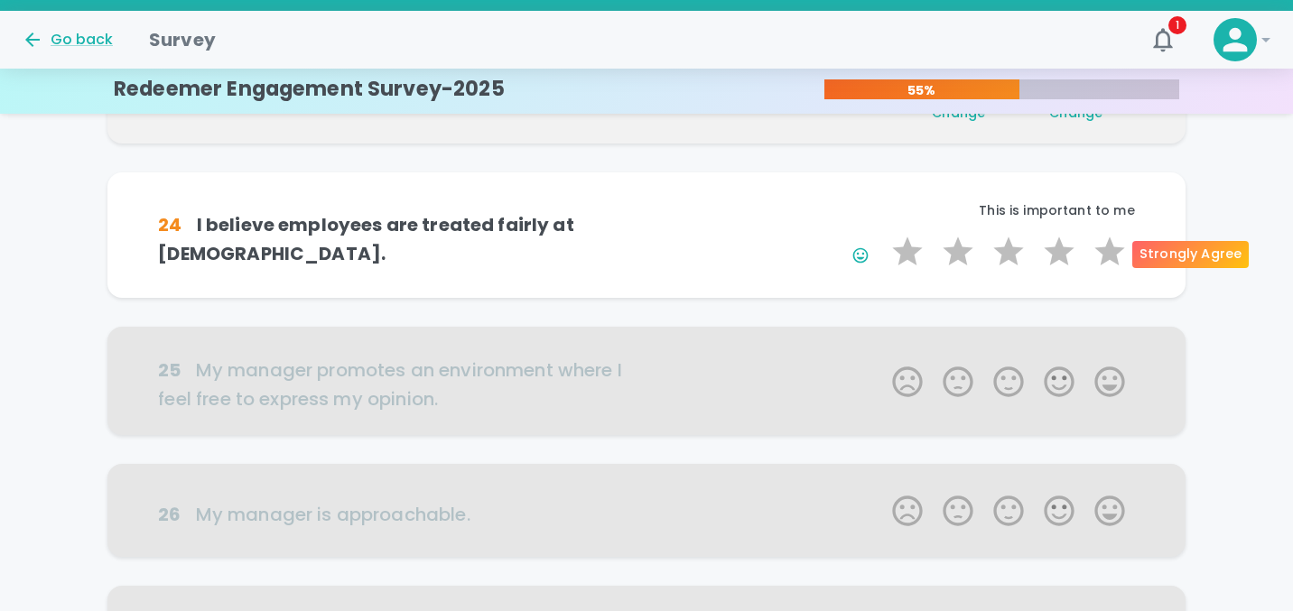
click at [1098, 258] on label "5 Stars" at bounding box center [1109, 252] width 51 height 36
click at [882, 234] on input "5 Stars" at bounding box center [881, 233] width 1 height 1
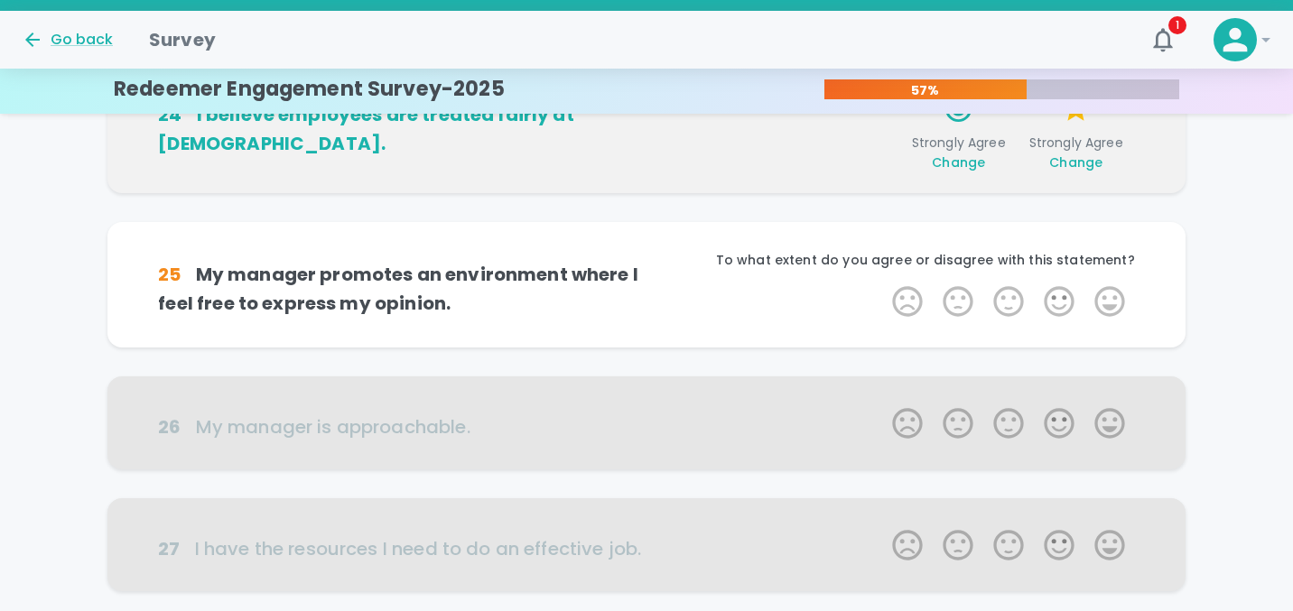
scroll to position [635, 0]
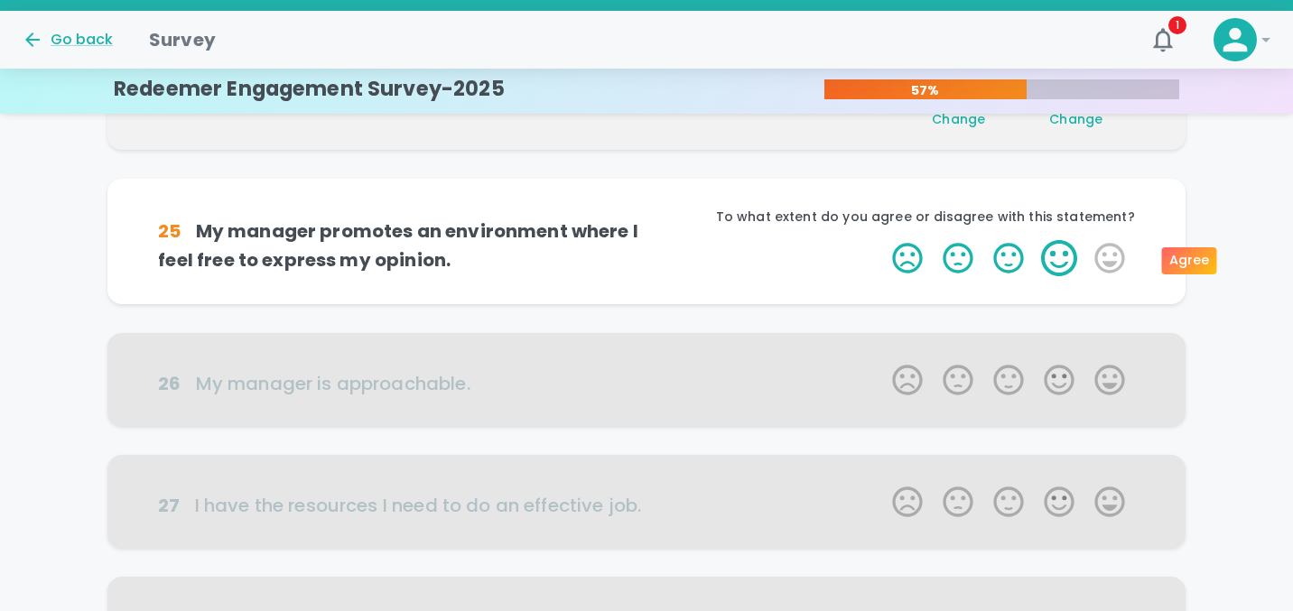
click at [1074, 266] on label "4 Stars" at bounding box center [1059, 258] width 51 height 36
click at [882, 240] on input "4 Stars" at bounding box center [881, 239] width 1 height 1
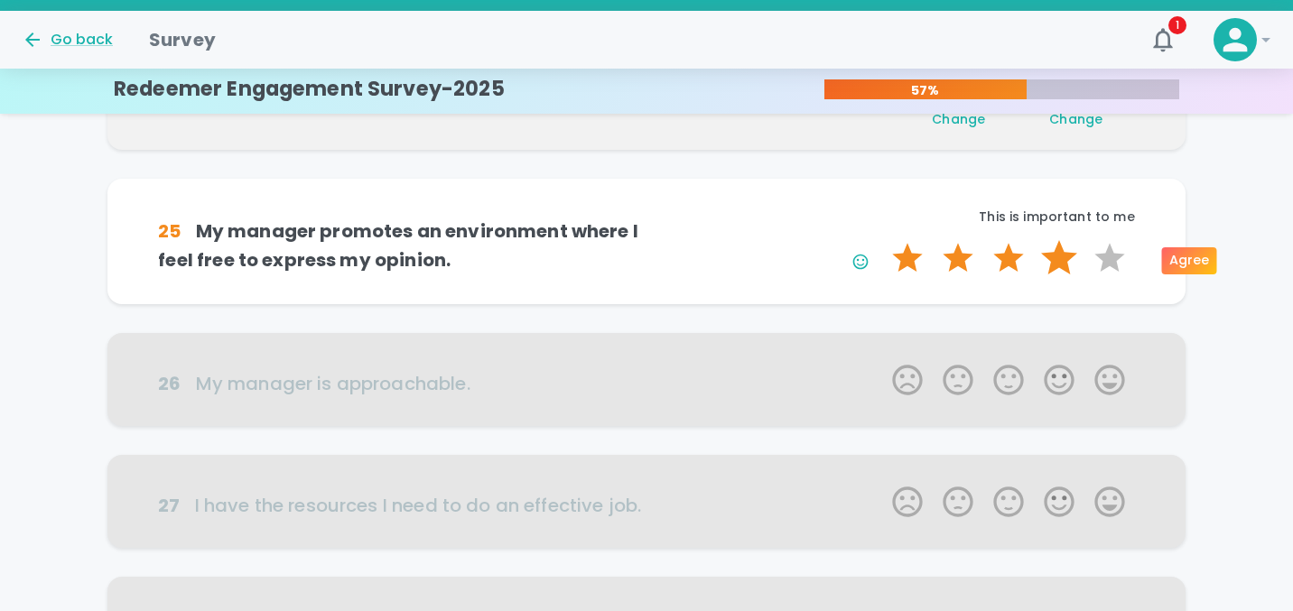
click at [1067, 264] on label "4 Stars" at bounding box center [1059, 258] width 51 height 36
click at [882, 240] on input "4 Stars" at bounding box center [881, 239] width 1 height 1
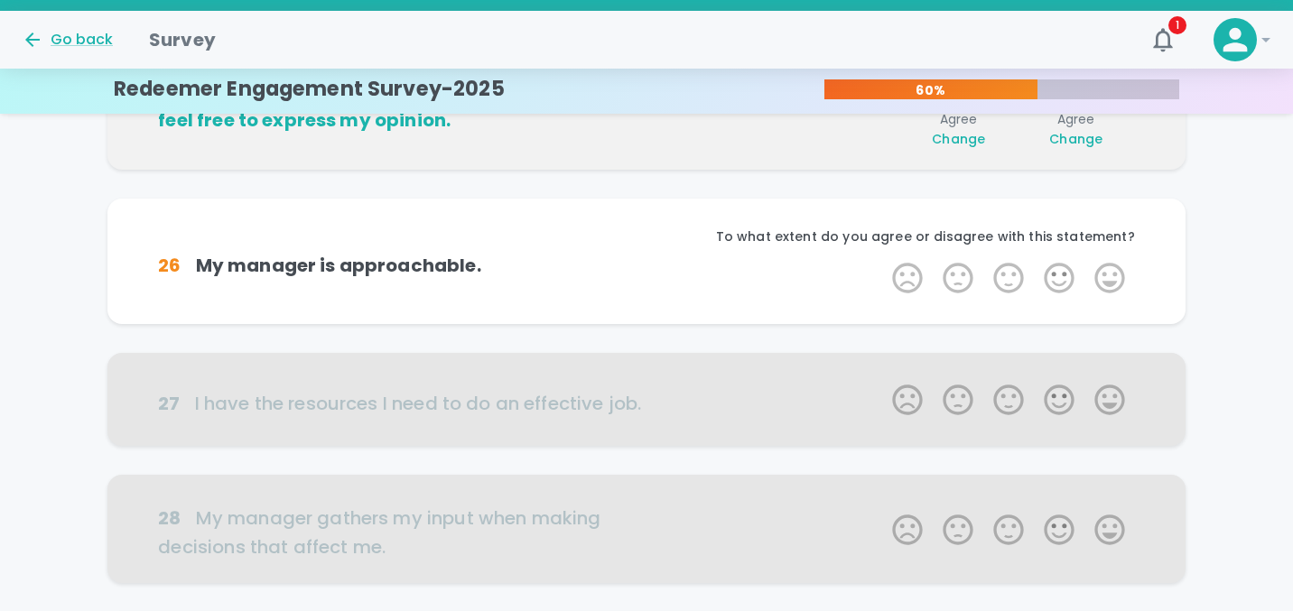
scroll to position [794, 0]
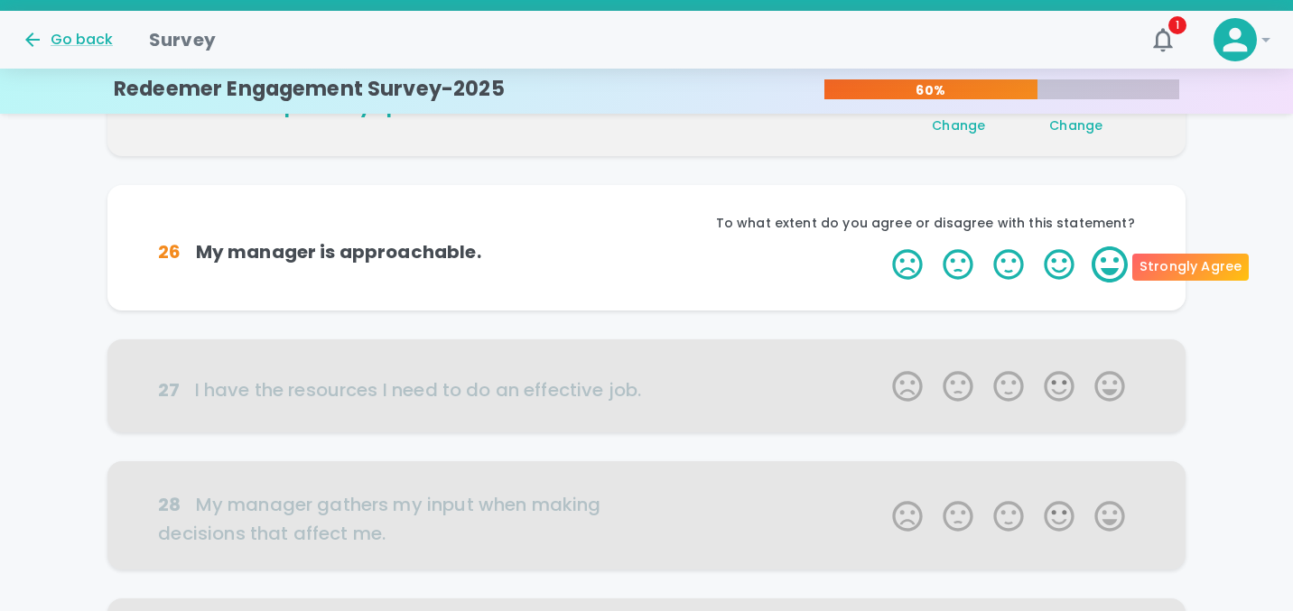
click at [1105, 260] on label "5 Stars" at bounding box center [1109, 264] width 51 height 36
click at [882, 246] on input "5 Stars" at bounding box center [881, 246] width 1 height 1
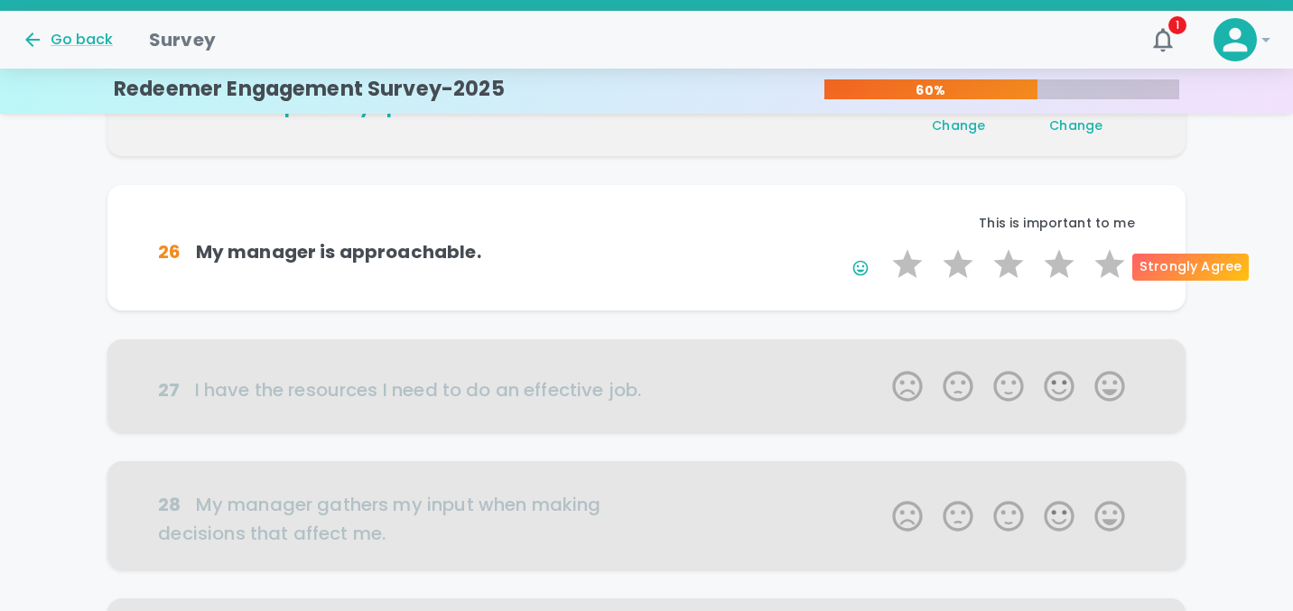
click at [1105, 260] on label "5 Stars" at bounding box center [1109, 264] width 51 height 36
click at [882, 246] on input "5 Stars" at bounding box center [881, 246] width 1 height 1
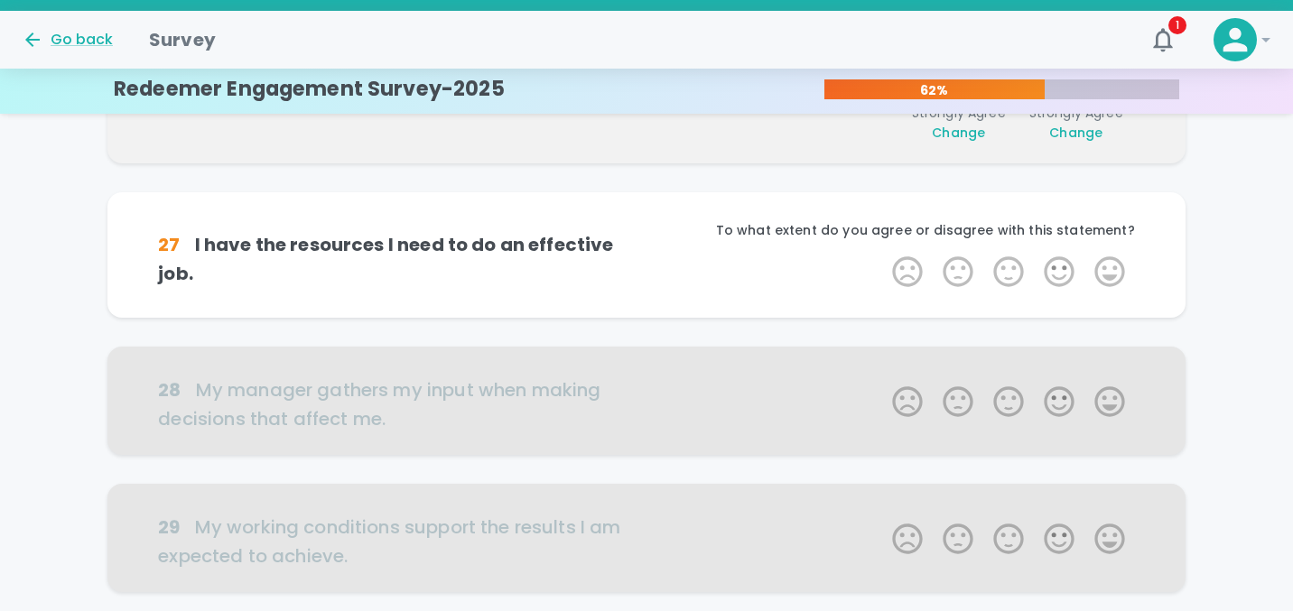
scroll to position [953, 0]
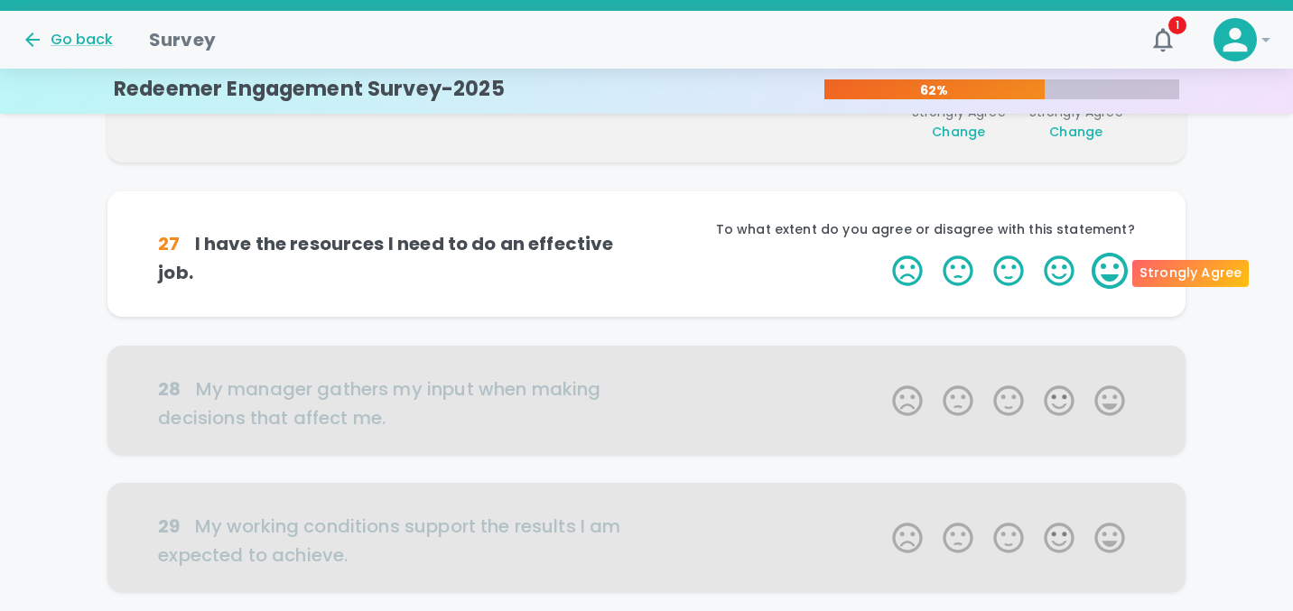
click at [1099, 275] on label "5 Stars" at bounding box center [1109, 271] width 51 height 36
click at [882, 253] on input "5 Stars" at bounding box center [881, 252] width 1 height 1
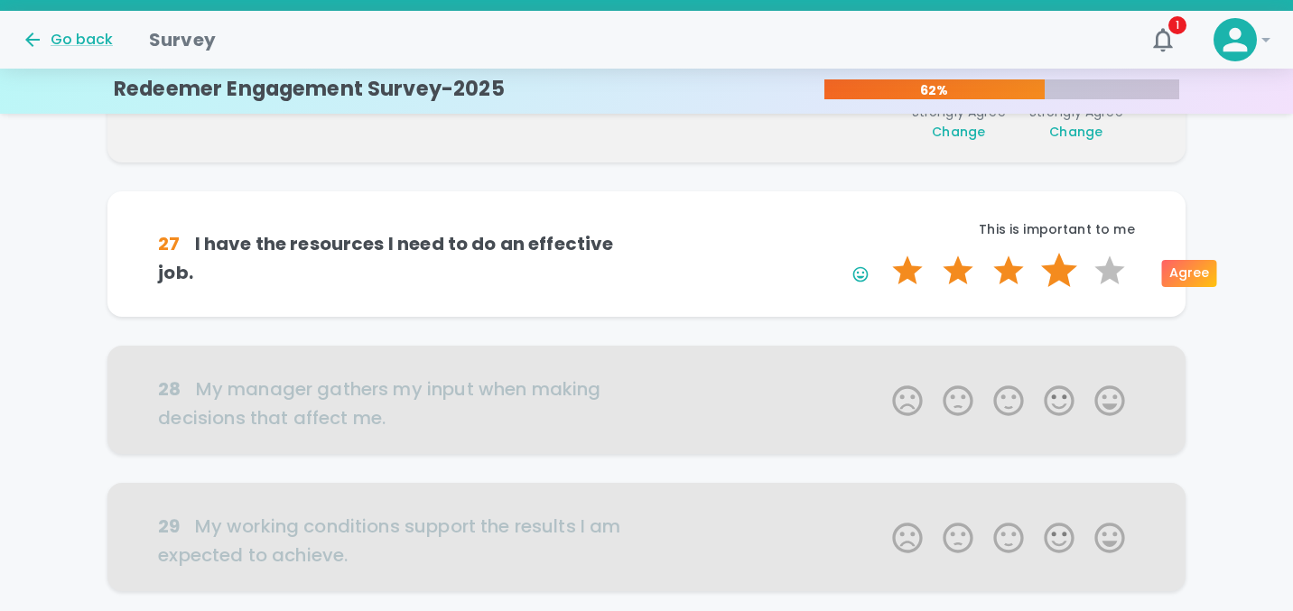
click at [1065, 272] on label "4 Stars" at bounding box center [1059, 271] width 51 height 36
click at [882, 253] on input "4 Stars" at bounding box center [881, 252] width 1 height 1
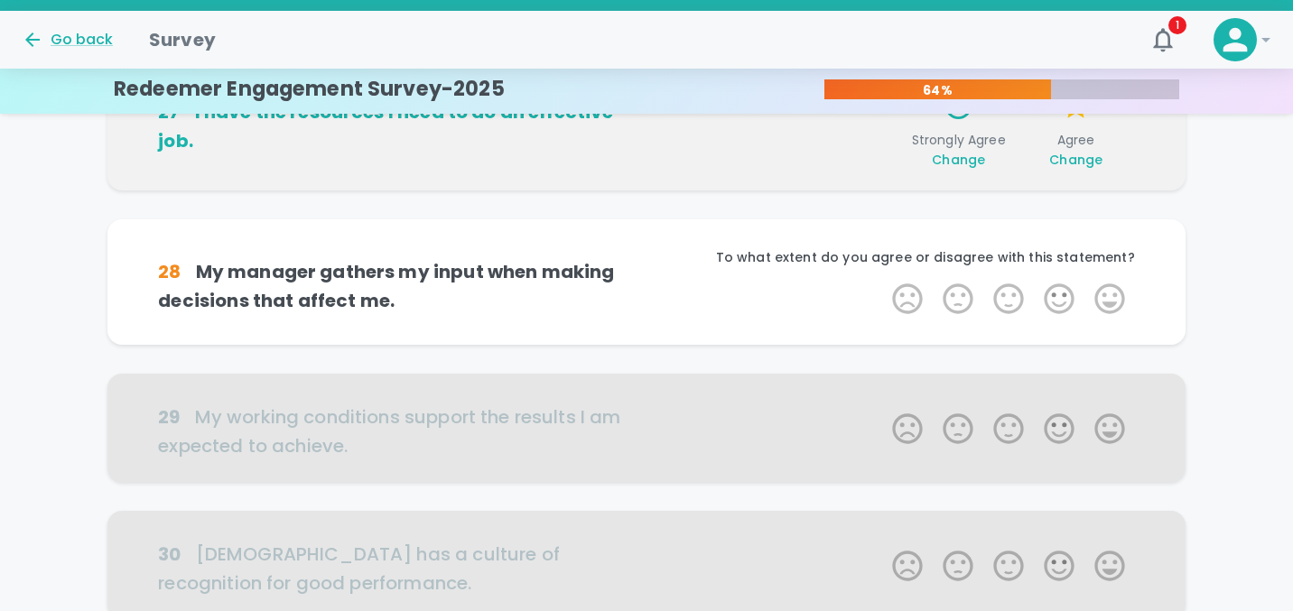
scroll to position [1112, 0]
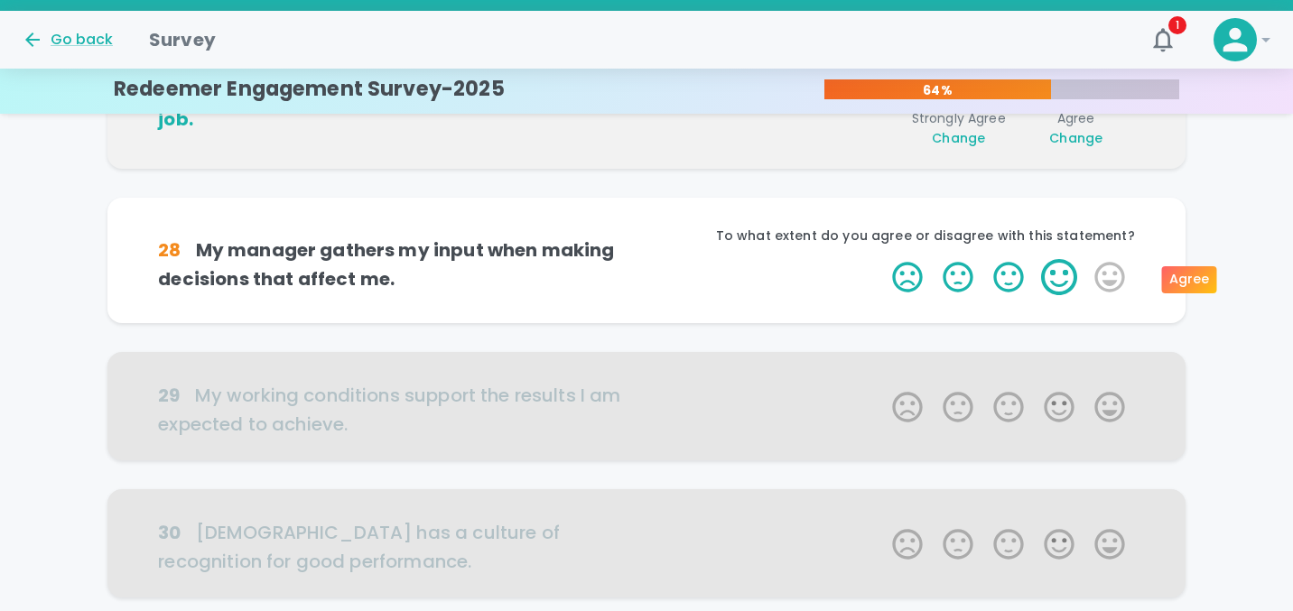
click at [1071, 283] on label "4 Stars" at bounding box center [1059, 277] width 51 height 36
click at [882, 259] on input "4 Stars" at bounding box center [881, 258] width 1 height 1
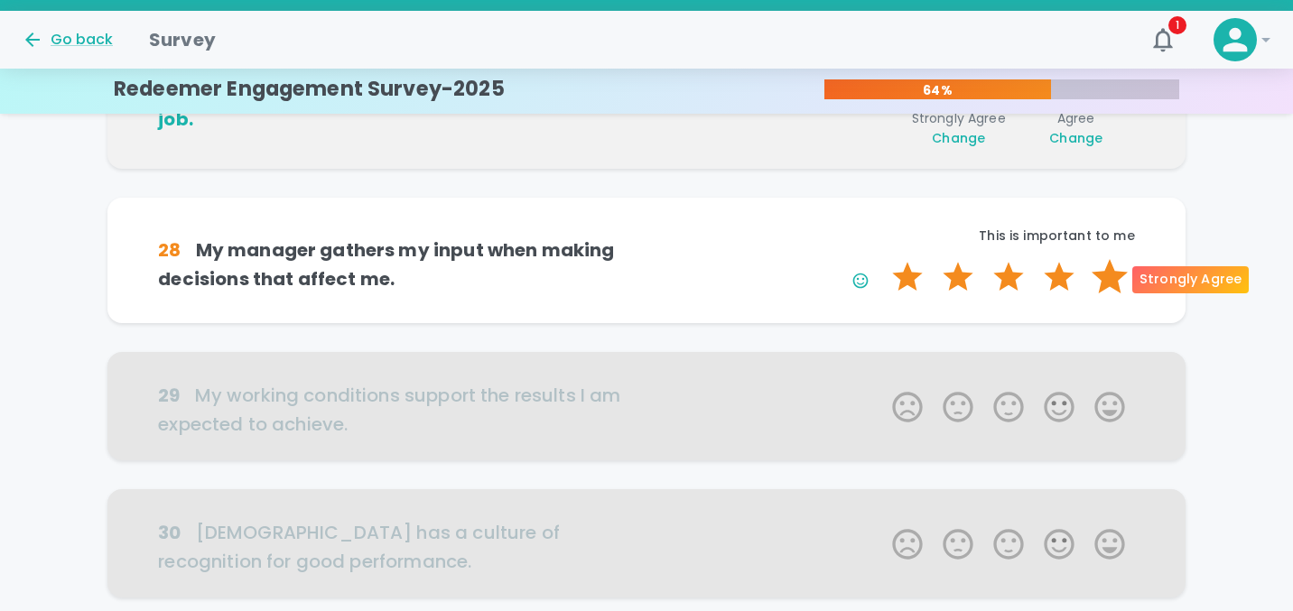
click at [1099, 281] on label "5 Stars" at bounding box center [1109, 277] width 51 height 36
click at [882, 259] on input "5 Stars" at bounding box center [881, 258] width 1 height 1
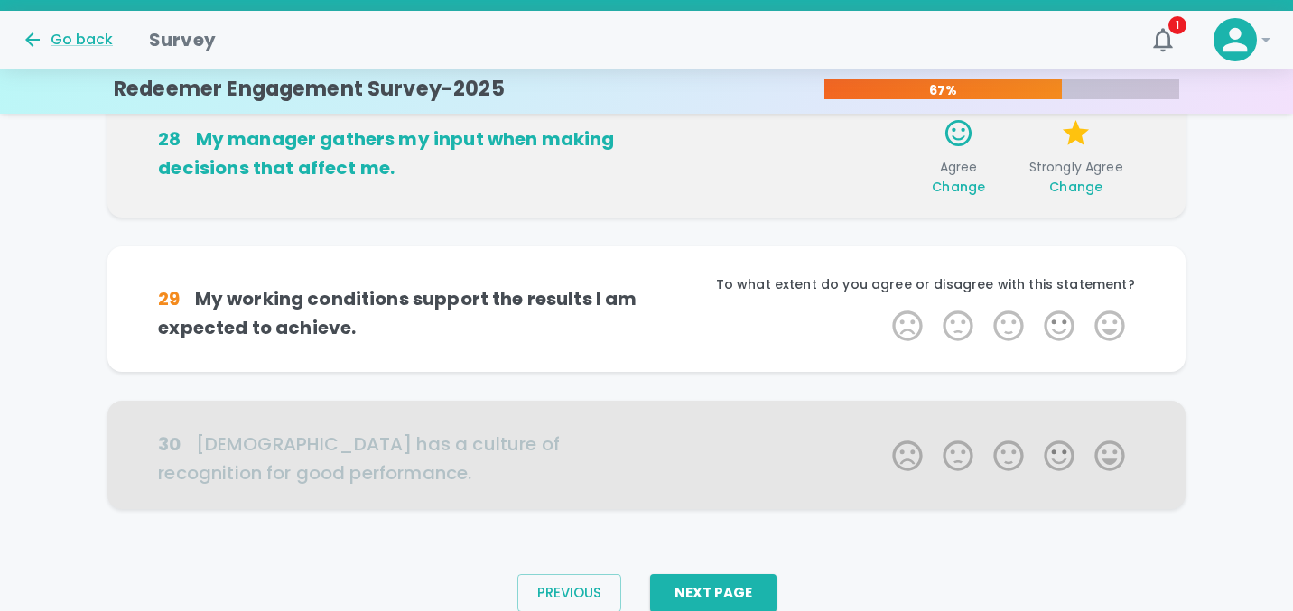
scroll to position [1271, 0]
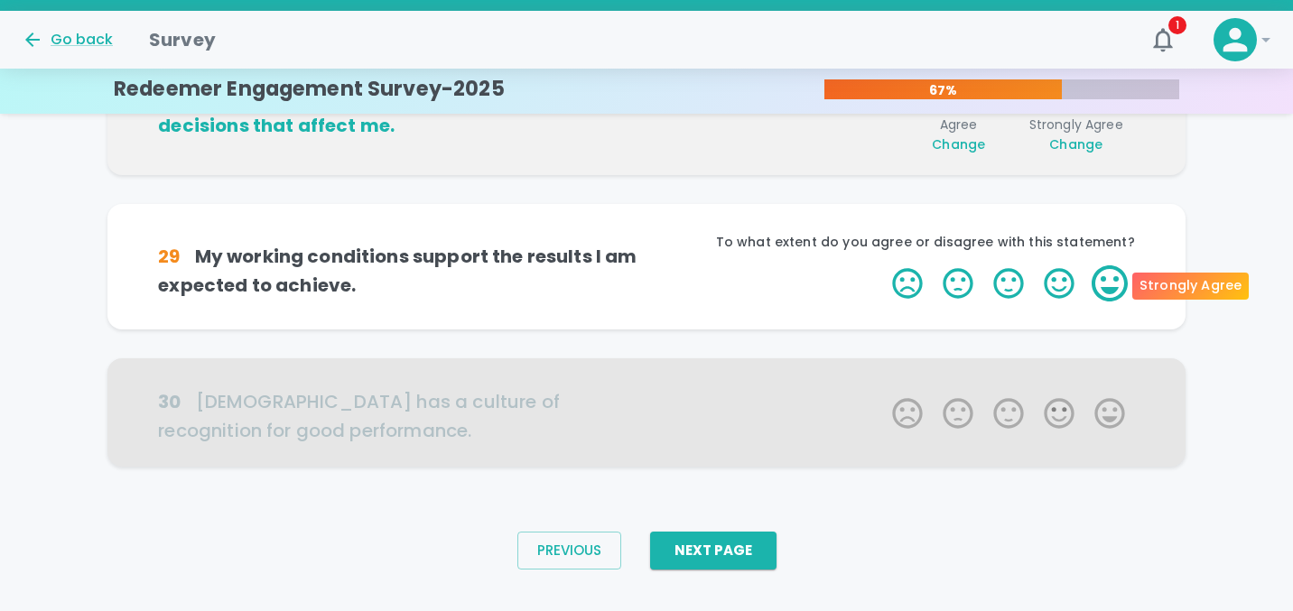
click at [1108, 288] on label "5 Stars" at bounding box center [1109, 283] width 51 height 36
click at [882, 265] on input "5 Stars" at bounding box center [881, 264] width 1 height 1
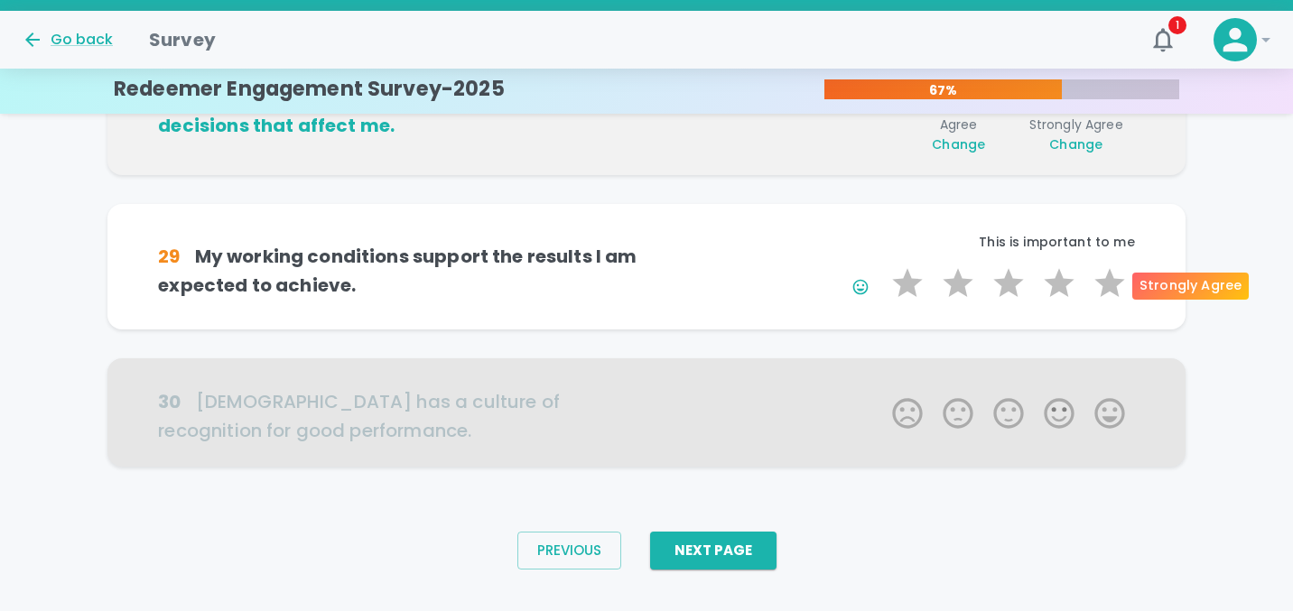
click at [1108, 288] on label "5 Stars" at bounding box center [1109, 283] width 51 height 36
click at [882, 265] on input "5 Stars" at bounding box center [881, 264] width 1 height 1
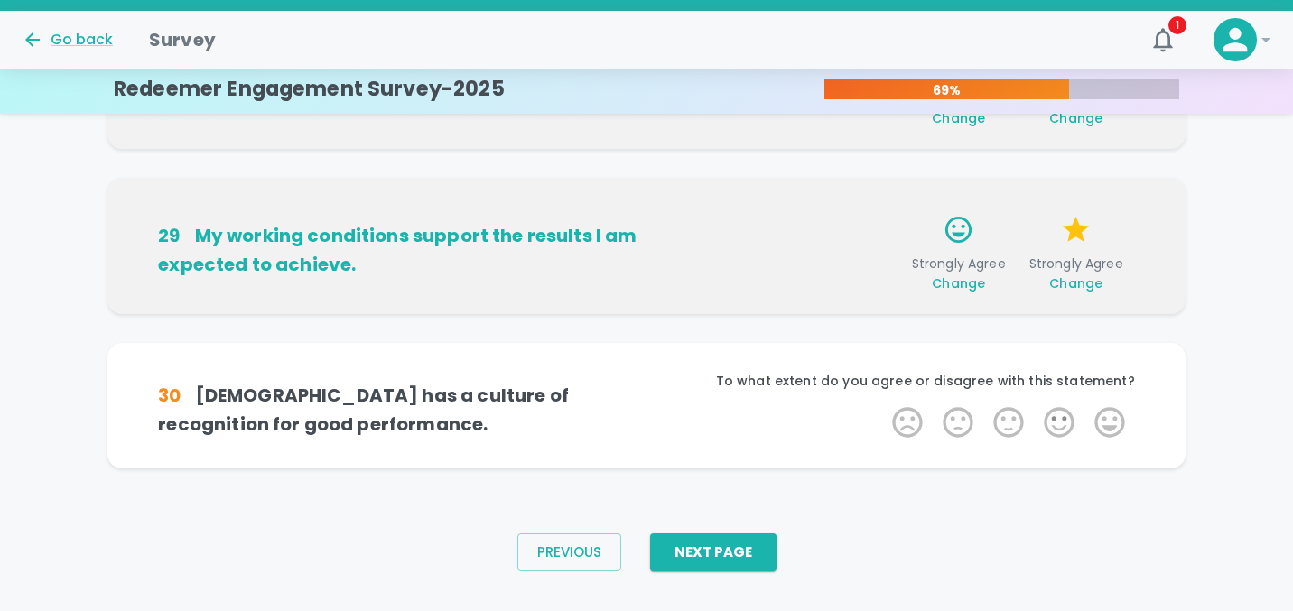
scroll to position [1302, 0]
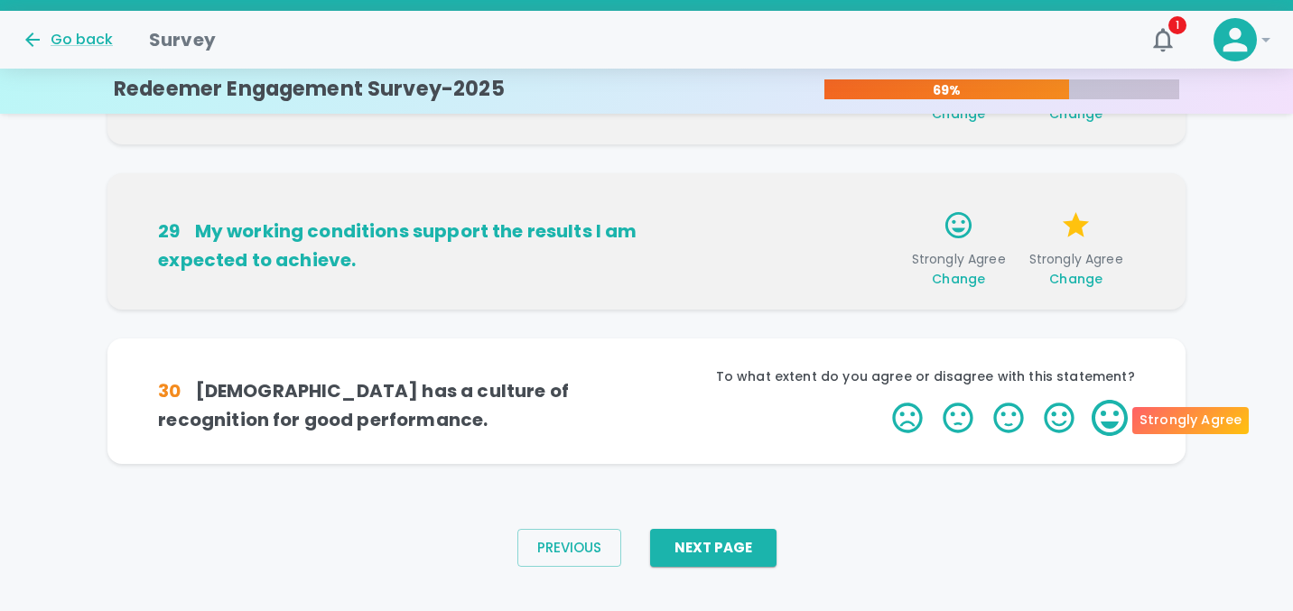
click at [1098, 418] on label "5 Stars" at bounding box center [1109, 418] width 51 height 36
click at [882, 400] on input "5 Stars" at bounding box center [881, 399] width 1 height 1
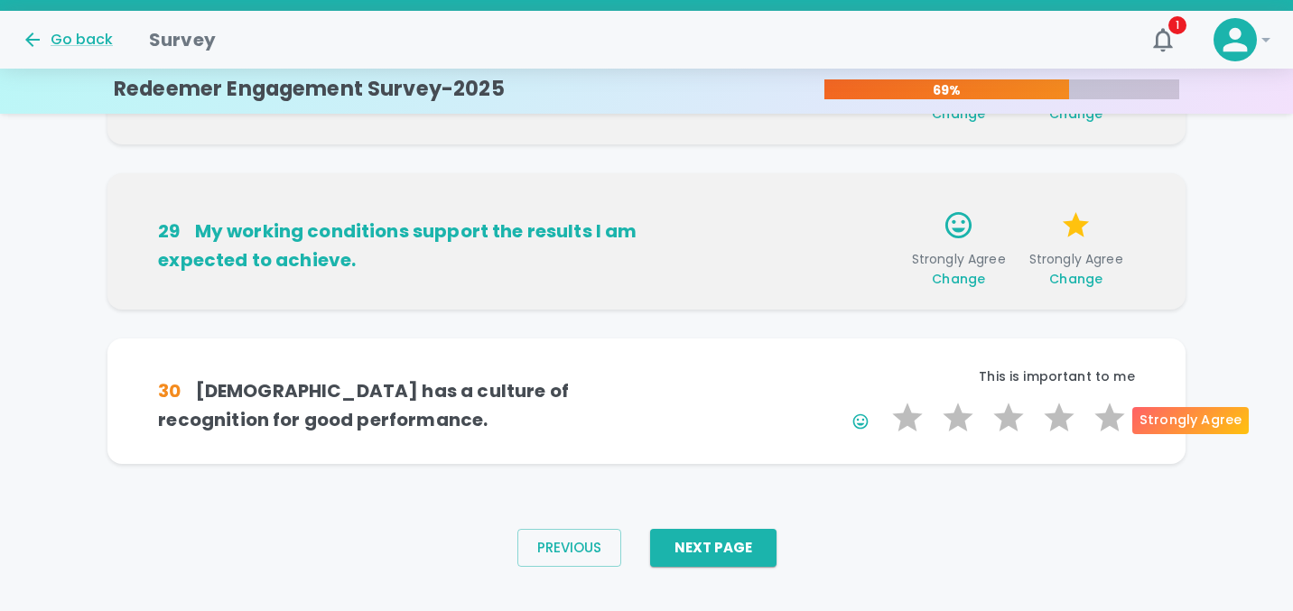
click at [1098, 418] on label "5 Stars" at bounding box center [1109, 418] width 51 height 36
click at [882, 400] on input "5 Stars" at bounding box center [881, 399] width 1 height 1
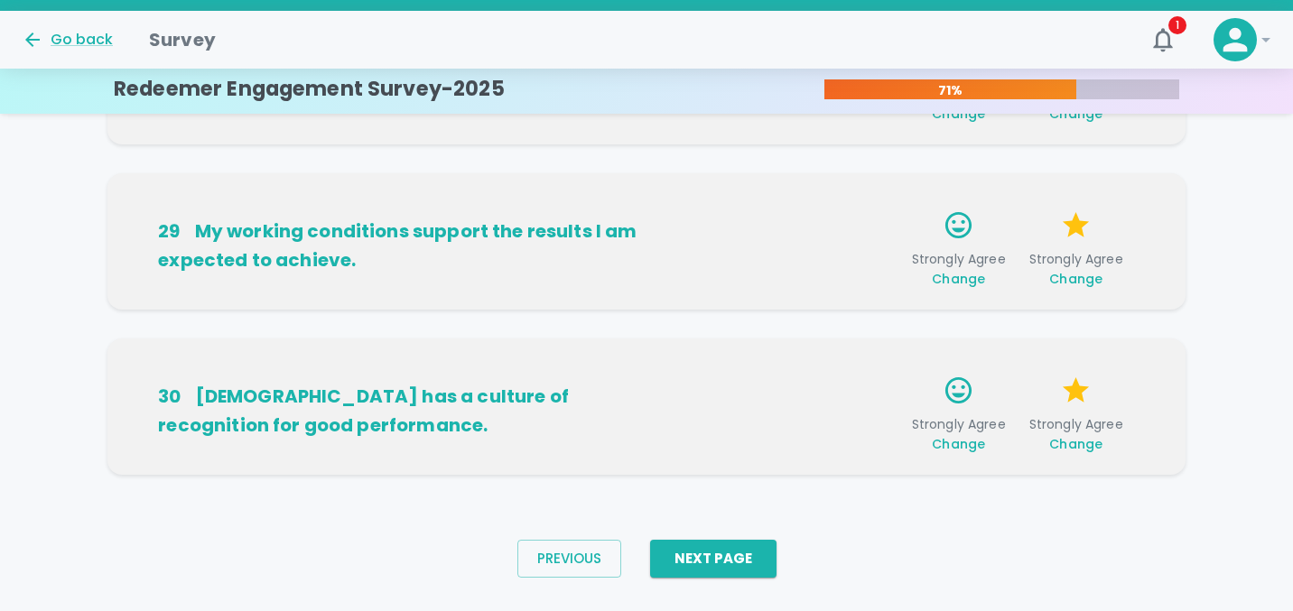
scroll to position [1330, 0]
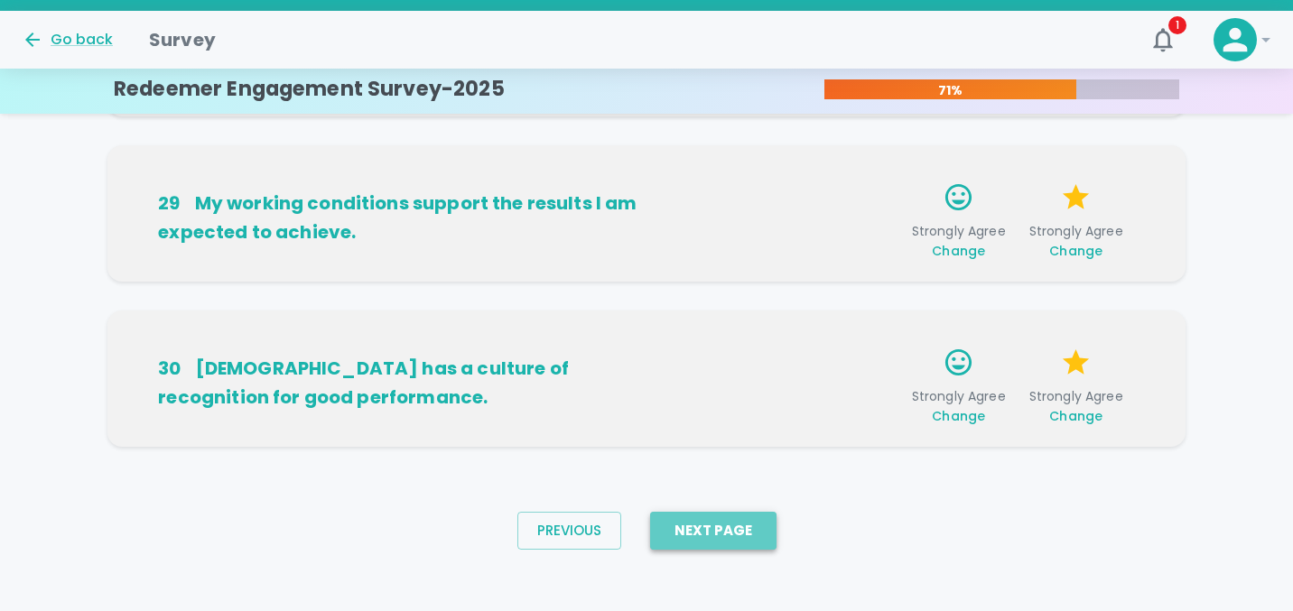
click at [757, 530] on button "Next Page" at bounding box center [713, 531] width 126 height 38
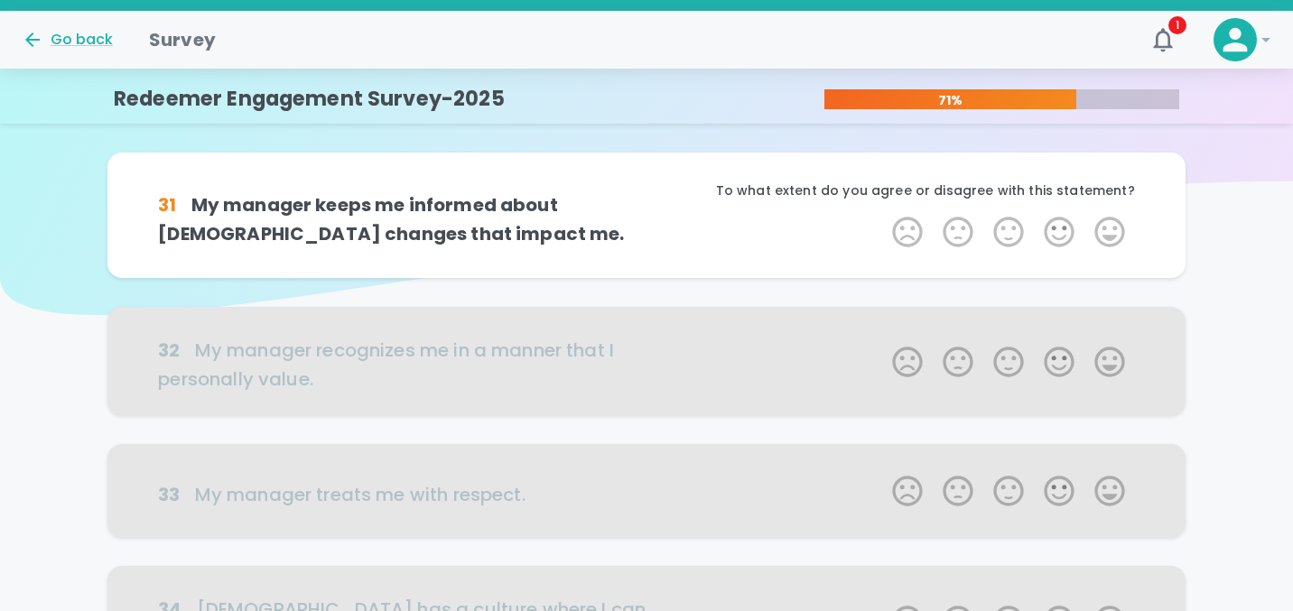
scroll to position [0, 0]
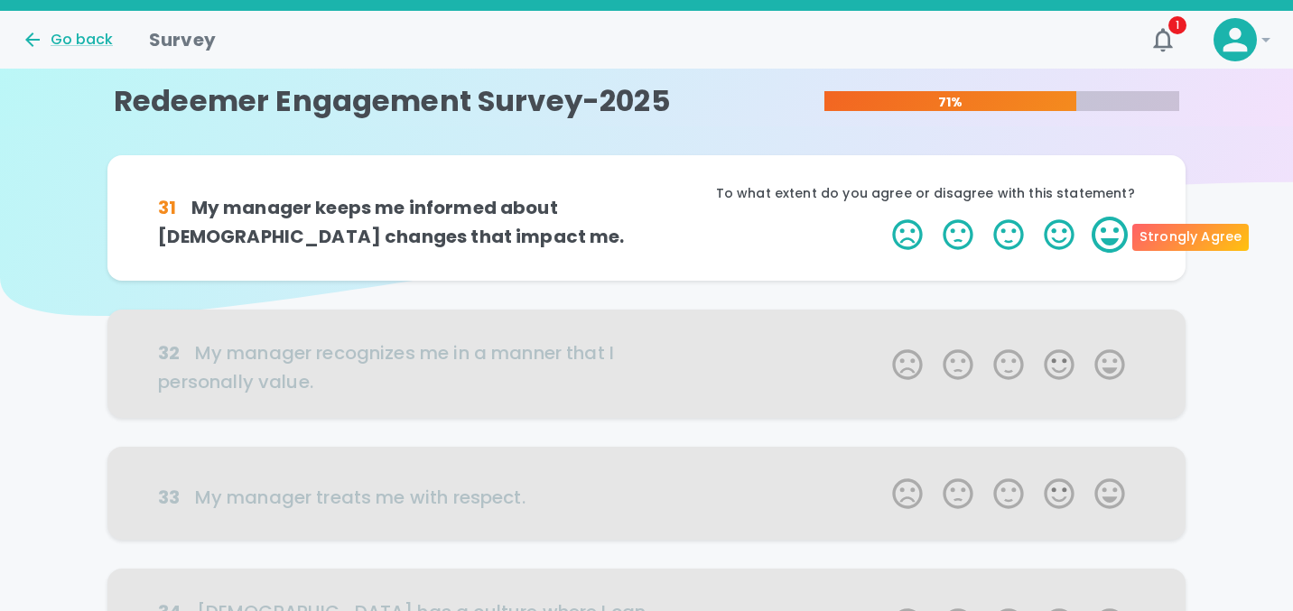
click at [1110, 242] on label "5 Stars" at bounding box center [1109, 235] width 51 height 36
click at [882, 217] on input "5 Stars" at bounding box center [881, 216] width 1 height 1
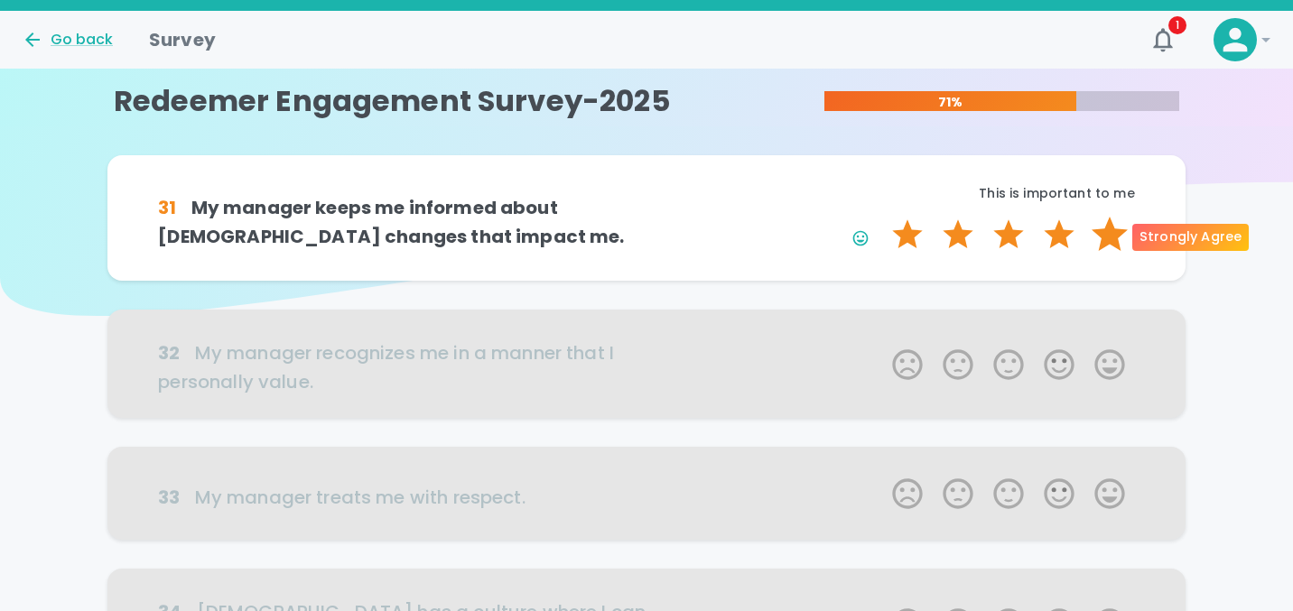
click at [1101, 240] on label "5 Stars" at bounding box center [1109, 235] width 51 height 36
click at [882, 217] on input "5 Stars" at bounding box center [881, 216] width 1 height 1
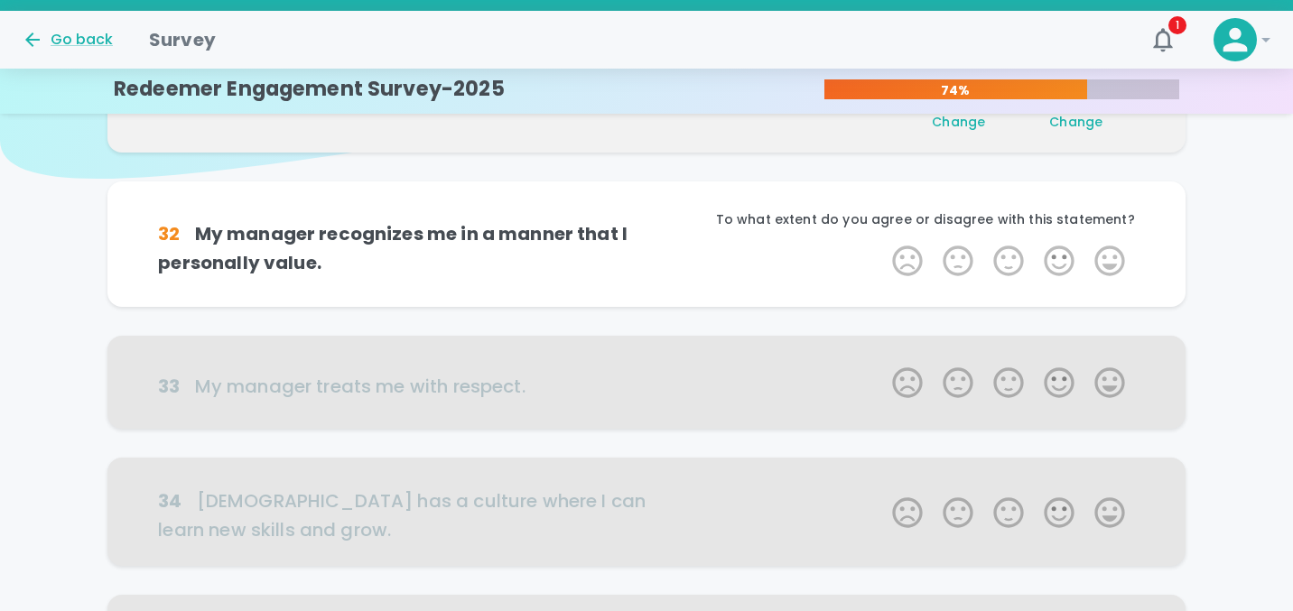
scroll to position [159, 0]
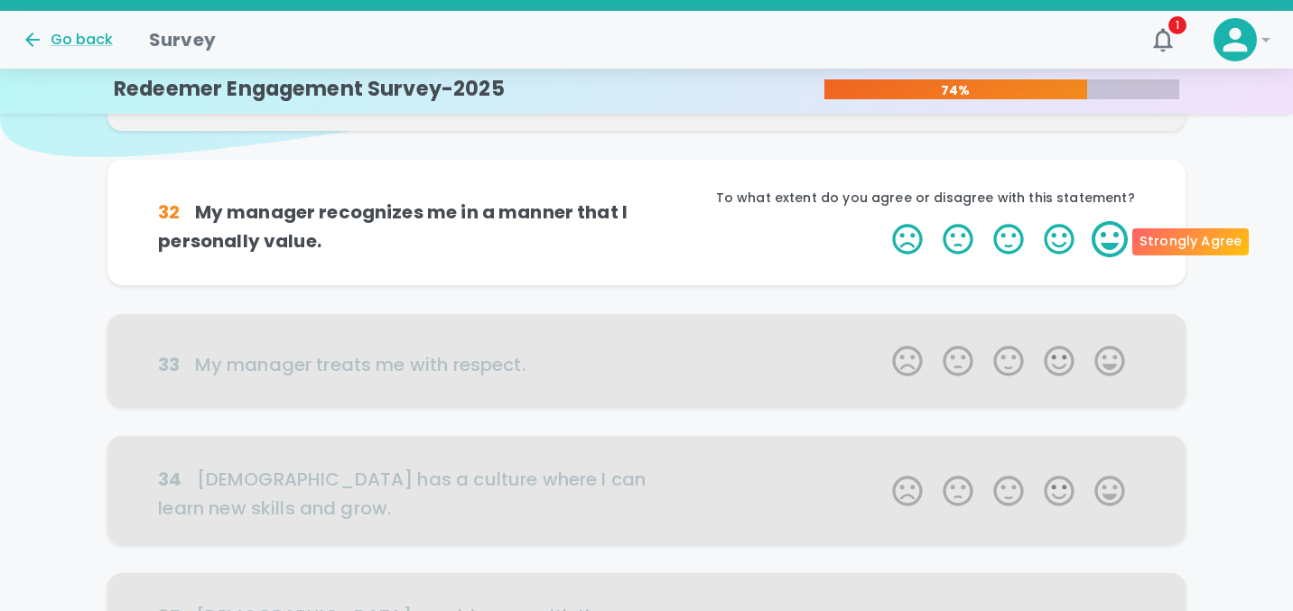
click at [1105, 239] on label "5 Stars" at bounding box center [1109, 239] width 51 height 36
click at [882, 221] on input "5 Stars" at bounding box center [881, 220] width 1 height 1
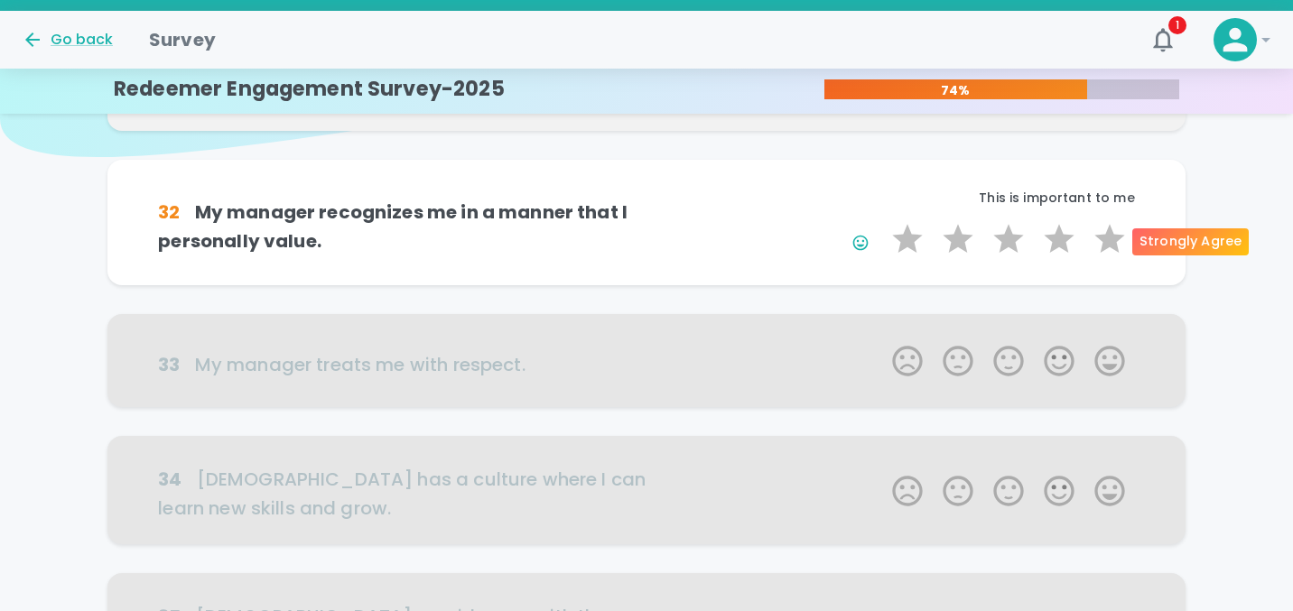
click at [1105, 239] on label "5 Stars" at bounding box center [1109, 239] width 51 height 36
click at [882, 221] on input "5 Stars" at bounding box center [881, 220] width 1 height 1
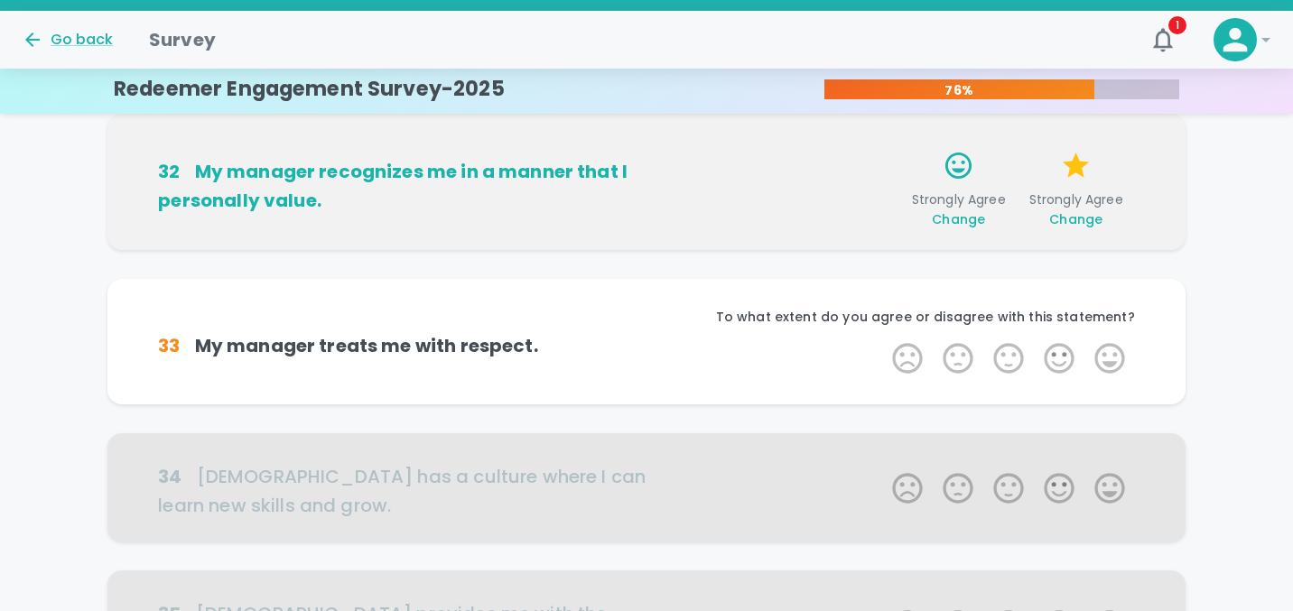
scroll to position [318, 0]
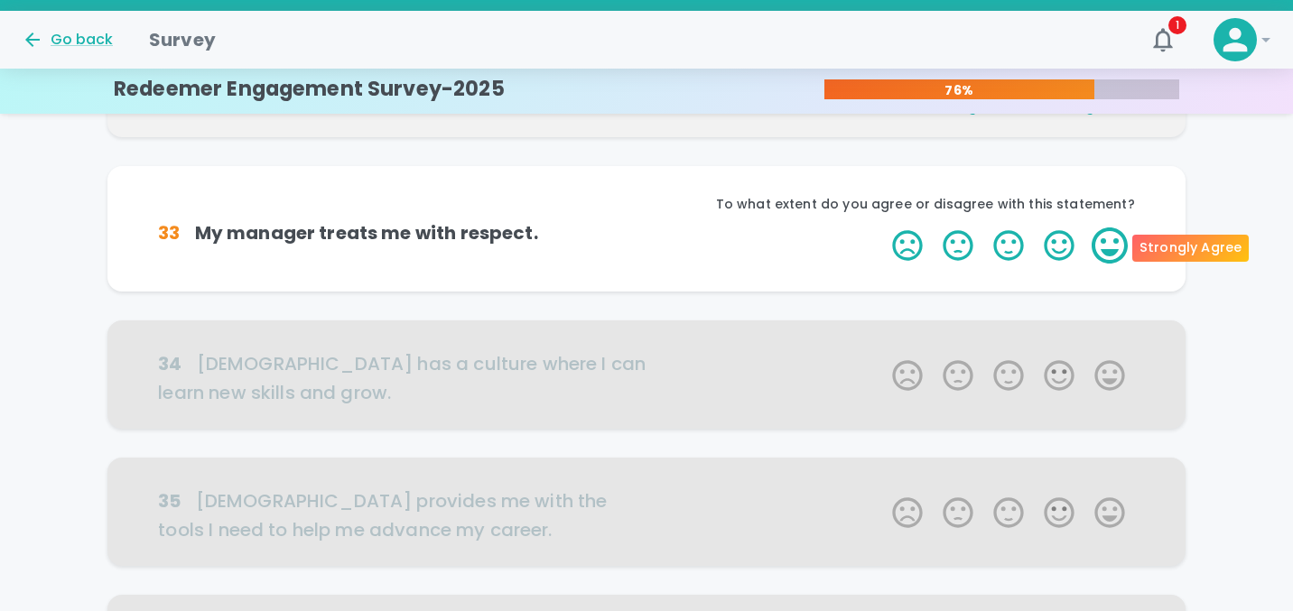
click at [1104, 240] on label "5 Stars" at bounding box center [1109, 245] width 51 height 36
click at [882, 227] on input "5 Stars" at bounding box center [881, 227] width 1 height 1
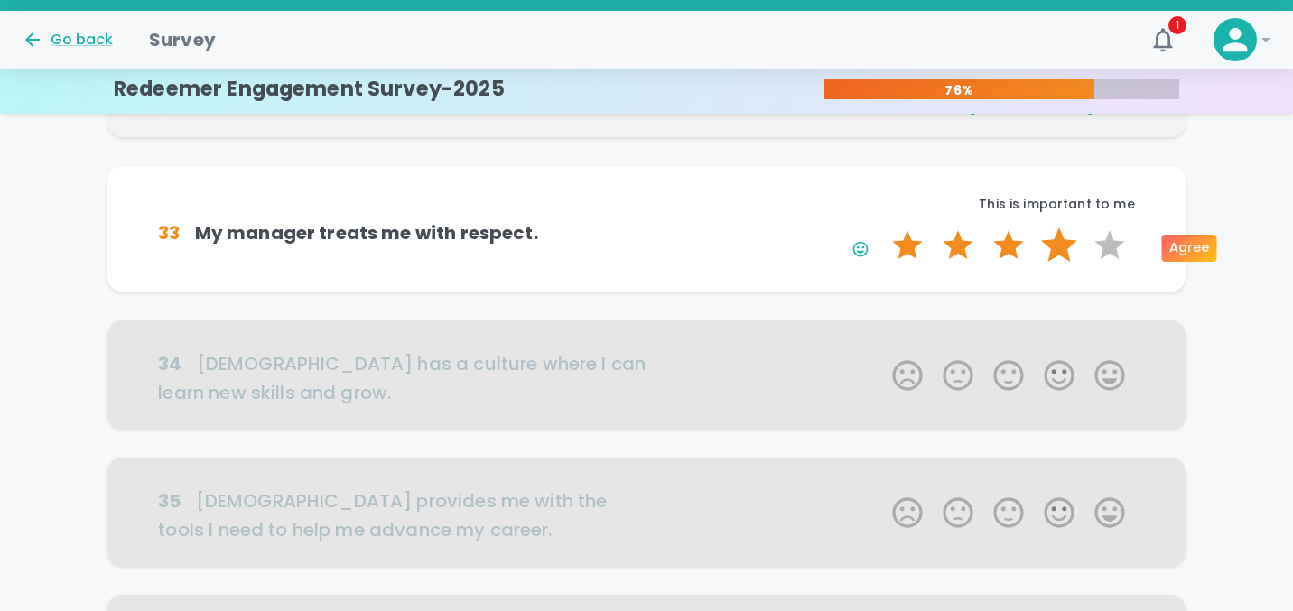
click at [1061, 250] on label "4 Stars" at bounding box center [1059, 245] width 51 height 36
click at [882, 227] on input "4 Stars" at bounding box center [881, 227] width 1 height 1
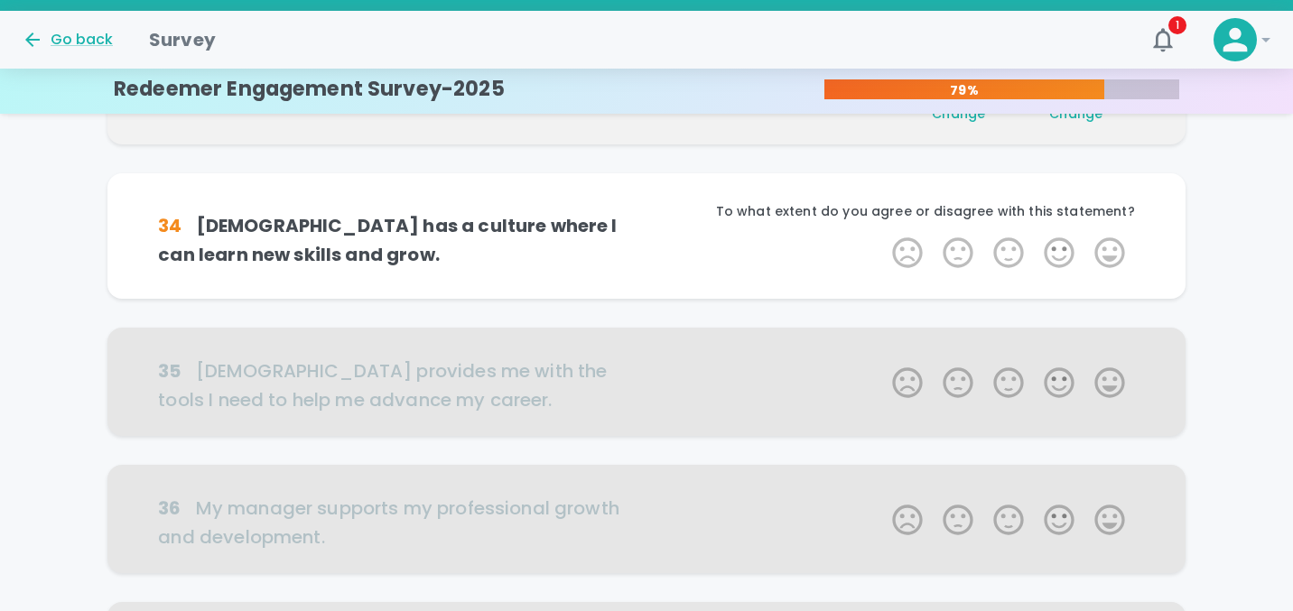
scroll to position [477, 0]
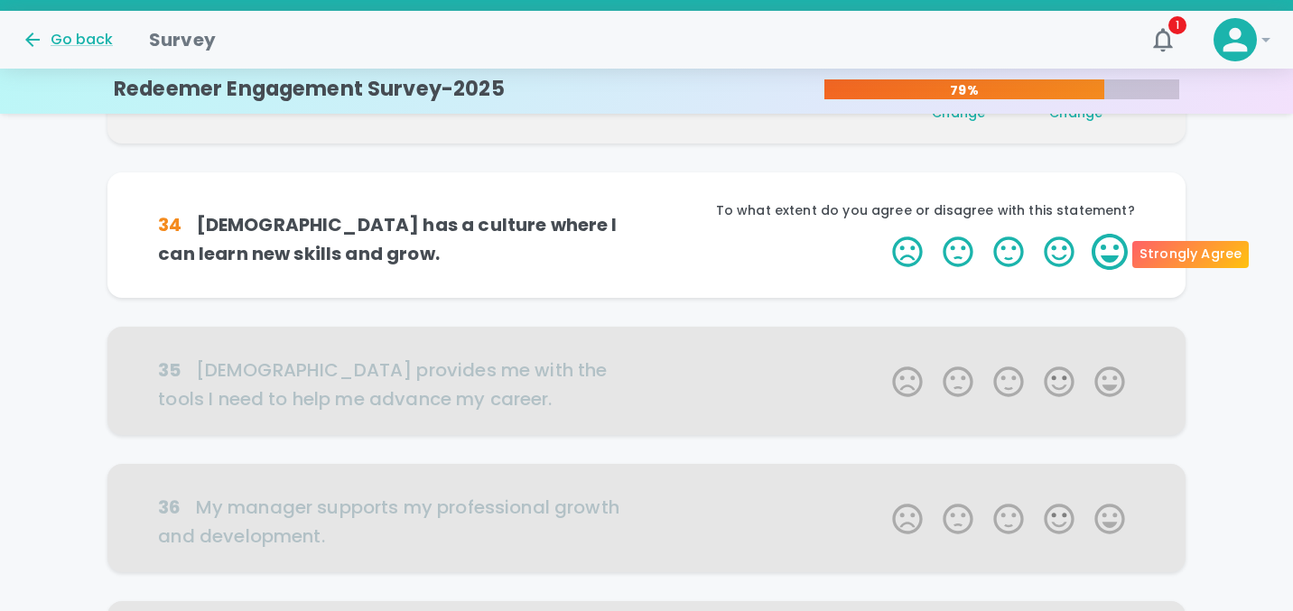
click at [1099, 264] on label "5 Stars" at bounding box center [1109, 252] width 51 height 36
click at [882, 234] on input "5 Stars" at bounding box center [881, 233] width 1 height 1
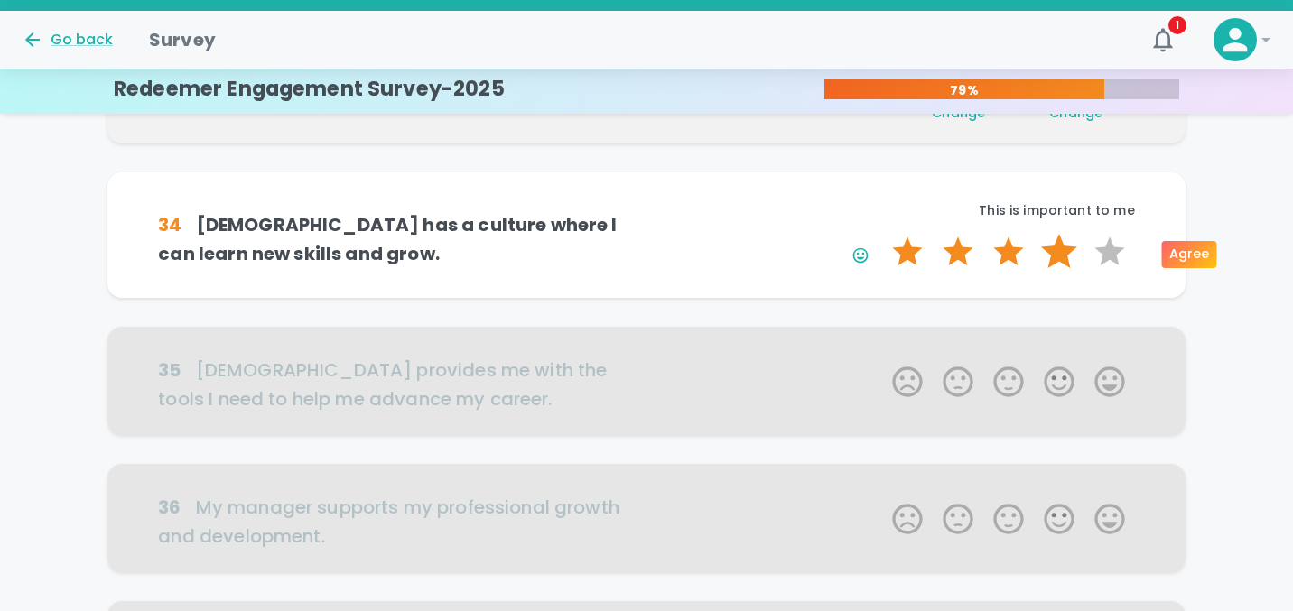
click at [1074, 255] on label "4 Stars" at bounding box center [1059, 252] width 51 height 36
click at [882, 234] on input "4 Stars" at bounding box center [881, 233] width 1 height 1
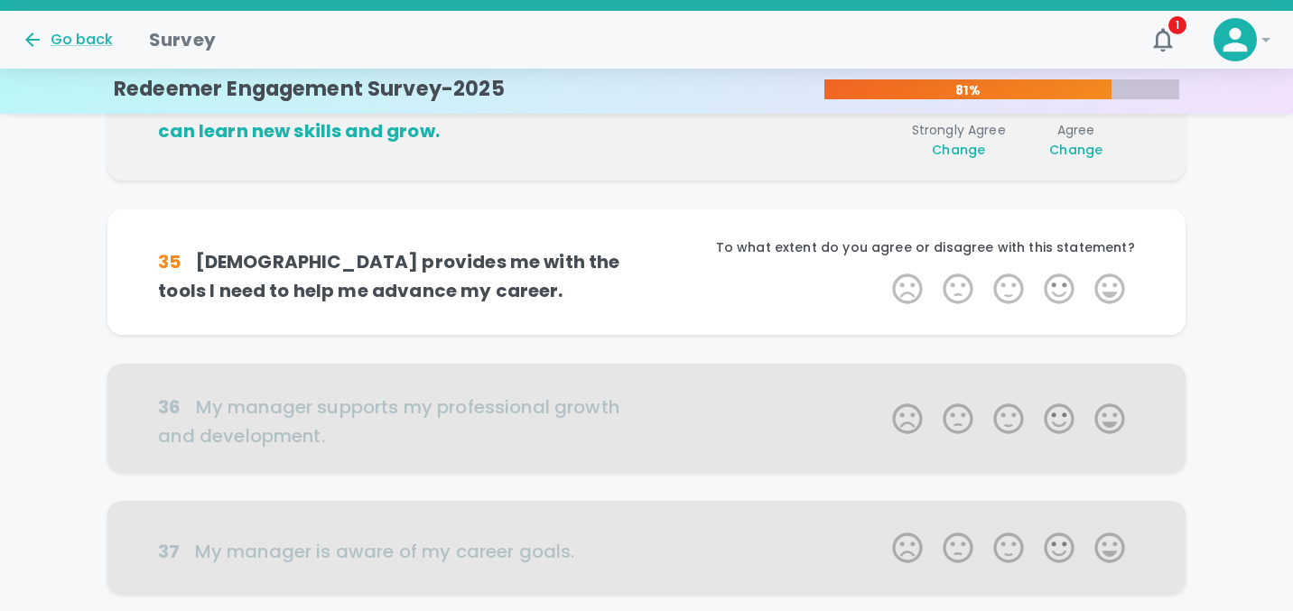
scroll to position [635, 0]
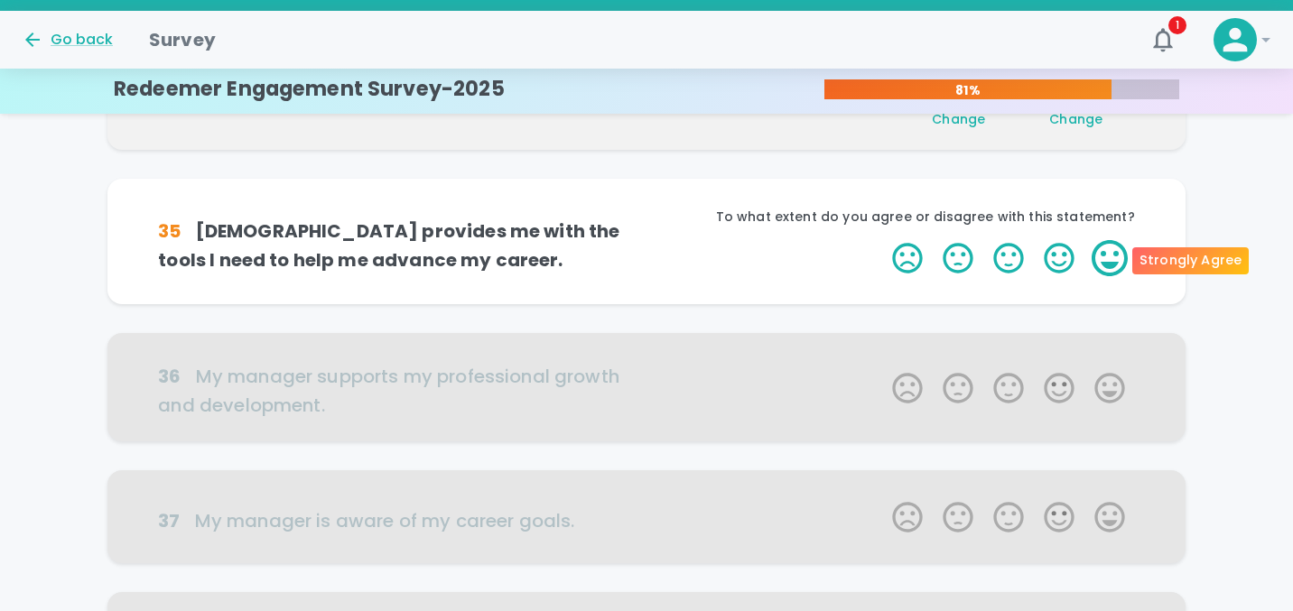
click at [1114, 264] on label "5 Stars" at bounding box center [1109, 258] width 51 height 36
click at [882, 240] on input "5 Stars" at bounding box center [881, 239] width 1 height 1
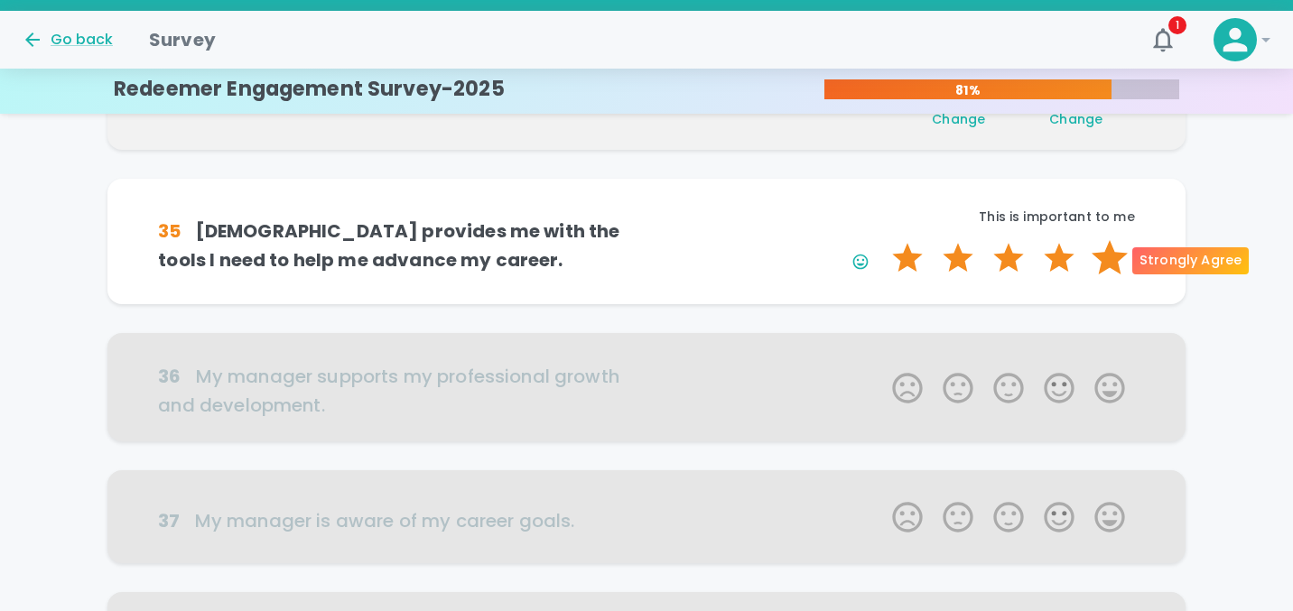
click at [1099, 266] on label "5 Stars" at bounding box center [1109, 258] width 51 height 36
click at [882, 240] on input "5 Stars" at bounding box center [881, 239] width 1 height 1
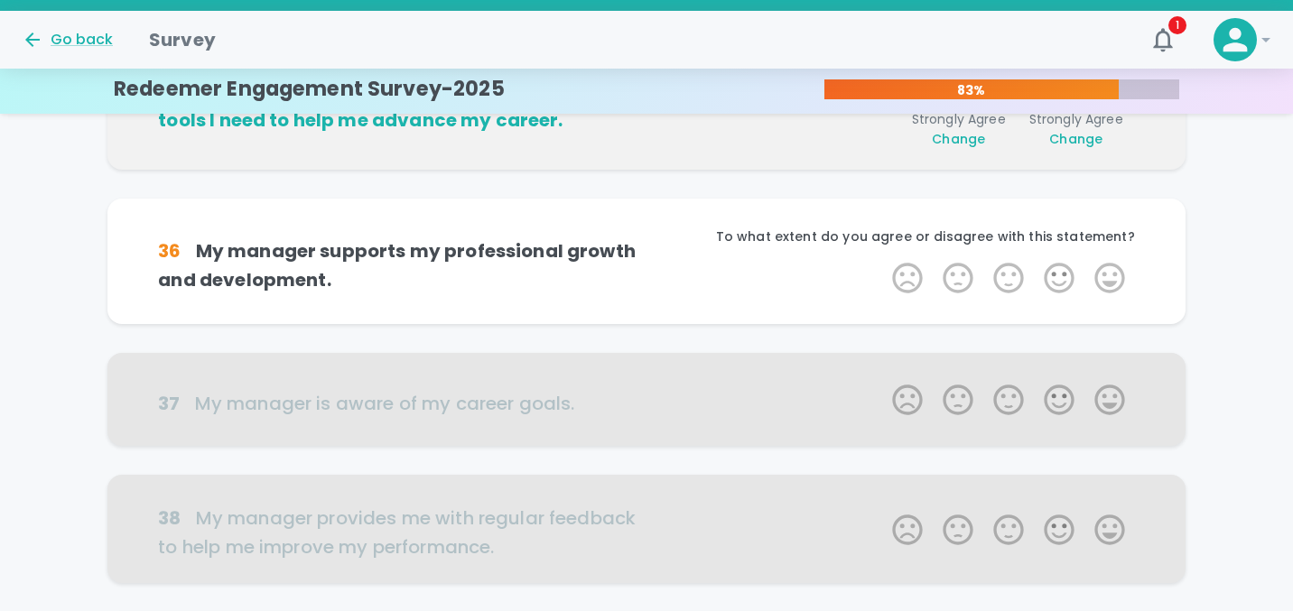
scroll to position [794, 0]
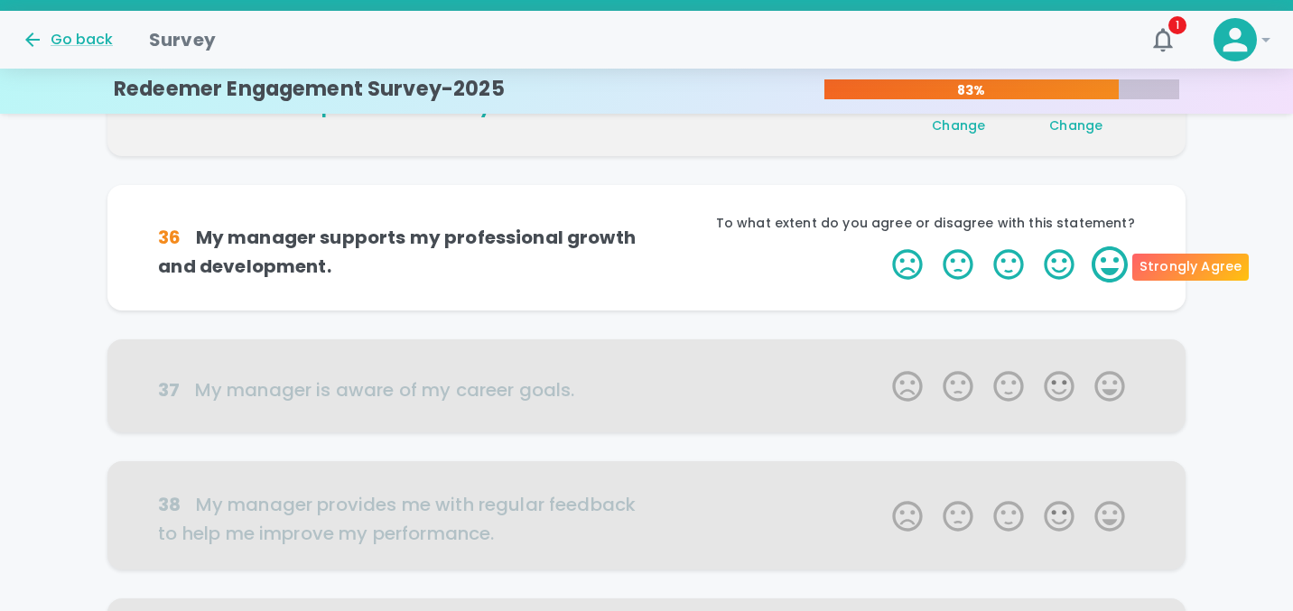
click at [1095, 281] on label "5 Stars" at bounding box center [1109, 264] width 51 height 36
click at [882, 246] on input "5 Stars" at bounding box center [881, 246] width 1 height 1
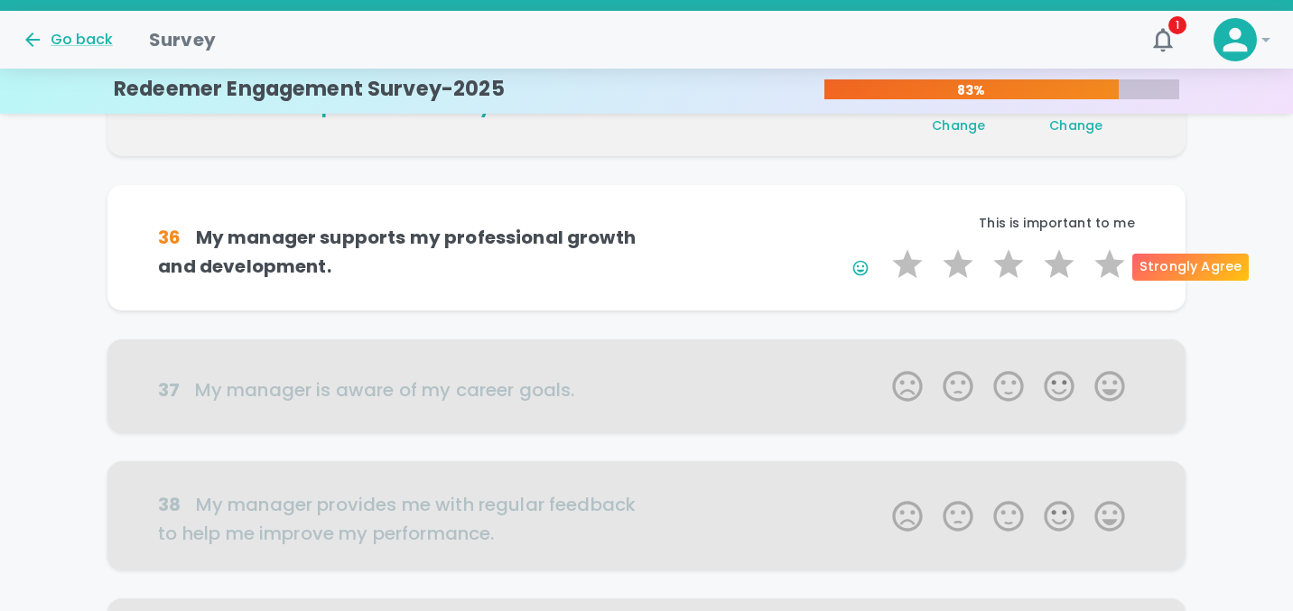
click at [1095, 281] on label "5 Stars" at bounding box center [1109, 264] width 51 height 36
click at [882, 246] on input "5 Stars" at bounding box center [881, 246] width 1 height 1
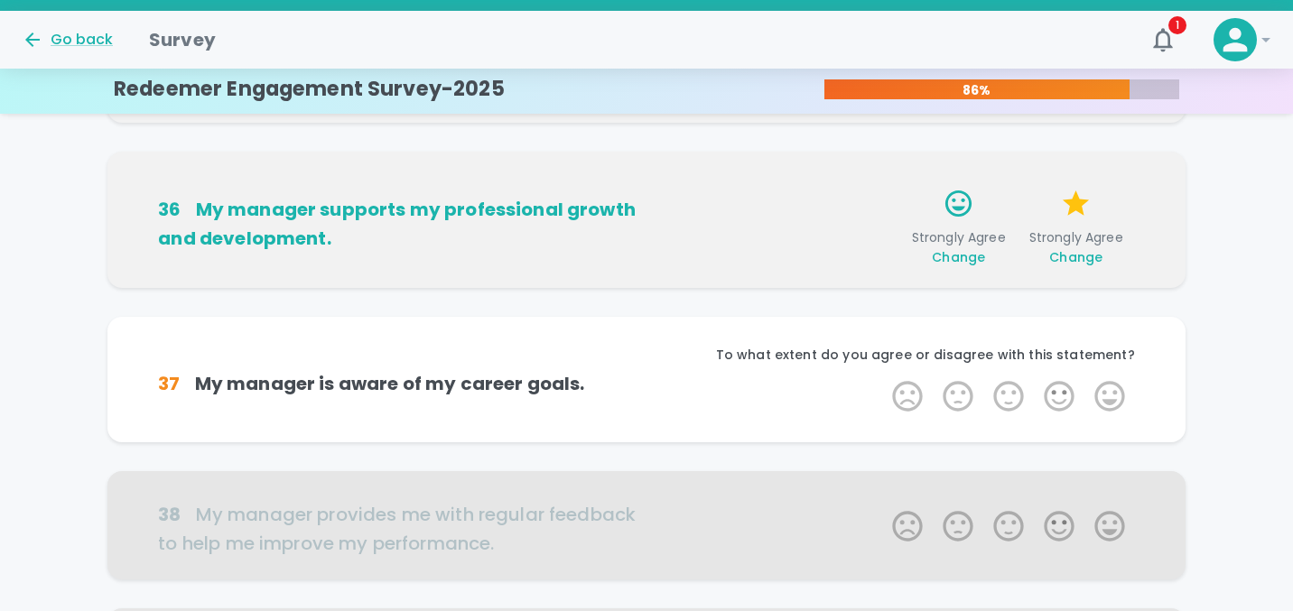
scroll to position [953, 0]
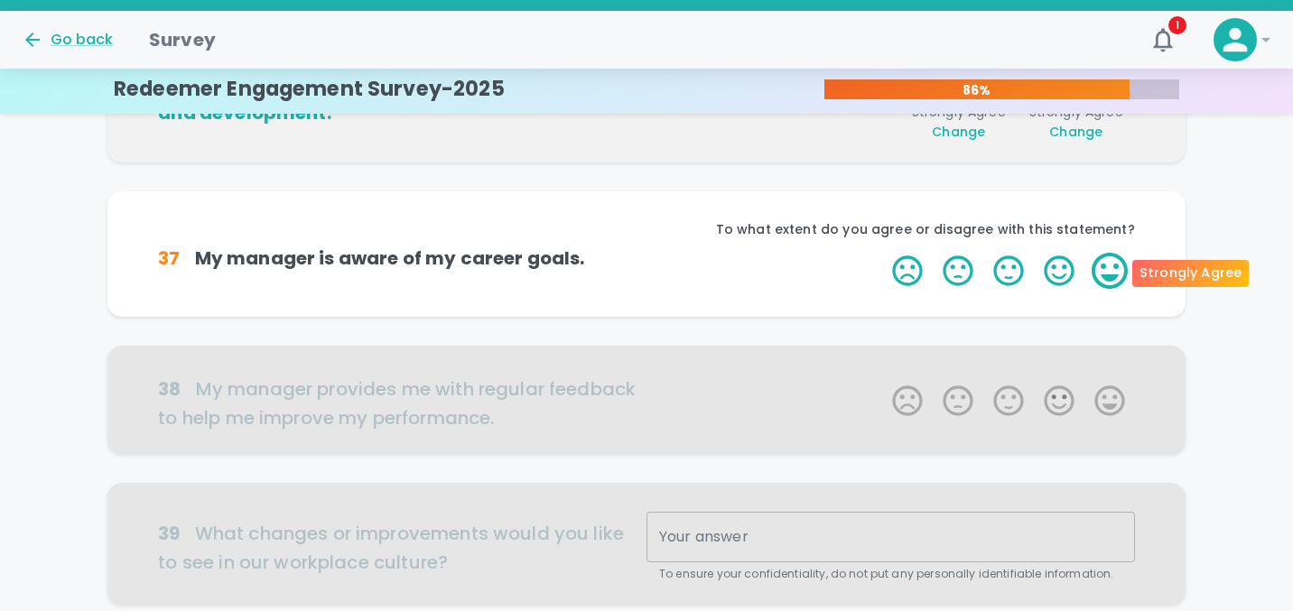
click at [1095, 281] on label "5 Stars" at bounding box center [1109, 271] width 51 height 36
click at [882, 253] on input "5 Stars" at bounding box center [881, 252] width 1 height 1
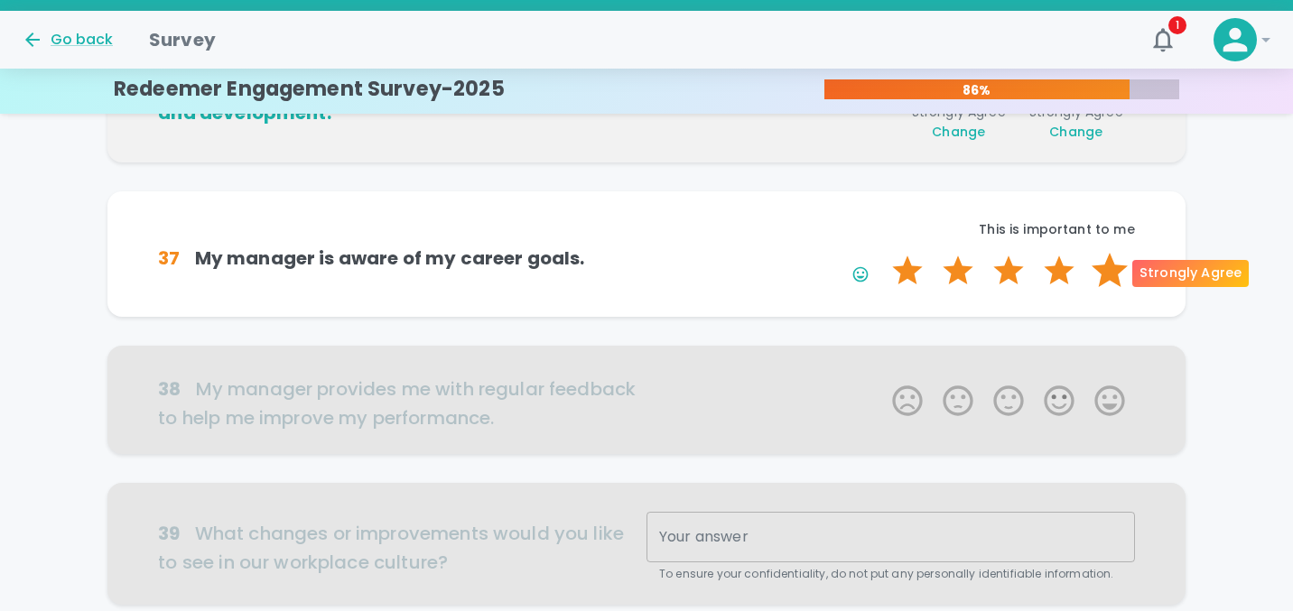
click at [1104, 278] on label "5 Stars" at bounding box center [1109, 271] width 51 height 36
click at [882, 253] on input "5 Stars" at bounding box center [881, 252] width 1 height 1
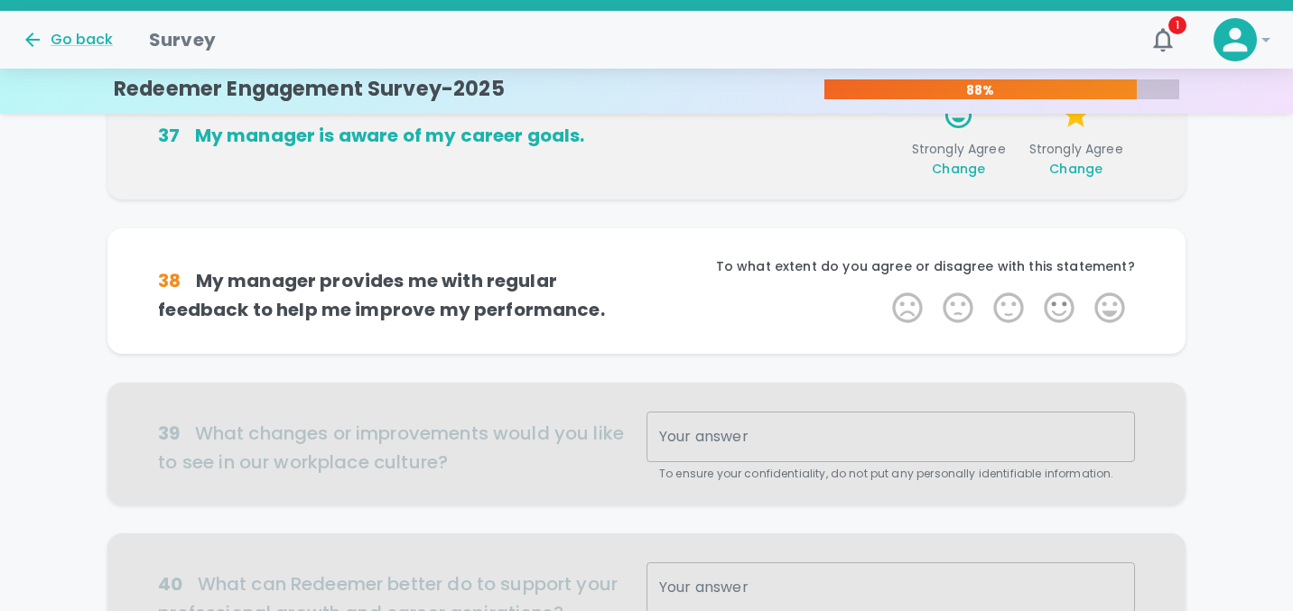
scroll to position [1112, 0]
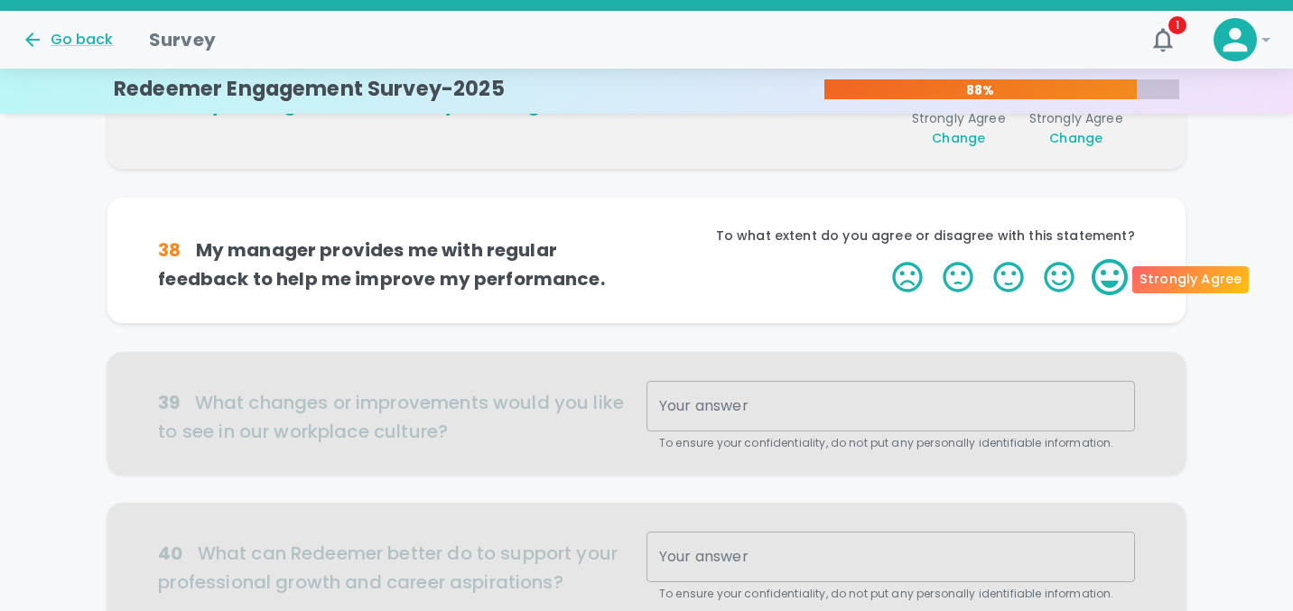
click at [1107, 276] on label "5 Stars" at bounding box center [1109, 277] width 51 height 36
click at [882, 259] on input "5 Stars" at bounding box center [881, 258] width 1 height 1
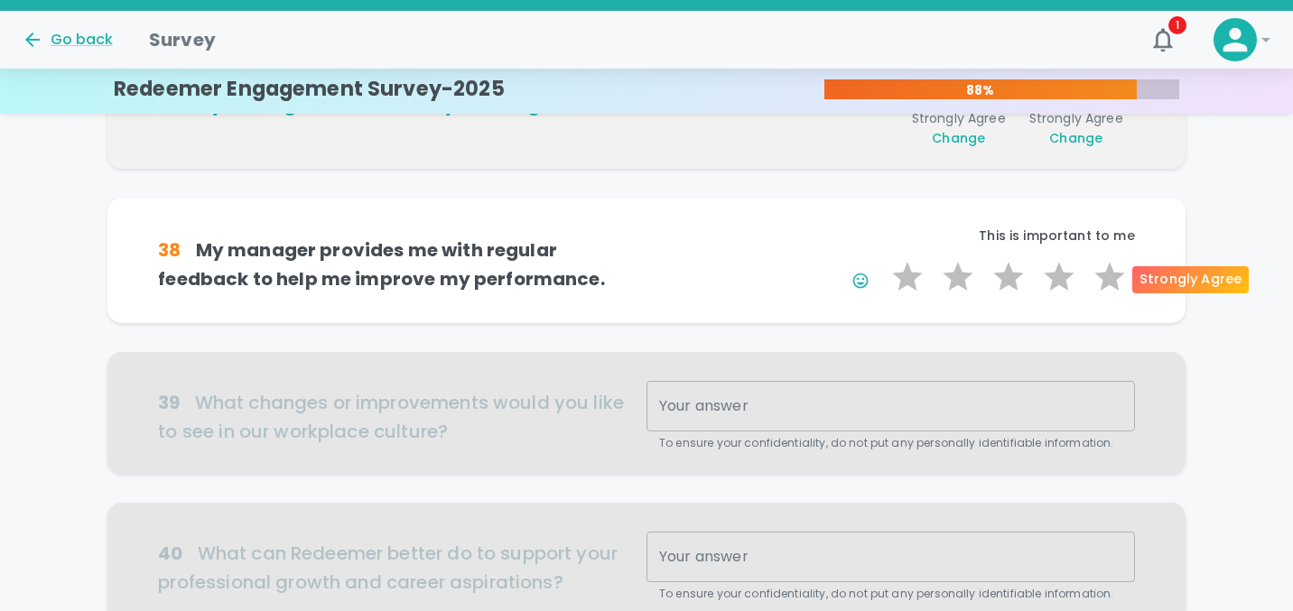
click at [1107, 276] on label "5 Stars" at bounding box center [1109, 277] width 51 height 36
click at [882, 259] on input "5 Stars" at bounding box center [881, 258] width 1 height 1
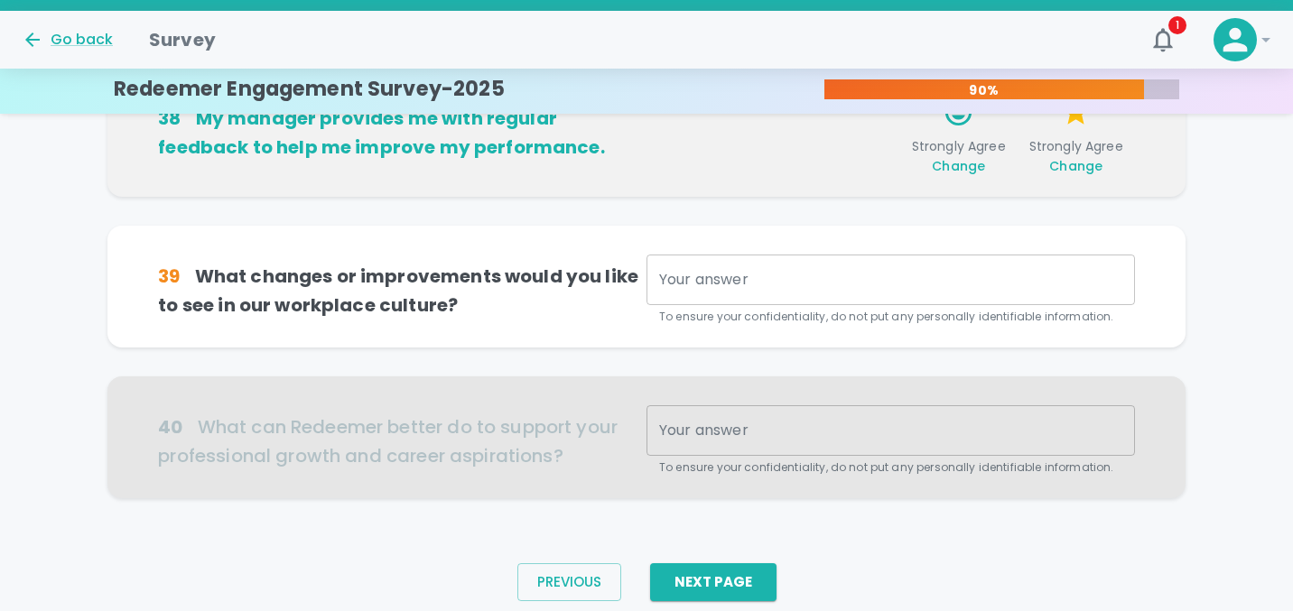
scroll to position [1271, 0]
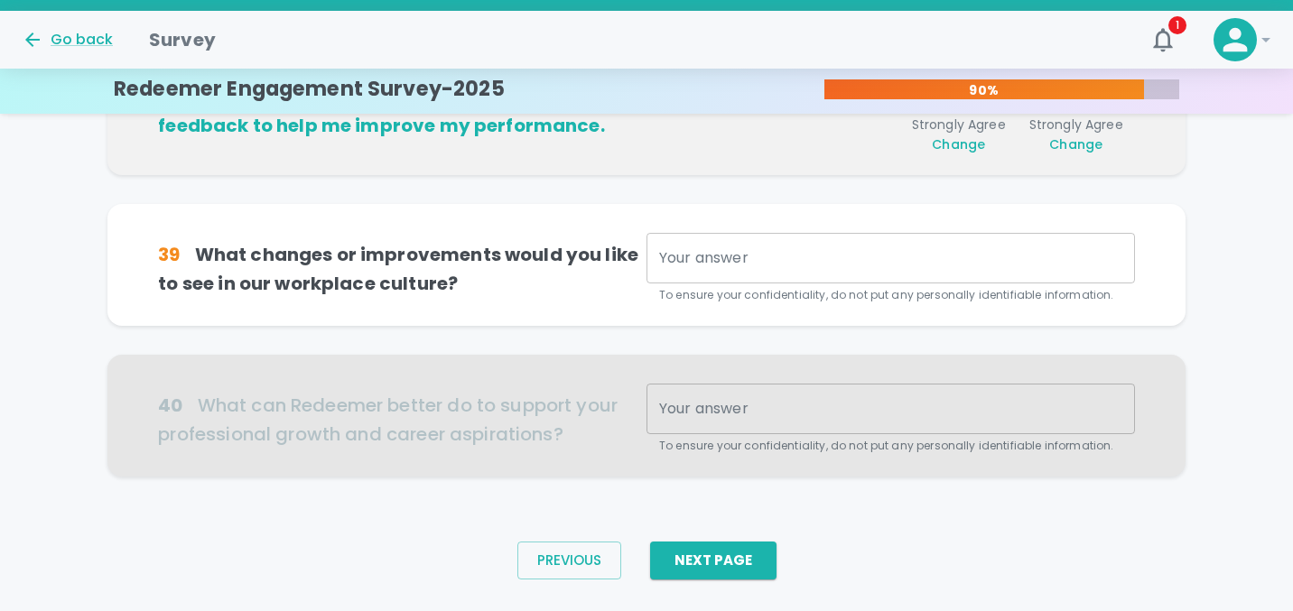
click at [1026, 281] on div "x Your answer" at bounding box center [890, 258] width 488 height 51
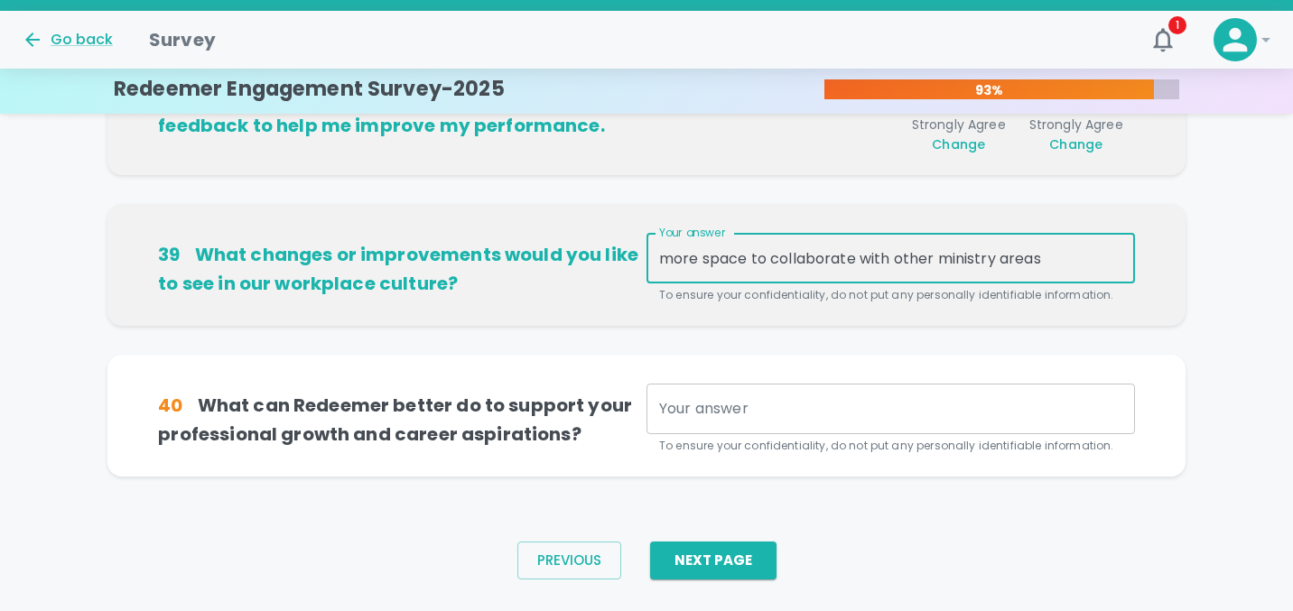
click at [1072, 424] on div "x Your answer" at bounding box center [890, 409] width 488 height 51
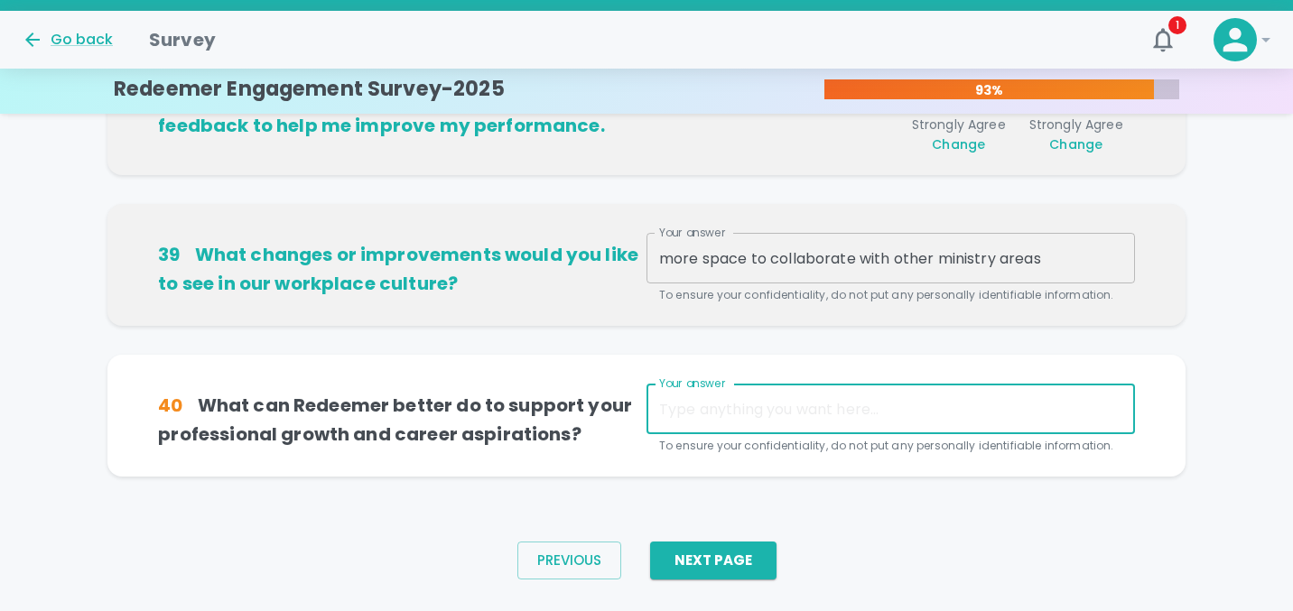
scroll to position [1312, 0]
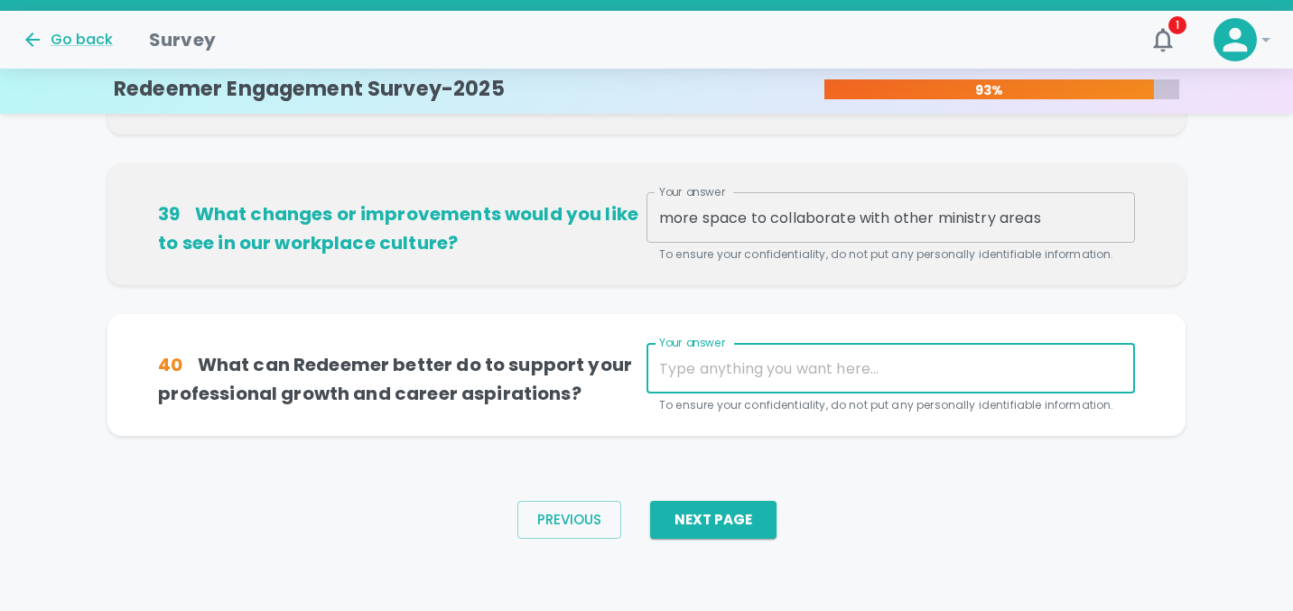
click at [1071, 215] on textarea "more space to collaborate with other ministry areas" at bounding box center [890, 218] width 463 height 21
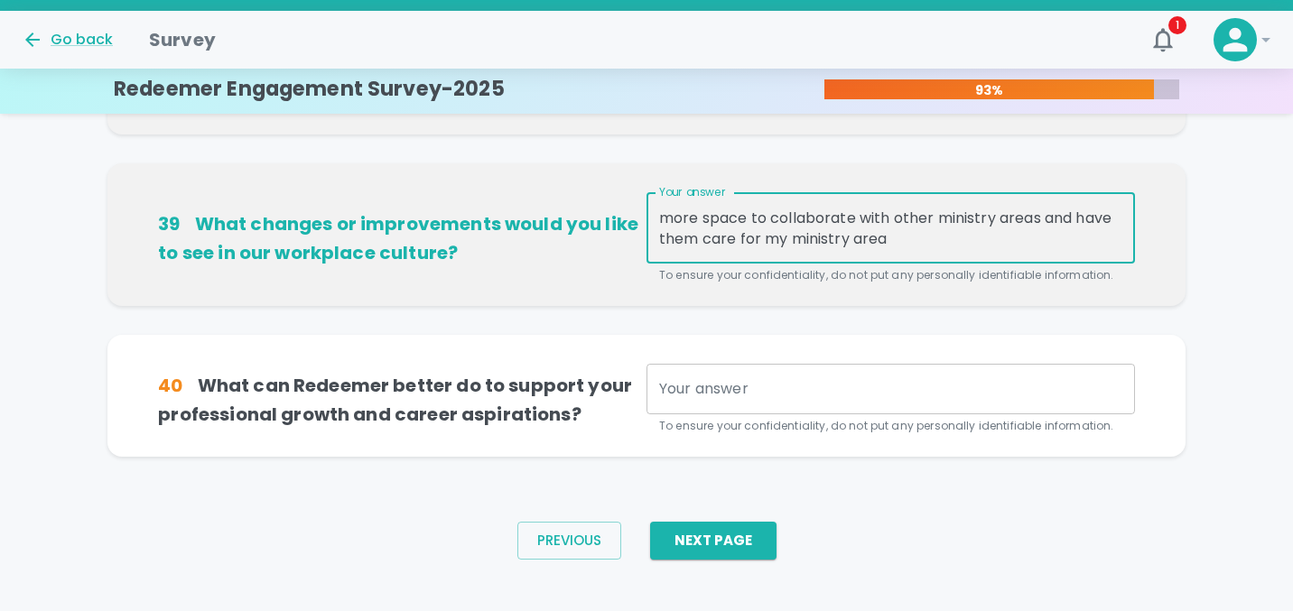
drag, startPoint x: 1063, startPoint y: 227, endPoint x: 1050, endPoint y: 218, distance: 16.3
click at [1050, 218] on textarea "more space to collaborate with other ministry areas and have them care for my m…" at bounding box center [890, 229] width 463 height 42
click at [1042, 219] on textarea "more space to collaborate with other ministry areas and have them care for my m…" at bounding box center [890, 229] width 463 height 42
drag, startPoint x: 1048, startPoint y: 219, endPoint x: 1048, endPoint y: 267, distance: 47.8
click at [1048, 267] on div "Your answer more space to collaborate with other ministry areas and have them c…" at bounding box center [890, 238] width 488 height 92
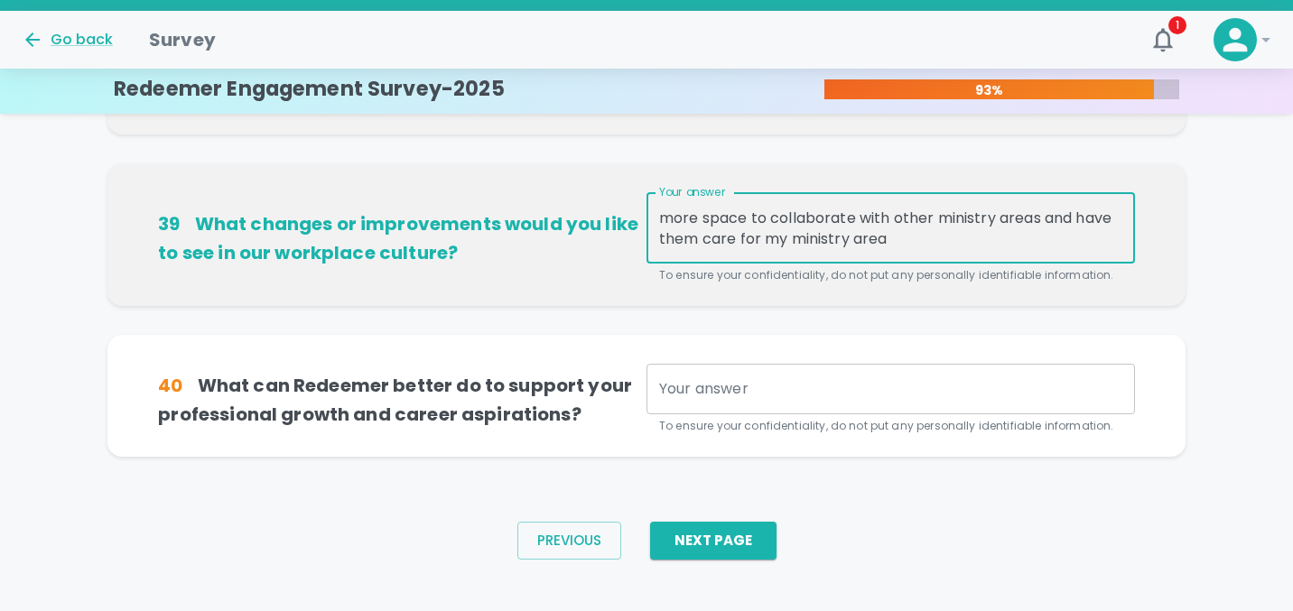
click at [1034, 241] on textarea "more space to collaborate with other ministry areas and have them care for my m…" at bounding box center [890, 229] width 463 height 42
drag, startPoint x: 1034, startPoint y: 241, endPoint x: 1048, endPoint y: 218, distance: 27.6
click at [1048, 218] on textarea "more space to collaborate with other ministry areas and have them care for my m…" at bounding box center [890, 229] width 463 height 42
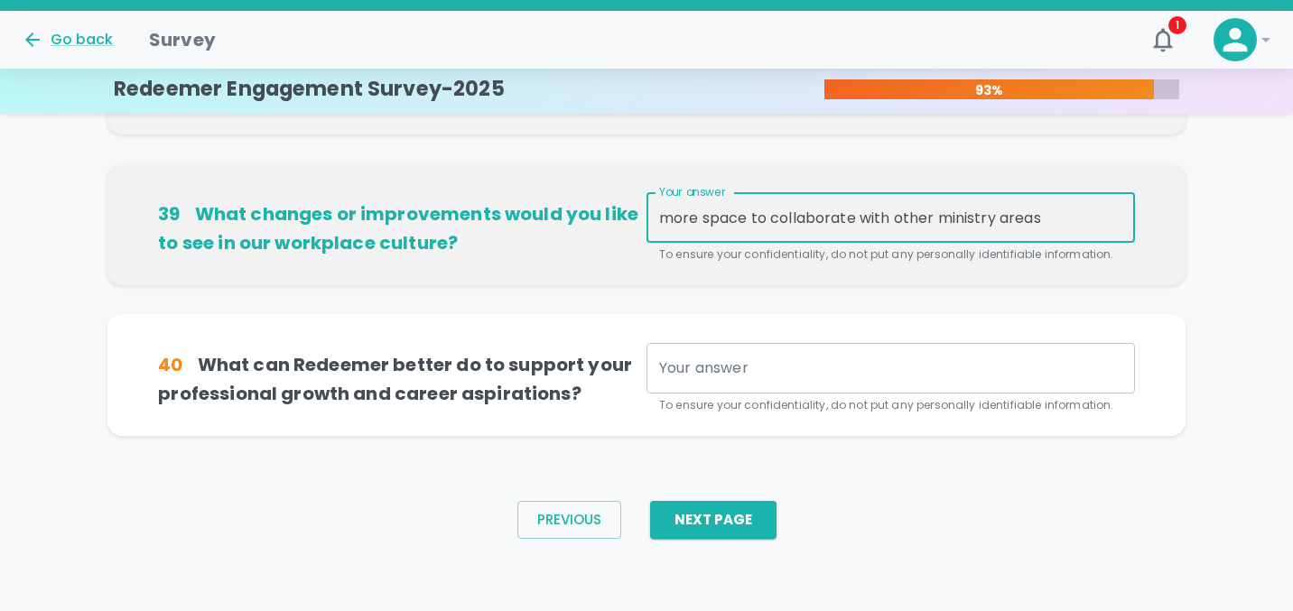
type textarea "more space to collaborate with other ministry areas"
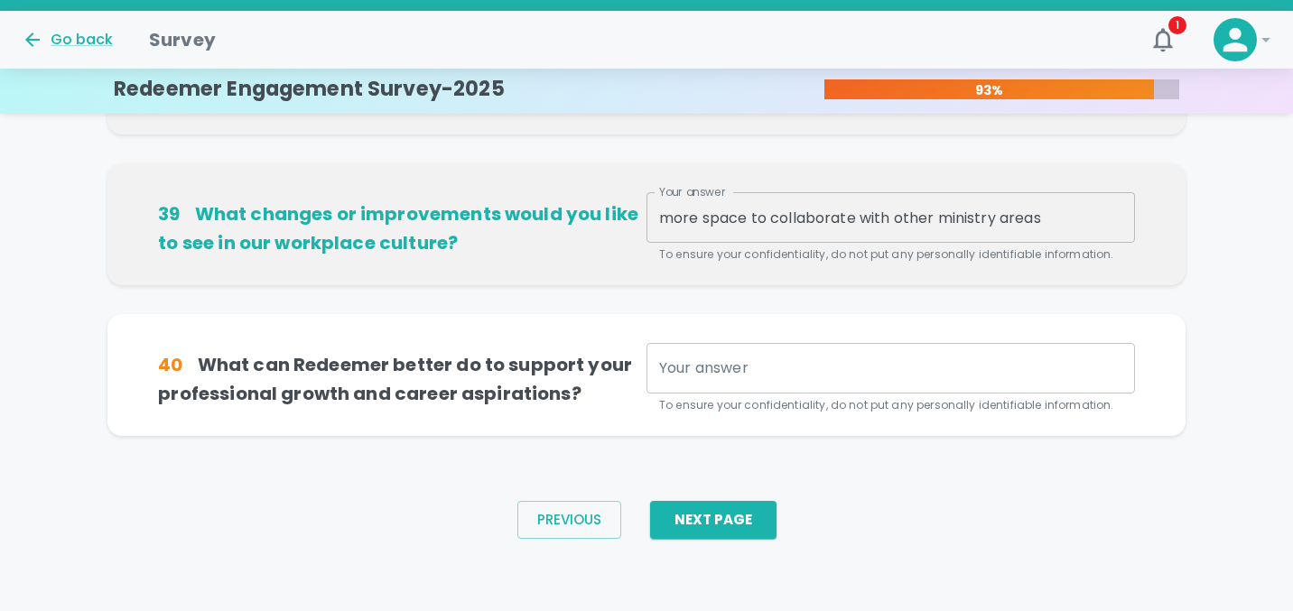
click at [976, 352] on div "x Your answer" at bounding box center [890, 368] width 488 height 51
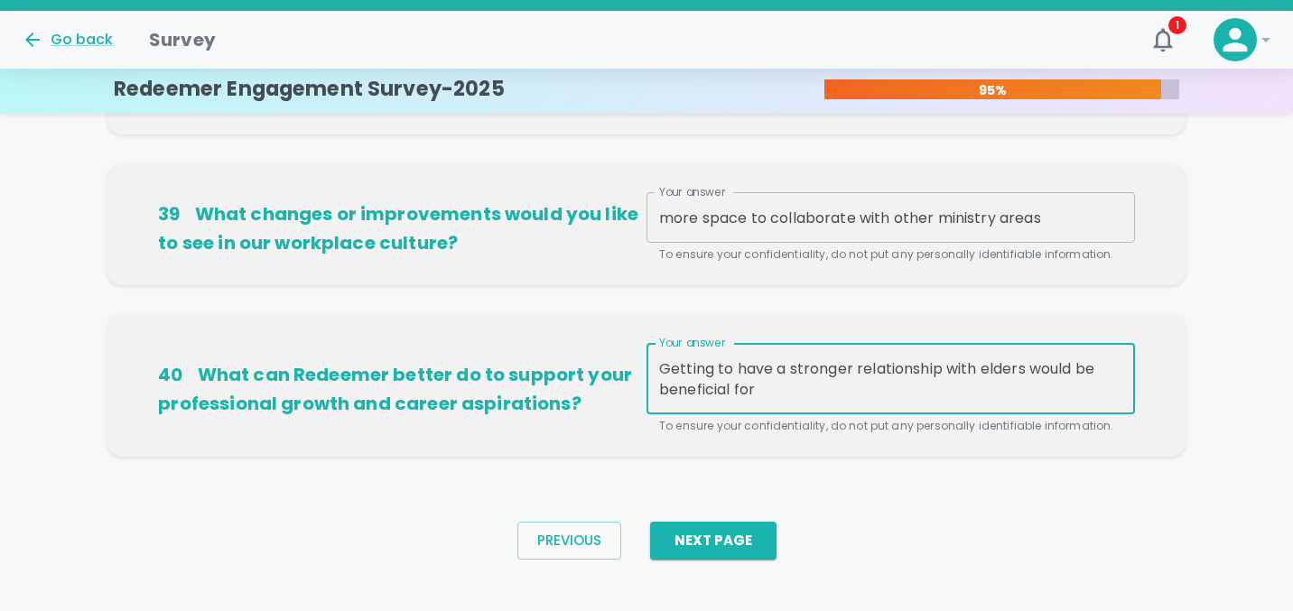
drag, startPoint x: 890, startPoint y: 399, endPoint x: 650, endPoint y: 362, distance: 243.0
click at [650, 362] on div "Getting to have a stronger relationship with elders would be beneficial for x Y…" at bounding box center [890, 378] width 488 height 71
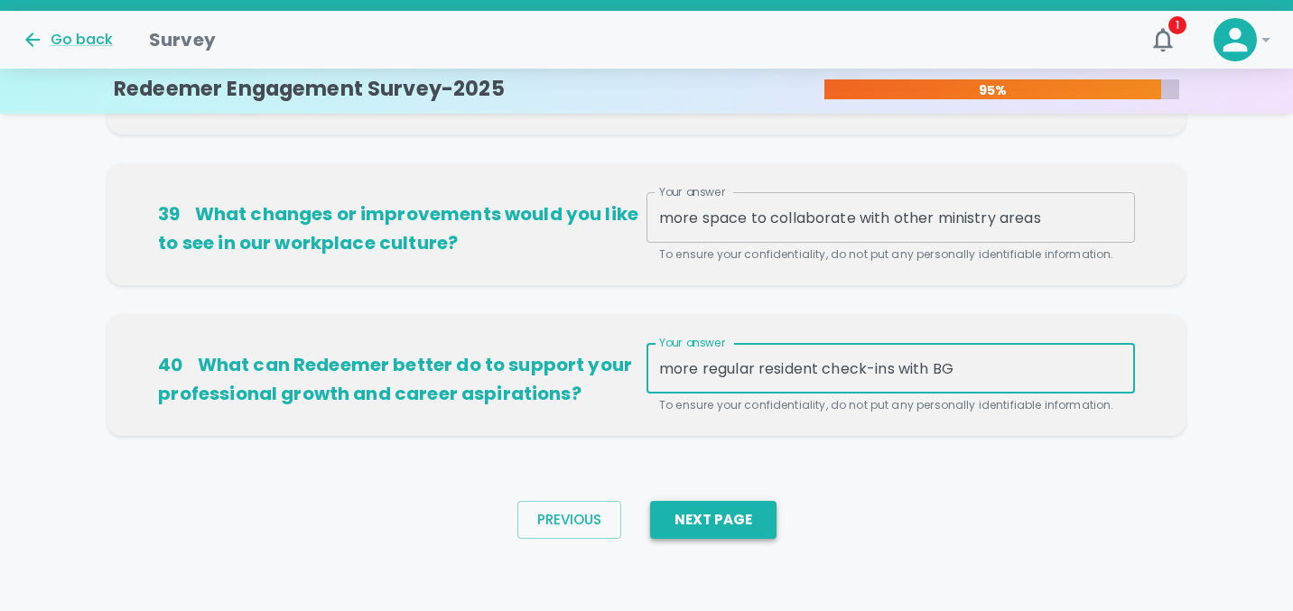
type textarea "more regular resident check-ins with BG"
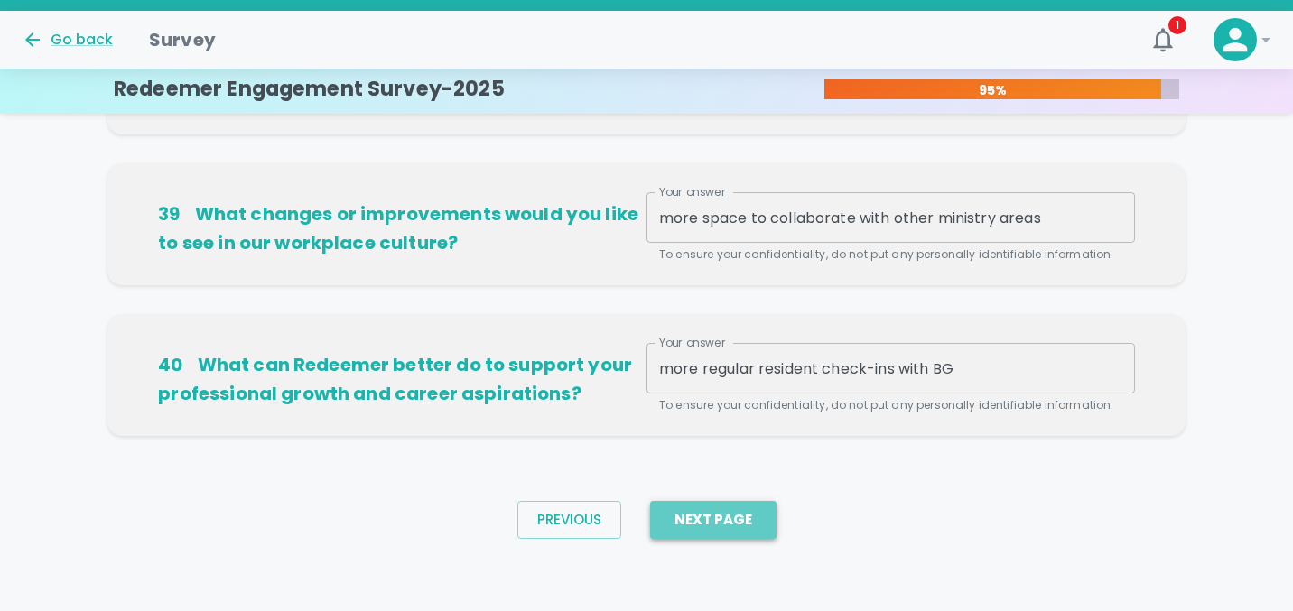
click at [739, 524] on button "Next Page" at bounding box center [713, 520] width 126 height 38
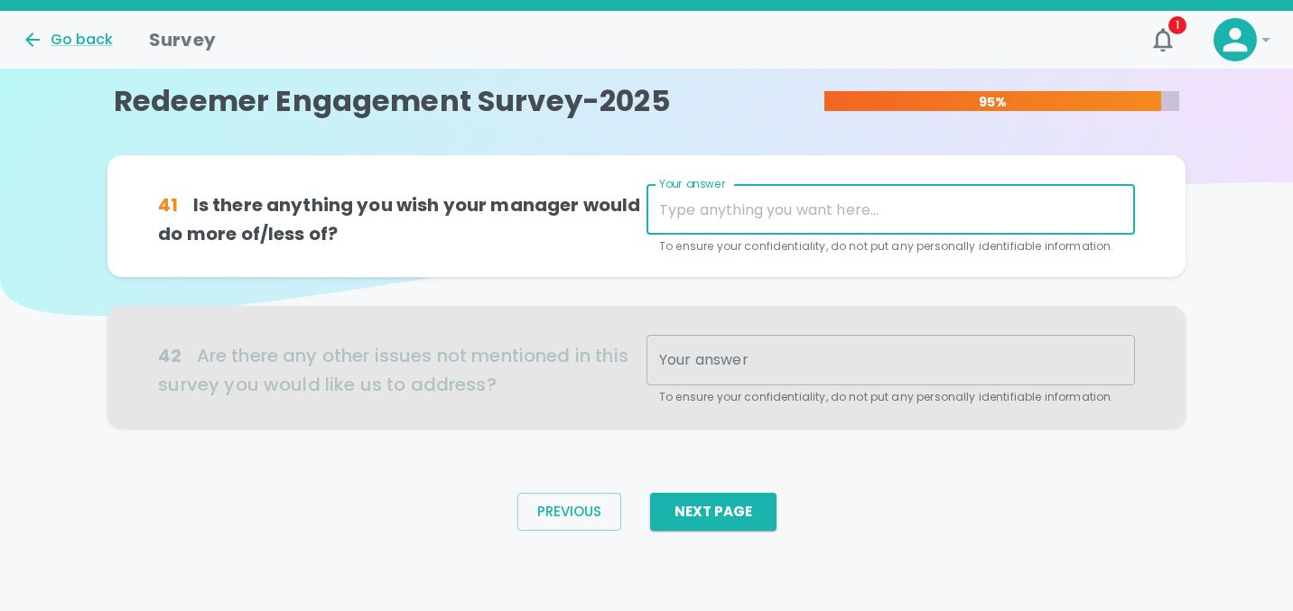
click at [793, 211] on textarea "Your answer" at bounding box center [890, 209] width 463 height 21
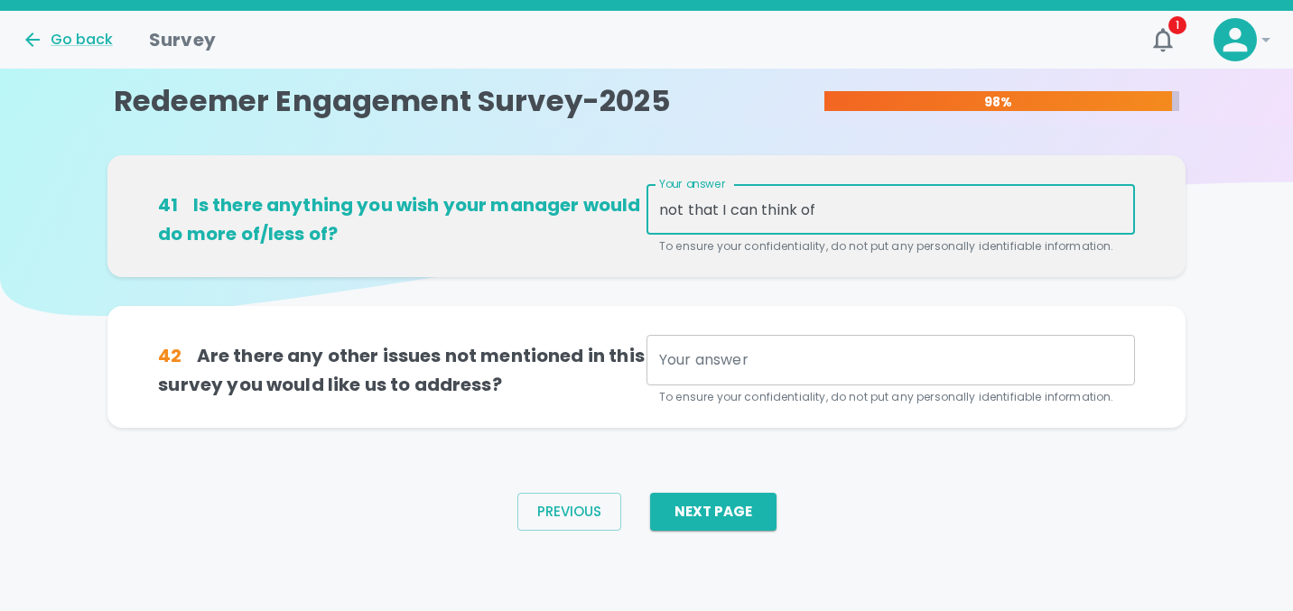
type textarea "not that I can think of"
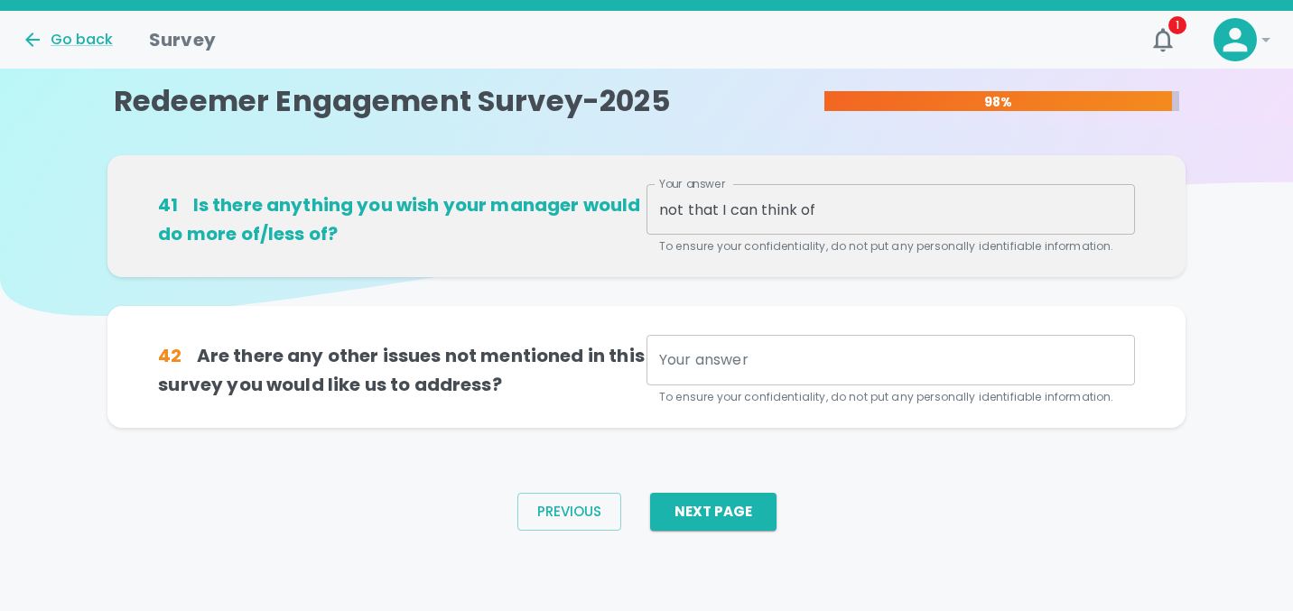
click at [809, 333] on div "42 Are there any other issues not mentioned in this survey you would like us to…" at bounding box center [646, 367] width 1034 height 79
click at [809, 346] on div "x Your answer" at bounding box center [890, 360] width 488 height 51
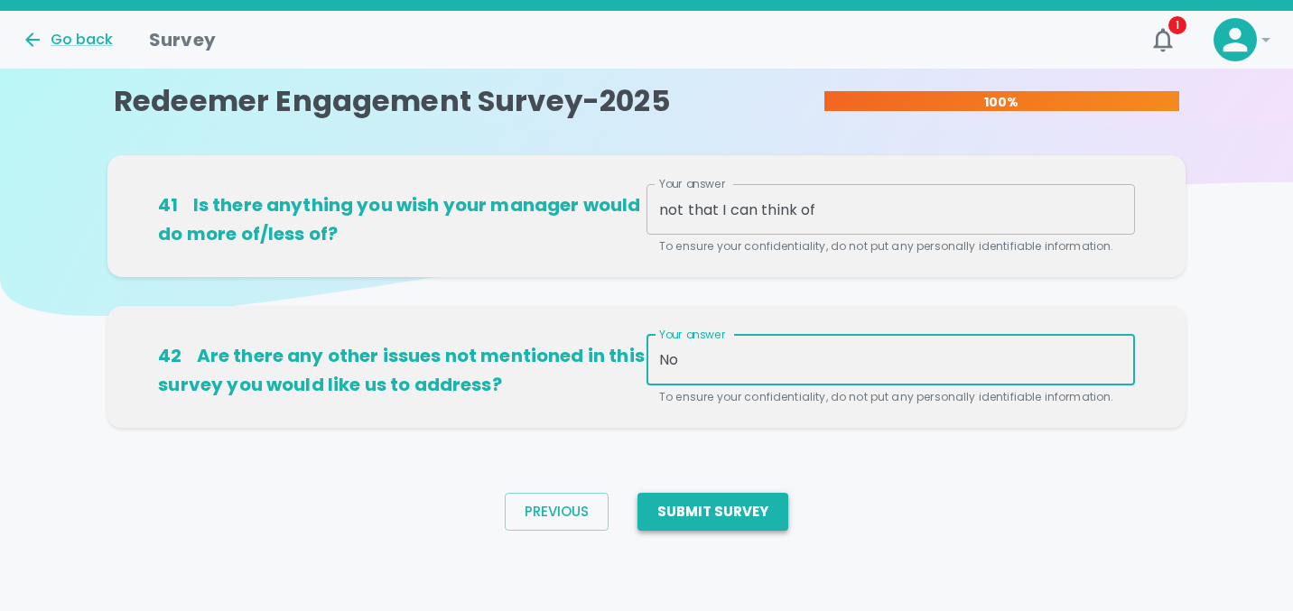
type textarea "No"
click at [725, 512] on button "Submit Survey" at bounding box center [712, 512] width 151 height 38
